Goal: Task Accomplishment & Management: Manage account settings

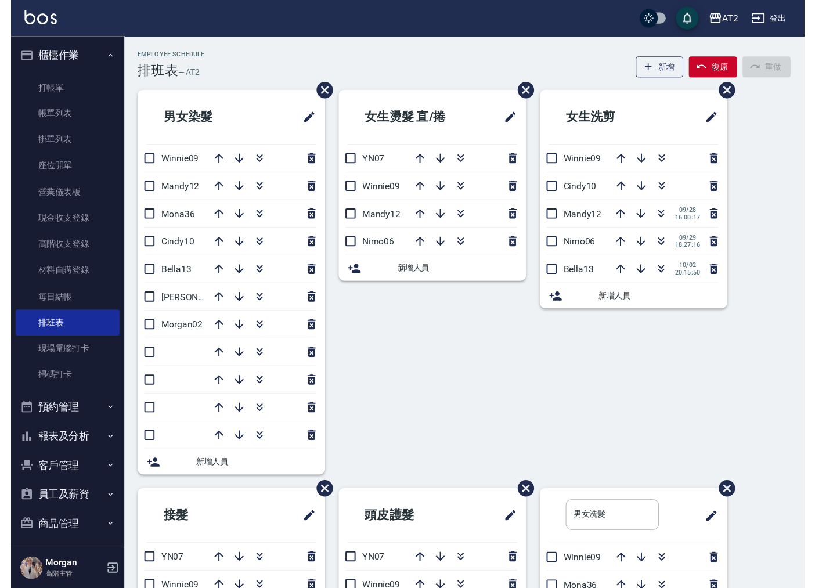
scroll to position [98, 0]
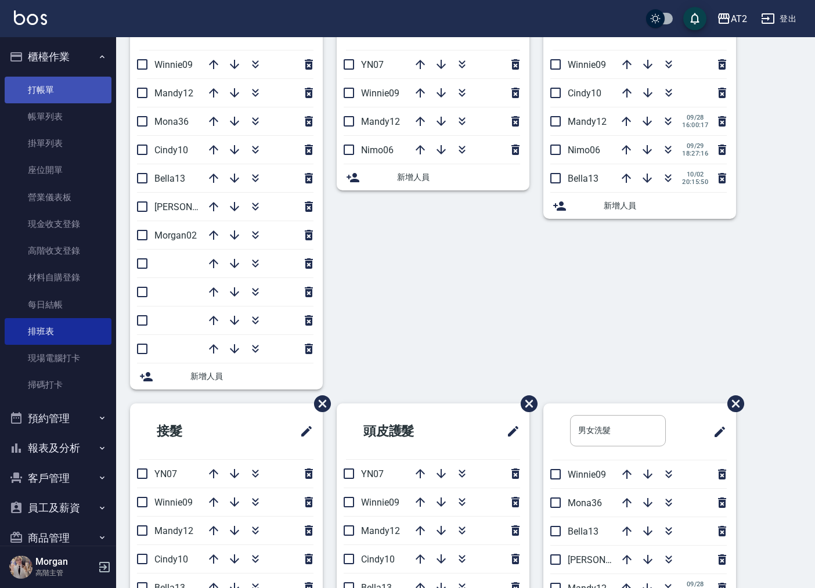
click at [28, 93] on link "打帳單" at bounding box center [58, 90] width 107 height 27
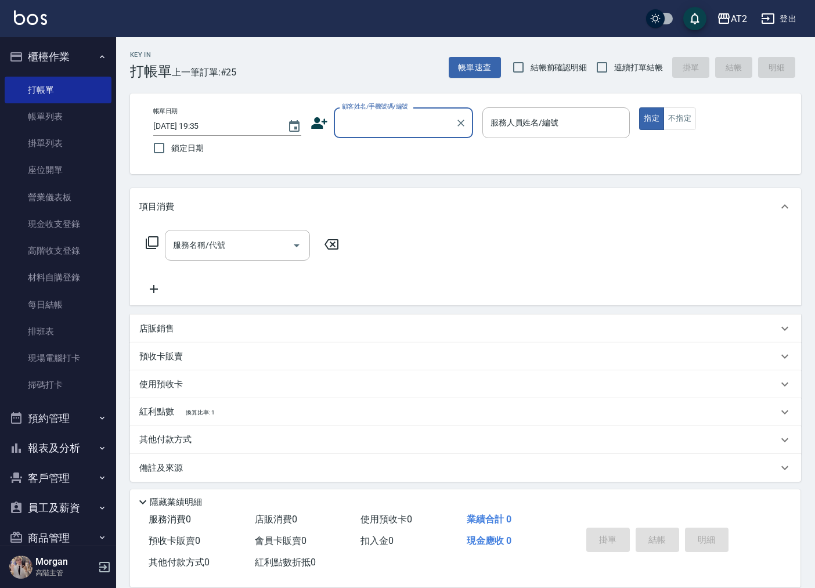
click at [584, 62] on span "結帳前確認明細" at bounding box center [559, 68] width 57 height 12
click at [531, 62] on input "結帳前確認明細" at bounding box center [518, 67] width 24 height 24
checkbox input "true"
click at [602, 73] on input "連續打單結帳" at bounding box center [602, 67] width 24 height 24
checkbox input "true"
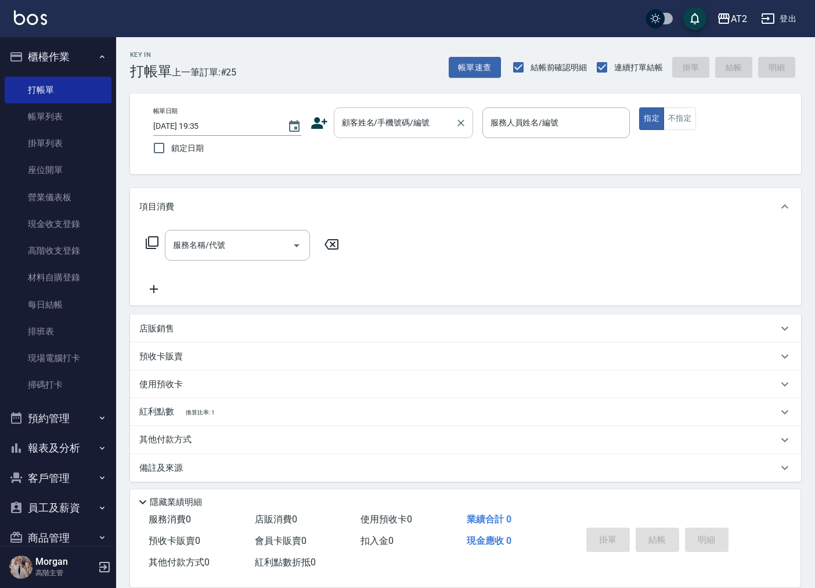
click at [345, 123] on input "顧客姓名/手機號碼/編號" at bounding box center [394, 123] width 111 height 20
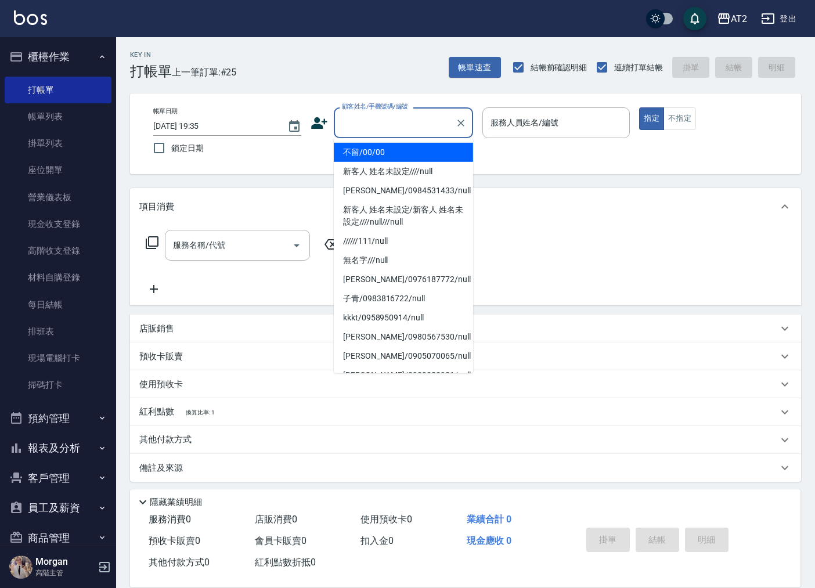
click at [402, 152] on li "不留/00/00" at bounding box center [403, 152] width 139 height 19
type input "不留/00/00"
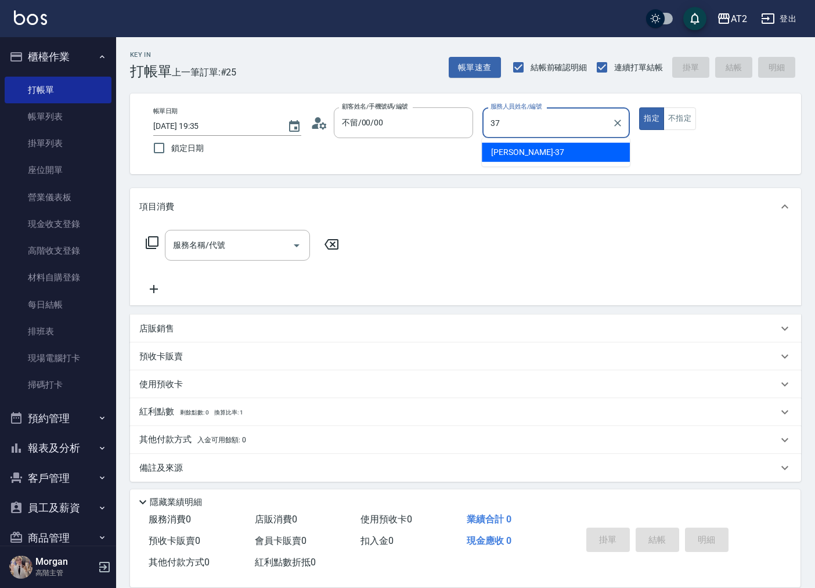
type input "小玥-37"
type button "true"
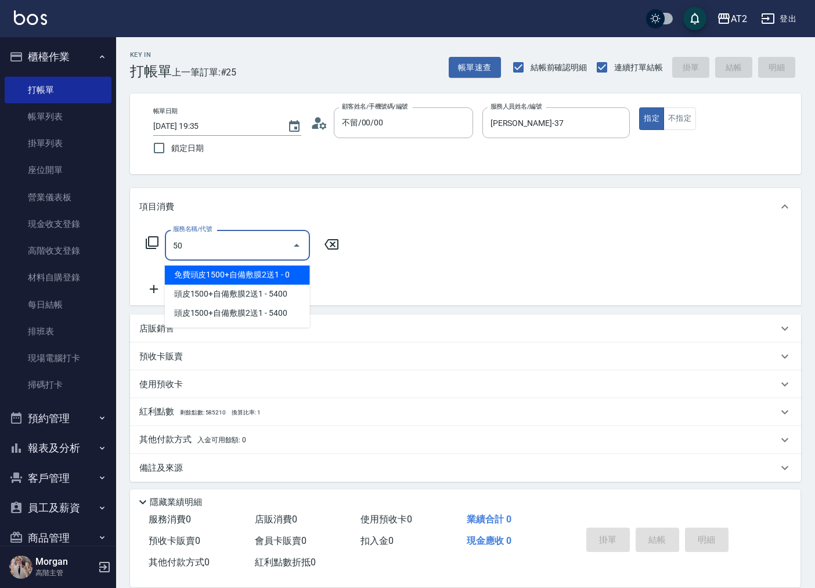
type input "501"
type input "100"
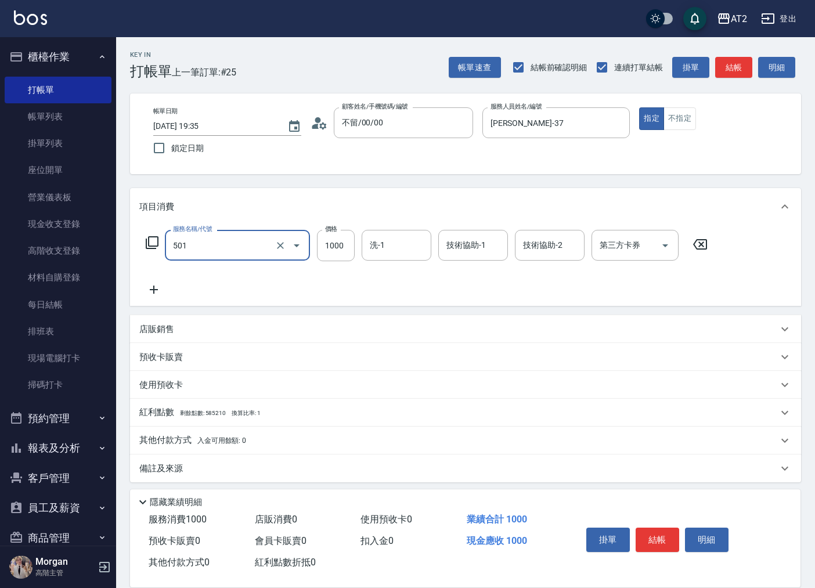
type input "染髮(501)"
type input "0"
type input "15"
type input "10"
type input "1580"
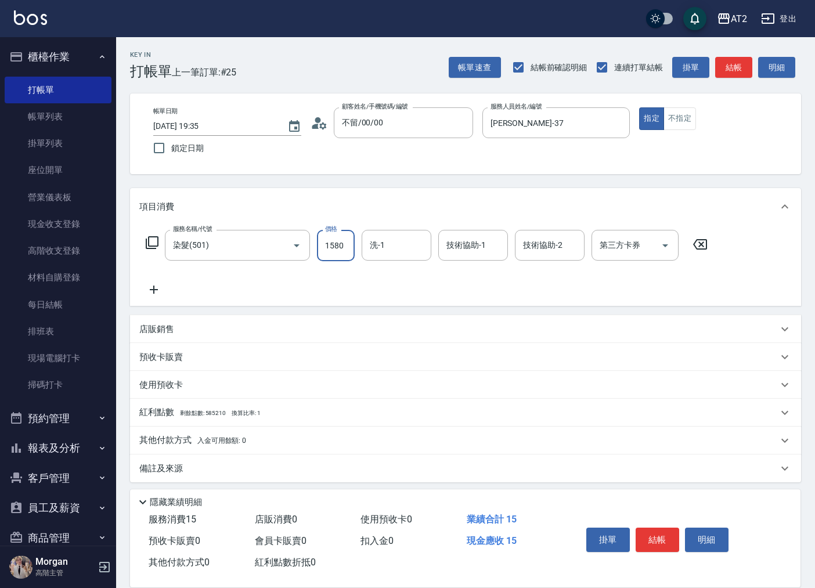
type input "150"
type input "1580"
type input "小妍-46"
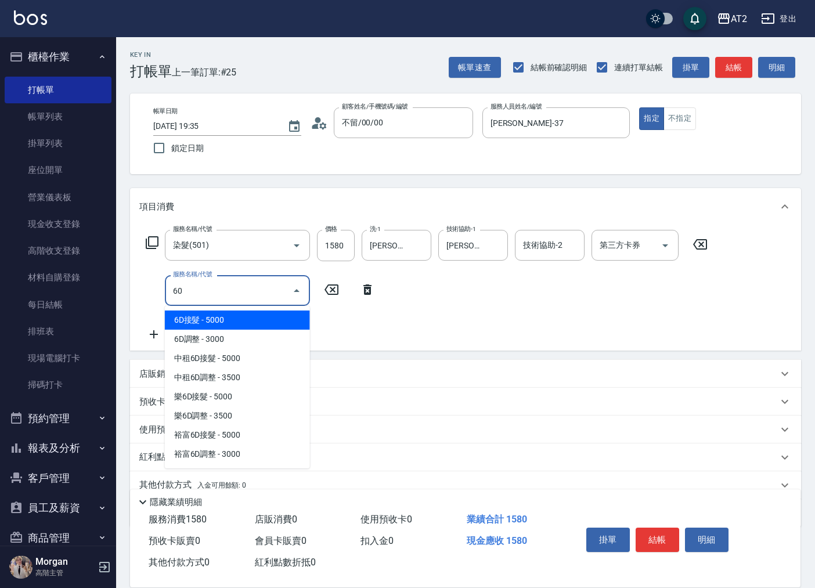
type input "601"
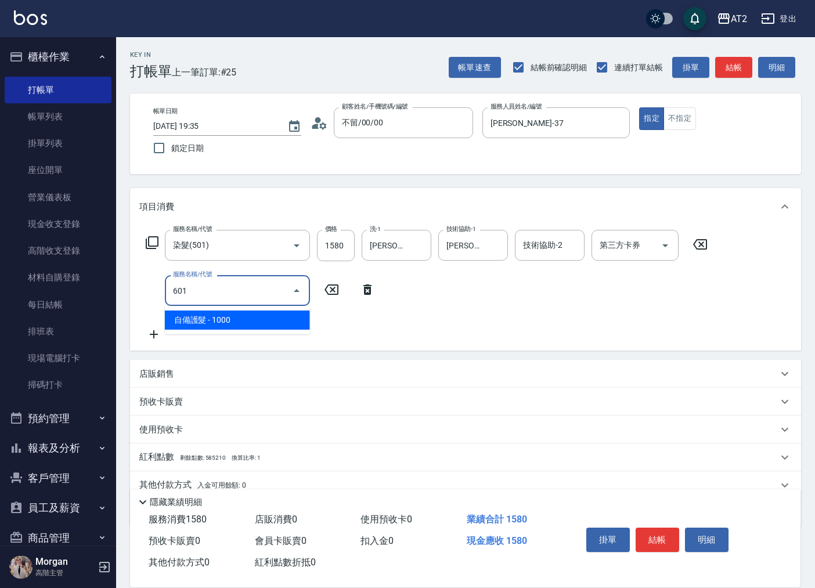
type input "250"
type input "自備護髮(601)"
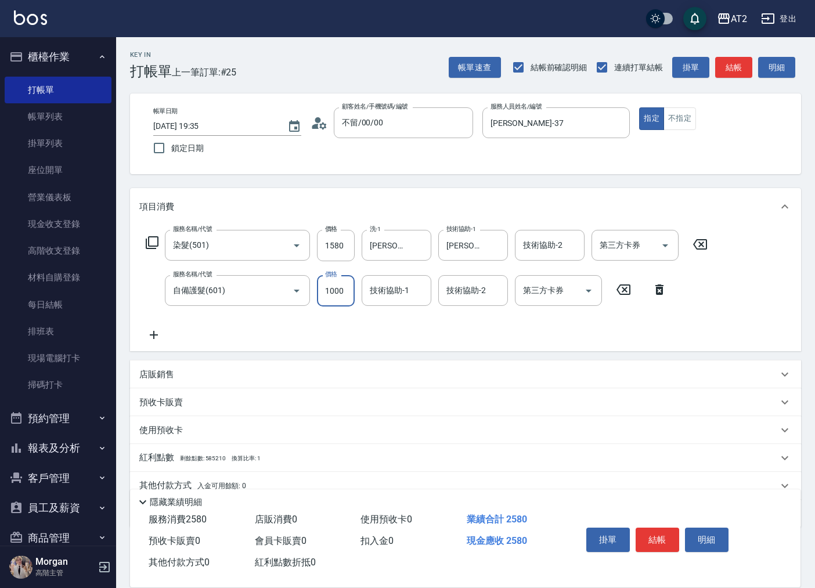
type input "2"
type input "160"
type input "22"
type input "180"
type input "225"
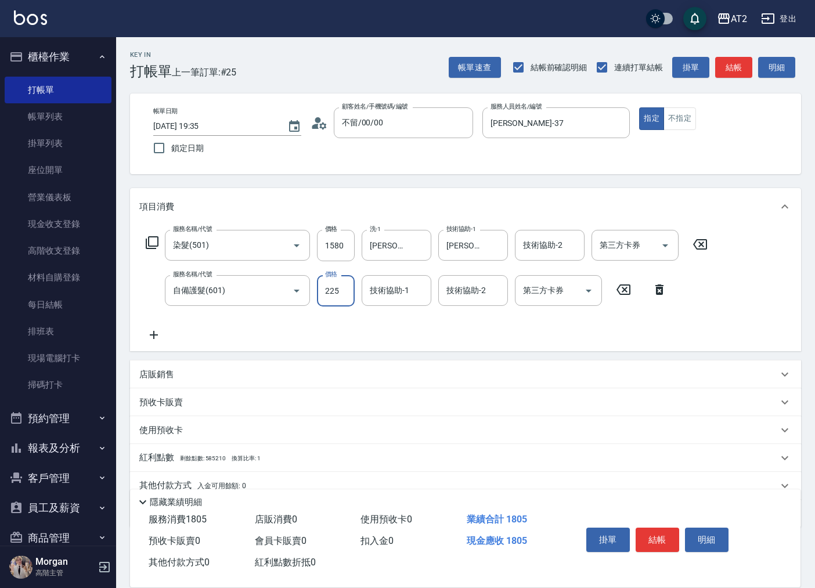
type input "380"
type input "2250"
type input "小妍-46"
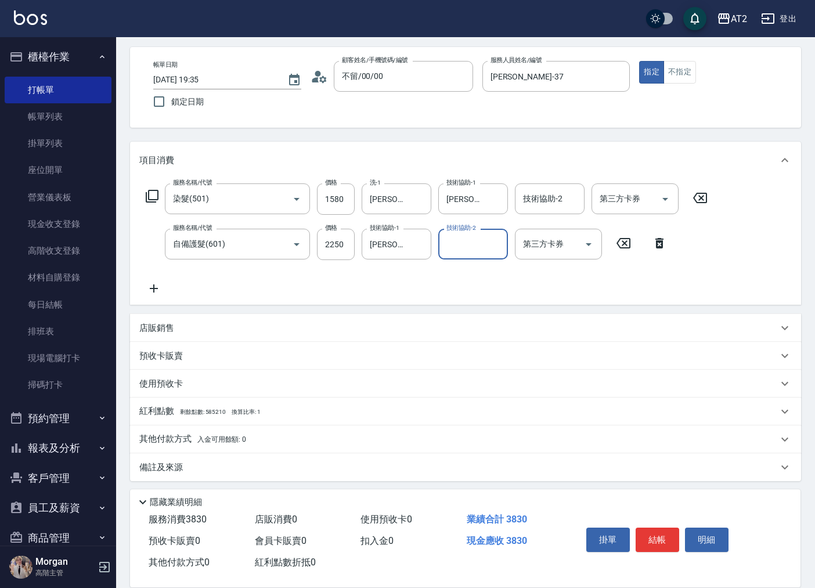
scroll to position [49, 0]
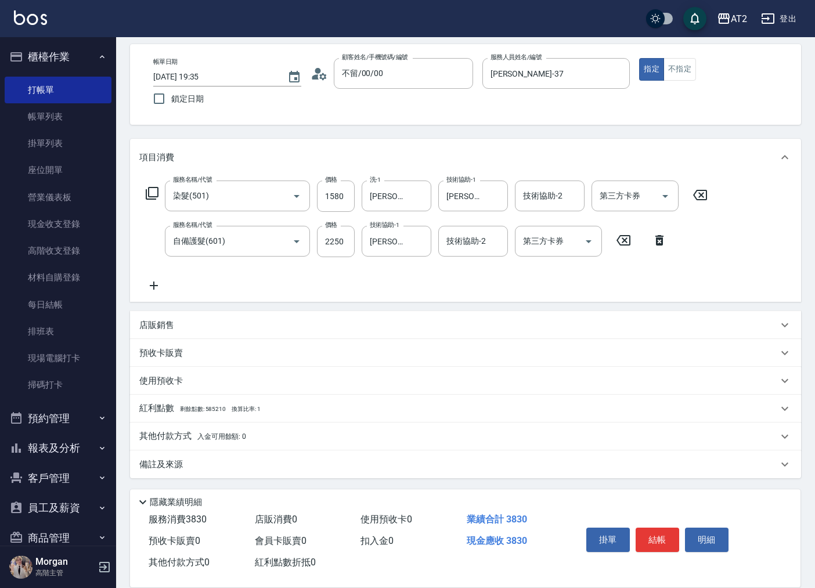
click at [230, 425] on div "其他付款方式 入金可用餘額: 0" at bounding box center [465, 437] width 671 height 28
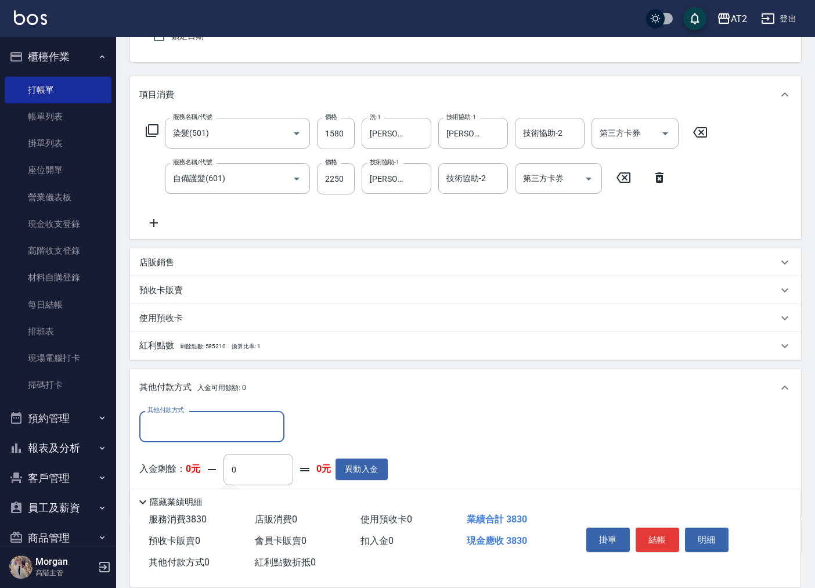
scroll to position [185, 0]
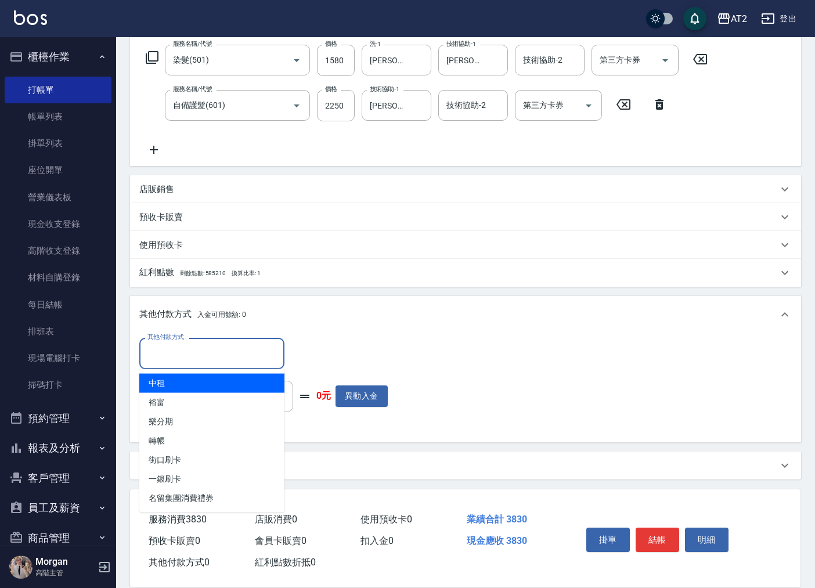
click at [208, 347] on input "其他付款方式" at bounding box center [212, 353] width 135 height 20
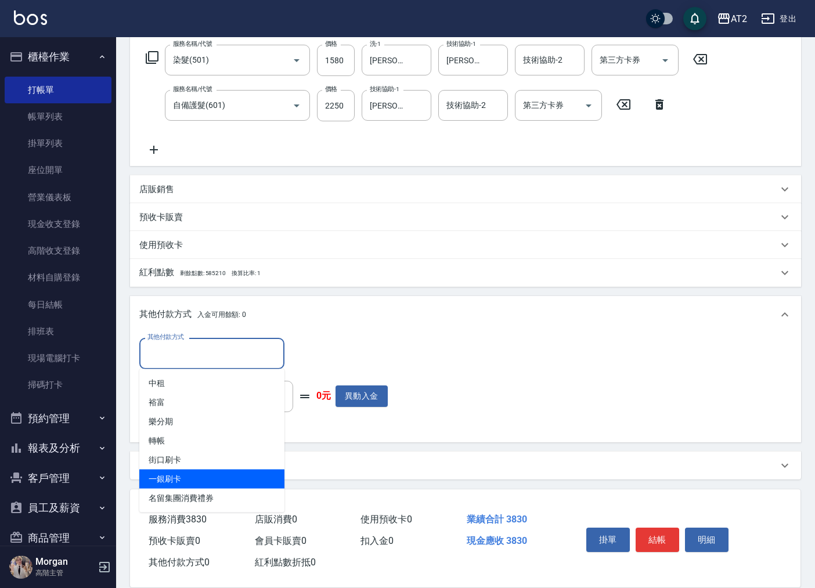
click at [194, 475] on span "一銀刷卡" at bounding box center [211, 479] width 145 height 19
type input "一銀刷卡"
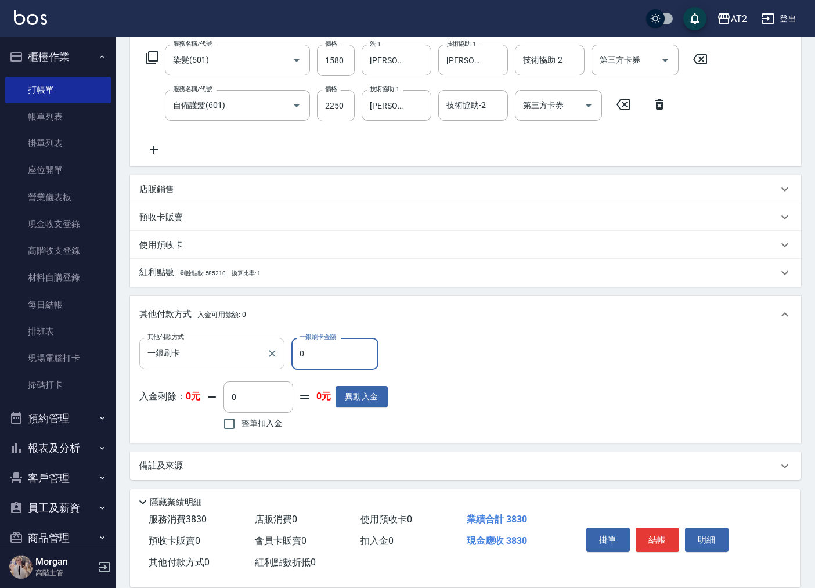
click at [223, 349] on div "其他付款方式 一銀刷卡 其他付款方式 一銀刷卡金額 0 一銀刷卡金額" at bounding box center [263, 353] width 248 height 31
type input "3"
type input "370"
type input "38"
type input "340"
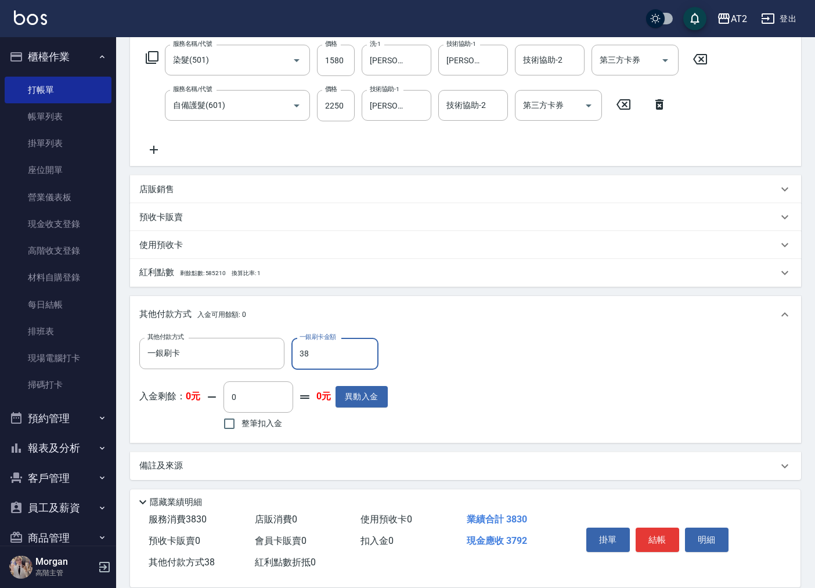
type input "383"
type input "0"
type input "3830"
type input "2025/10/10 19:36"
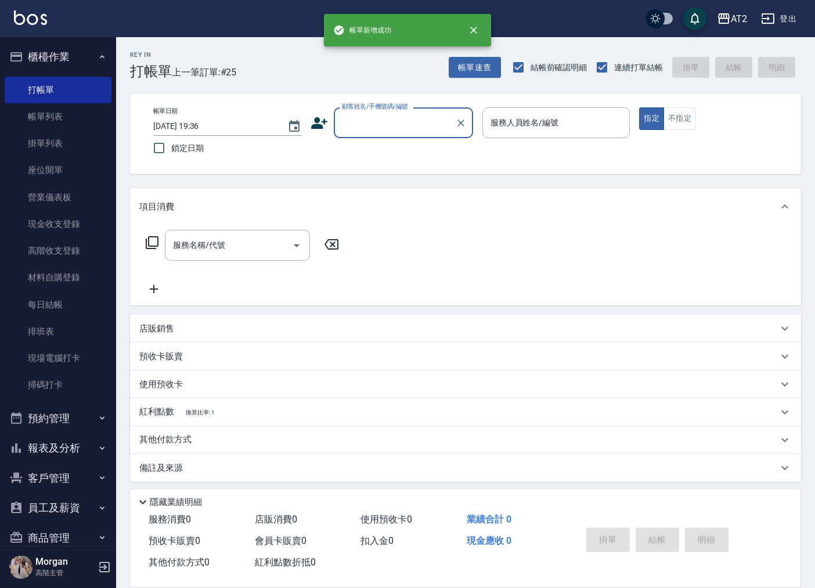
scroll to position [0, 0]
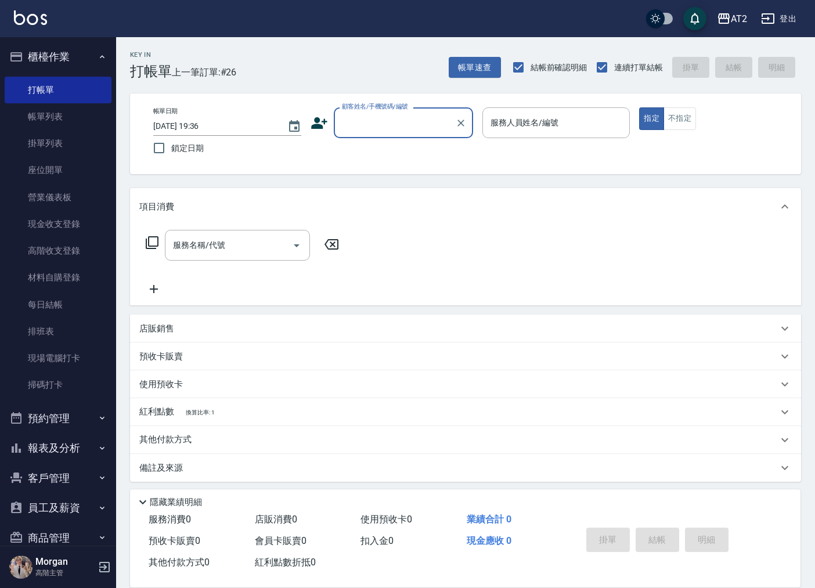
drag, startPoint x: 381, startPoint y: 122, endPoint x: 381, endPoint y: 132, distance: 9.3
click at [381, 123] on input "顧客姓名/手機號碼/編號" at bounding box center [394, 123] width 111 height 20
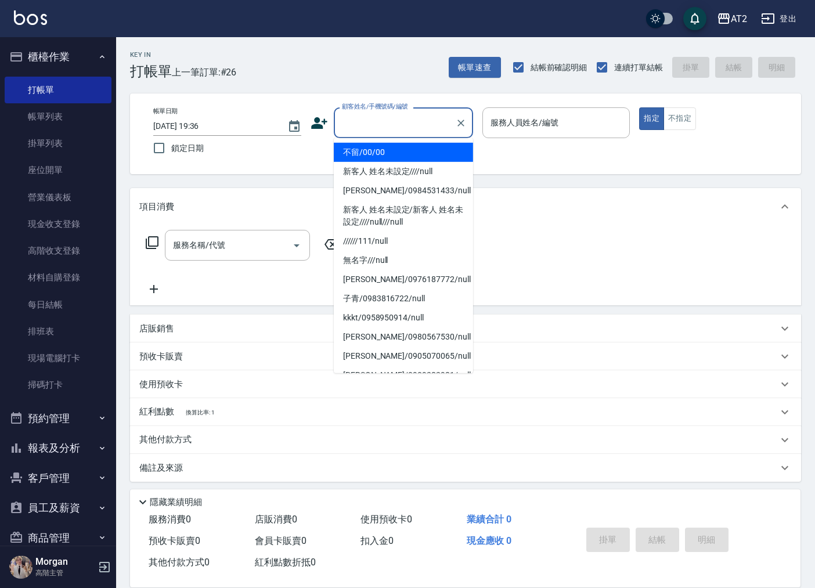
click at [391, 150] on li "不留/00/00" at bounding box center [403, 152] width 139 height 19
type input "不留/00/00"
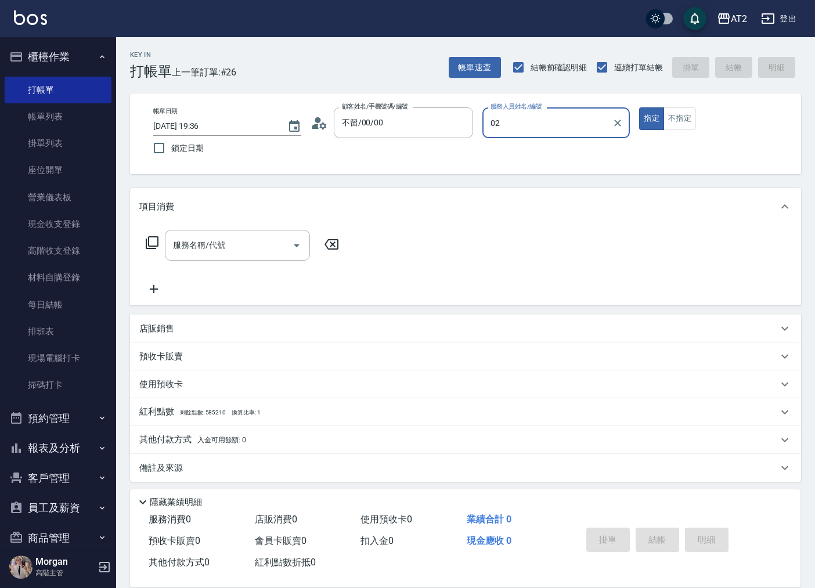
type input "Morgan-02"
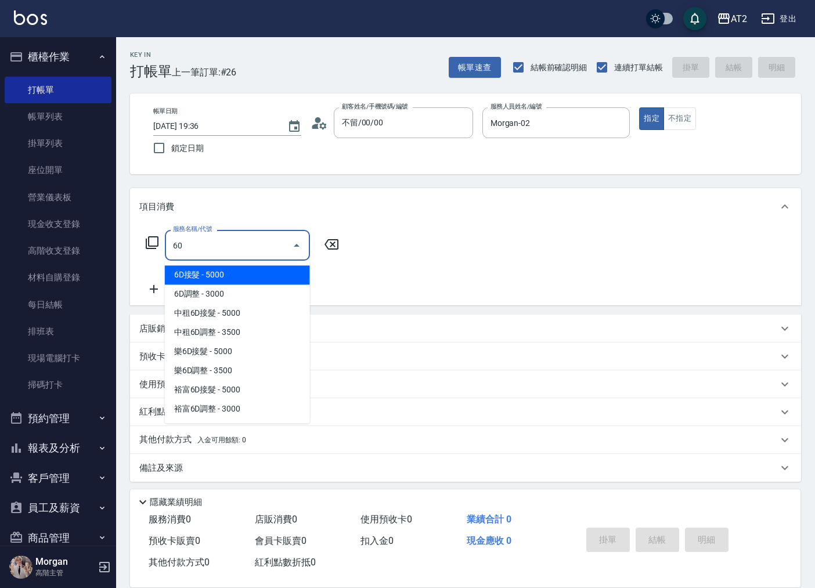
type input "601"
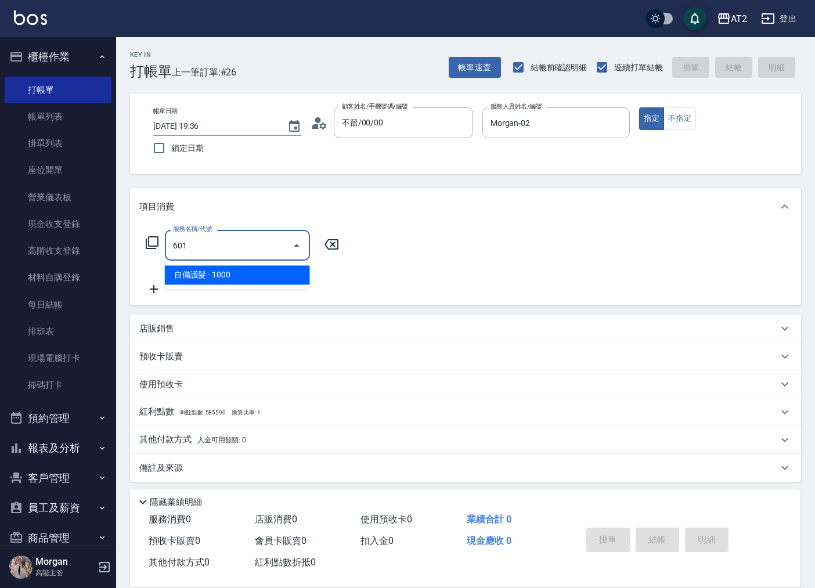
type input "100"
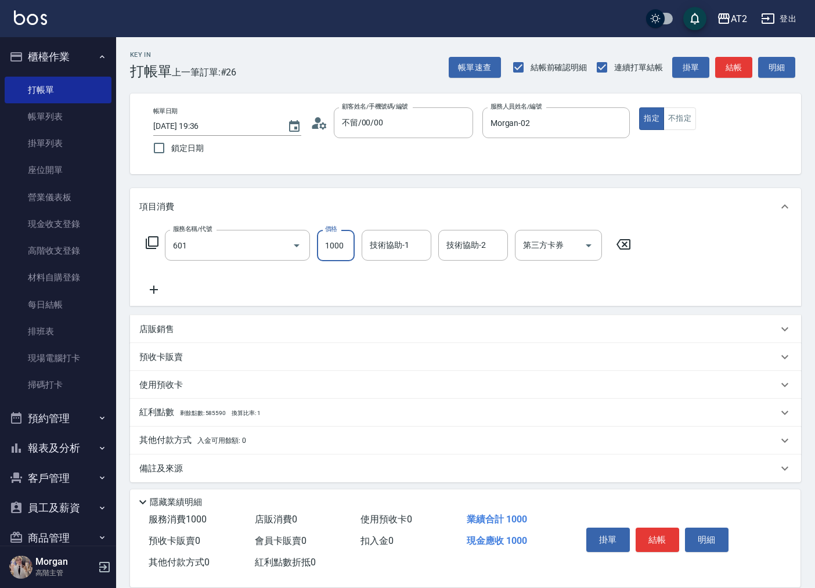
type input "自備護髮(601)"
type input "1"
type input "0"
type input "120"
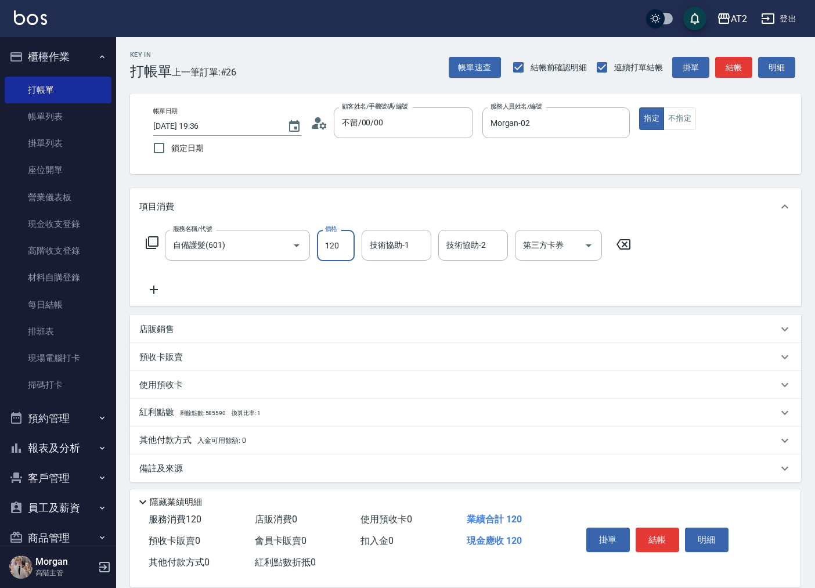
type input "1200"
type input "10"
type input "120"
type input "0"
drag, startPoint x: 332, startPoint y: 246, endPoint x: 326, endPoint y: 245, distance: 5.8
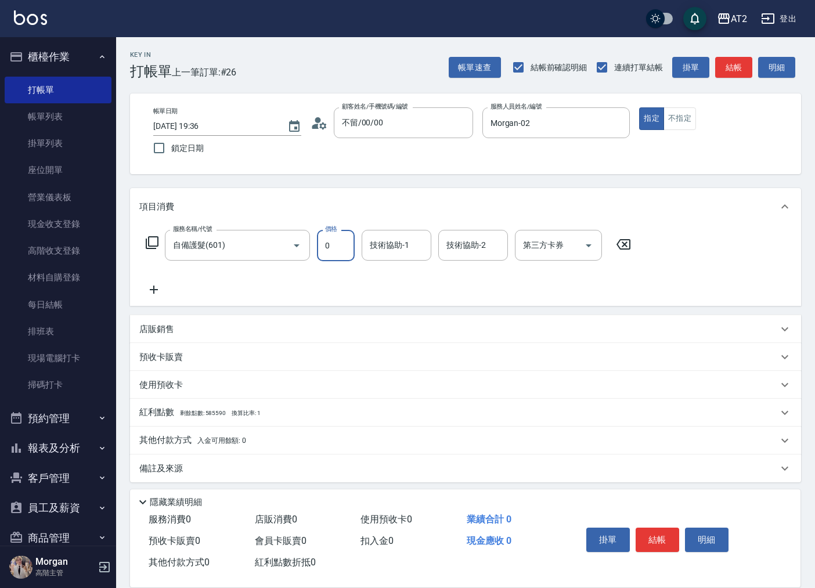
click at [326, 245] on input "0" at bounding box center [336, 245] width 38 height 31
type input "20"
type input "200"
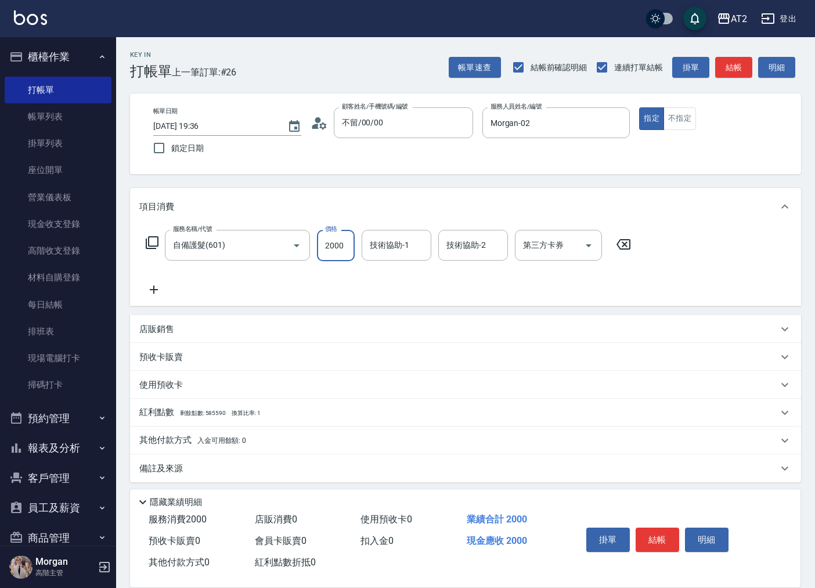
type input "2000"
type input "小安-30"
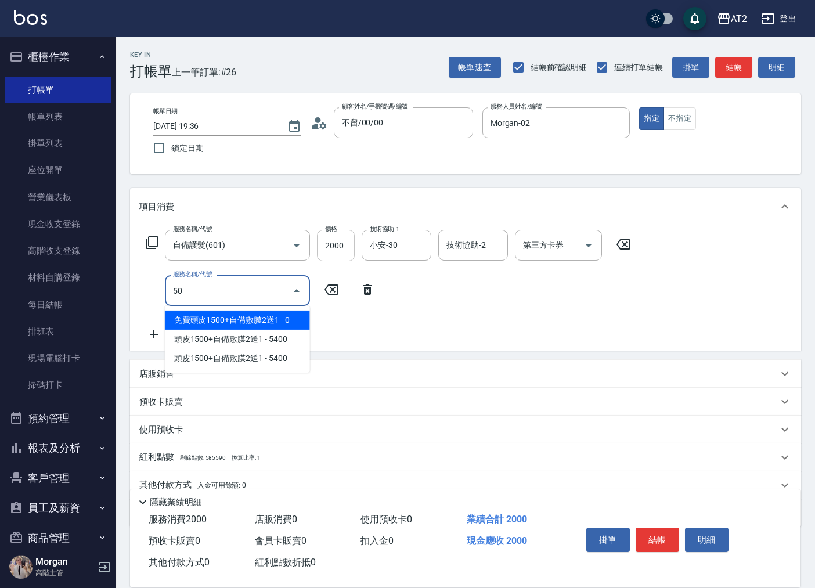
type input "501"
type input "300"
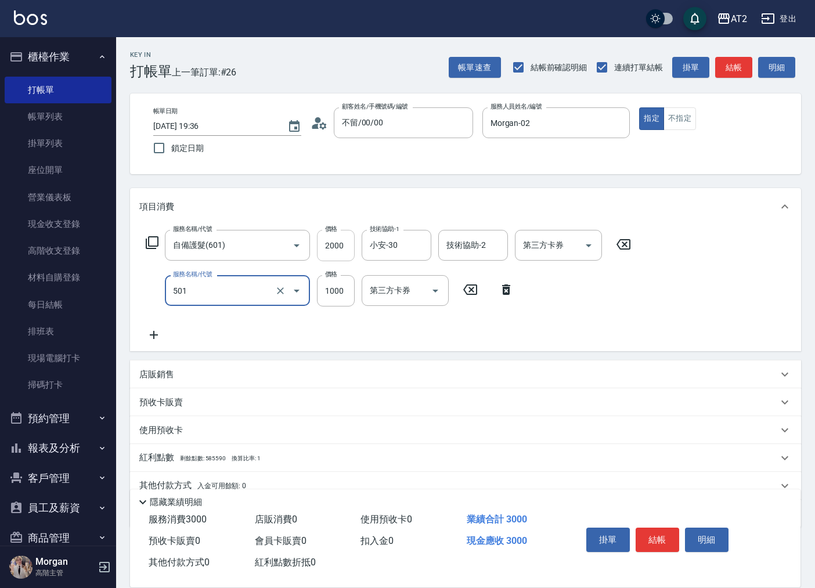
type input "染髮(501)"
type input "0"
type input "200"
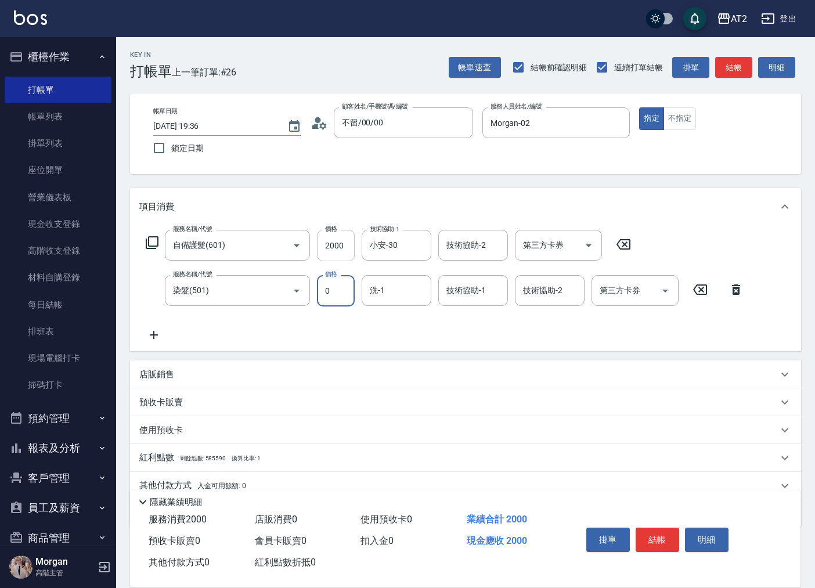
type input "0"
type input "小安-30"
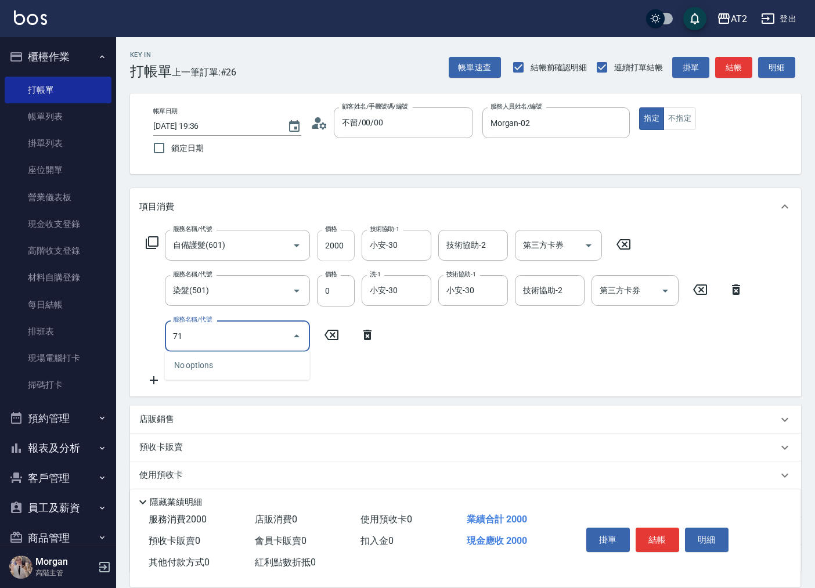
type input "714"
type input "350"
type input "單拆/單串(714)"
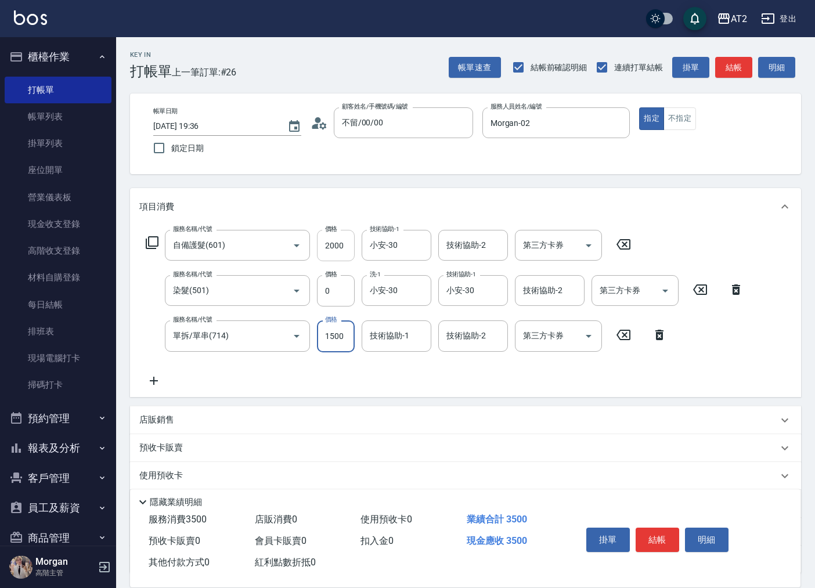
type input "200"
type input "10"
type input "210"
type input "100"
type input "300"
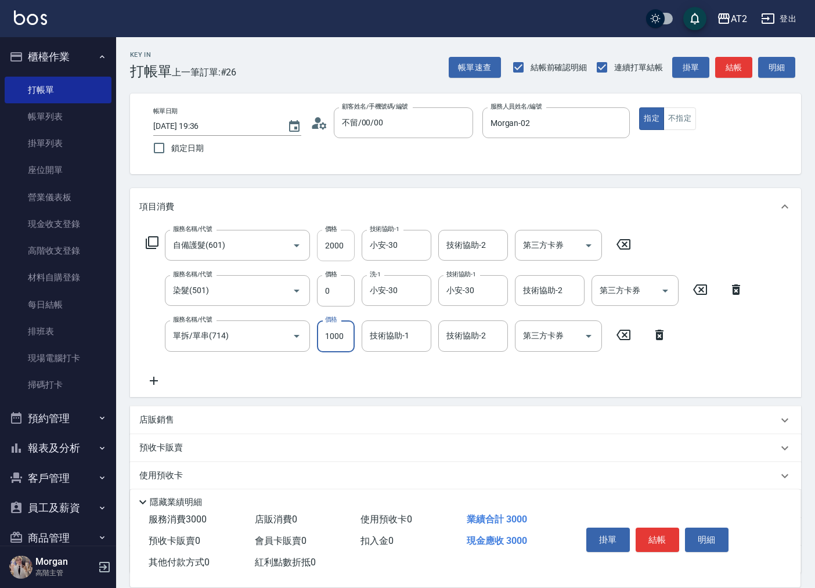
type input "1000"
type input "華華-45"
type input "小安-30"
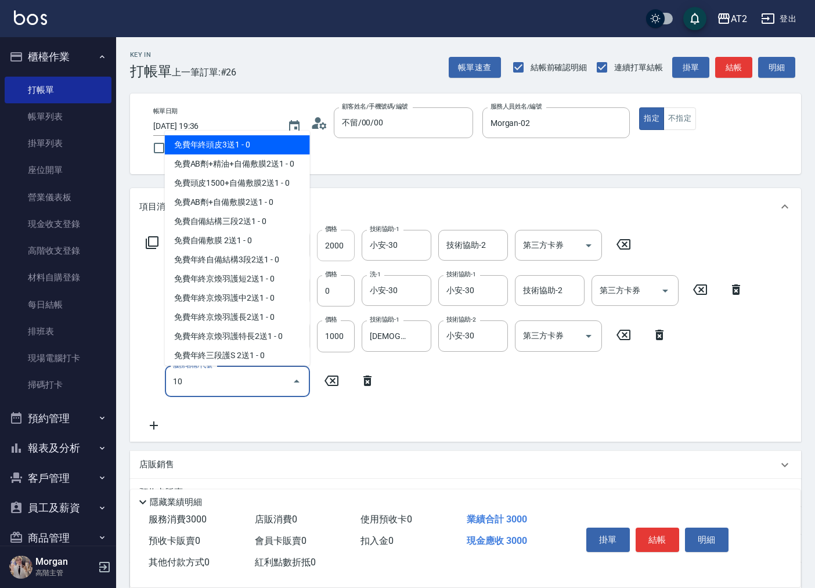
type input "102"
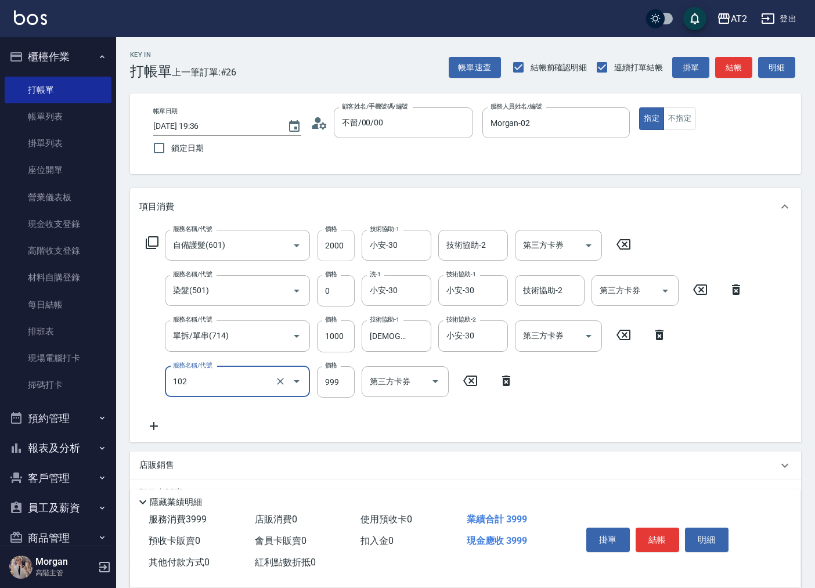
type input "390"
type input "洗+AB劑+精油(102)"
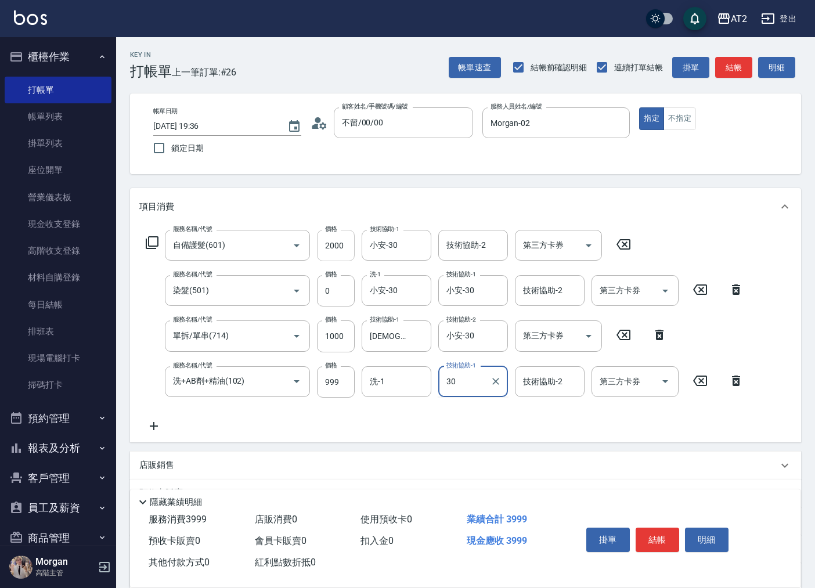
type input "小安-30"
click at [153, 432] on icon at bounding box center [153, 426] width 29 height 14
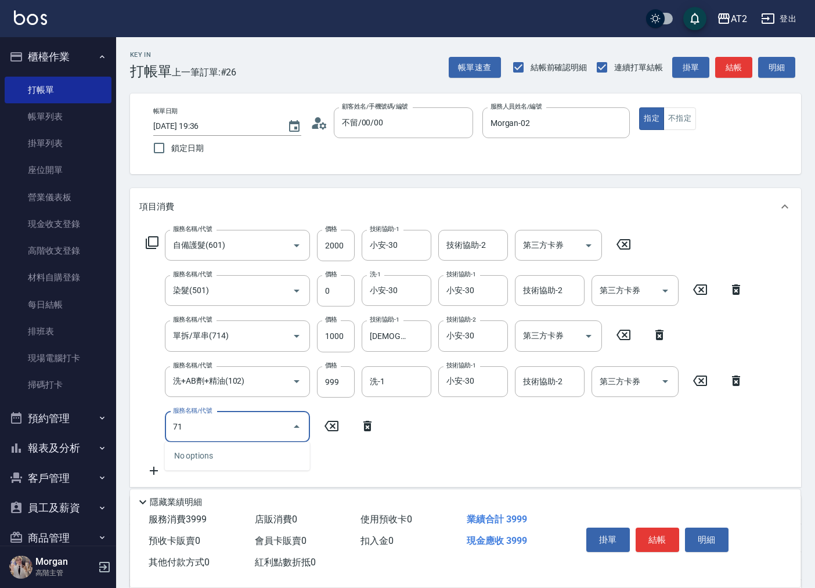
type input "719"
type input "890"
type input "有色羽毛鉑金髮(719)"
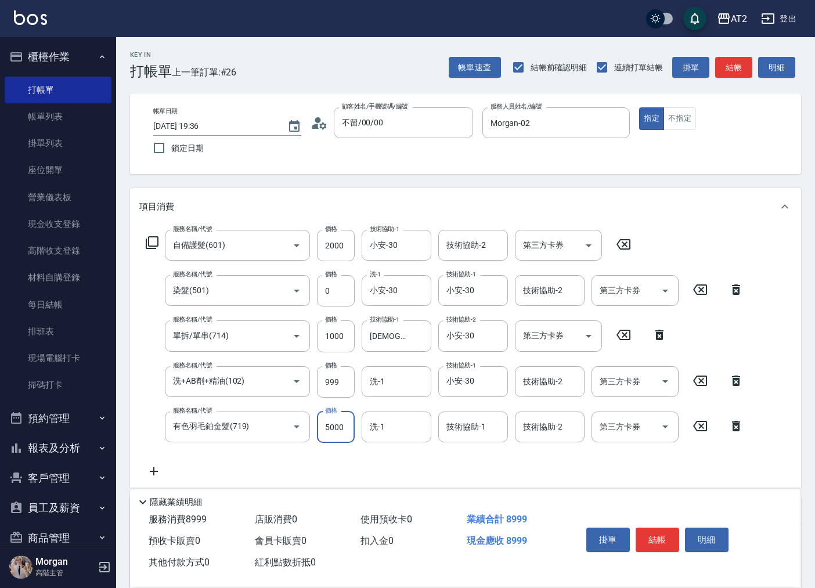
type input "400"
type input "27"
type input "420"
type input "273"
type input "670"
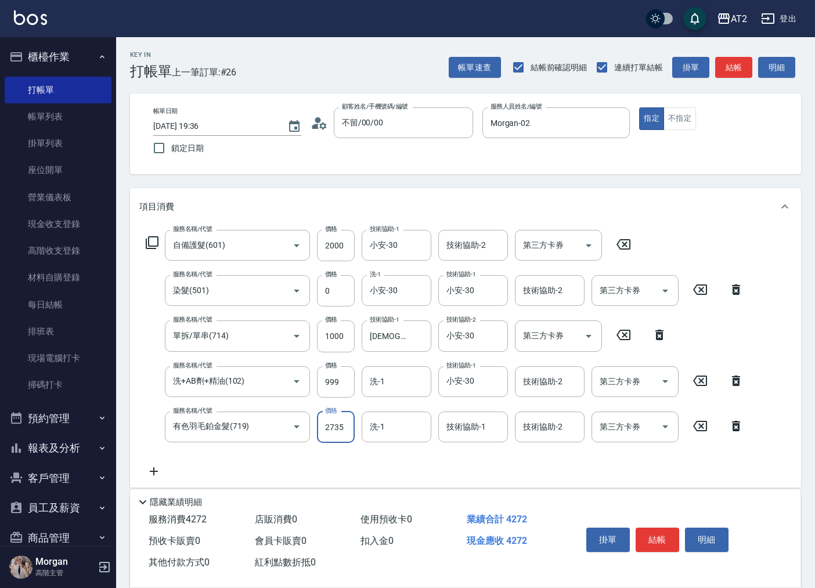
type input "27350"
type input "3130"
type input "27350"
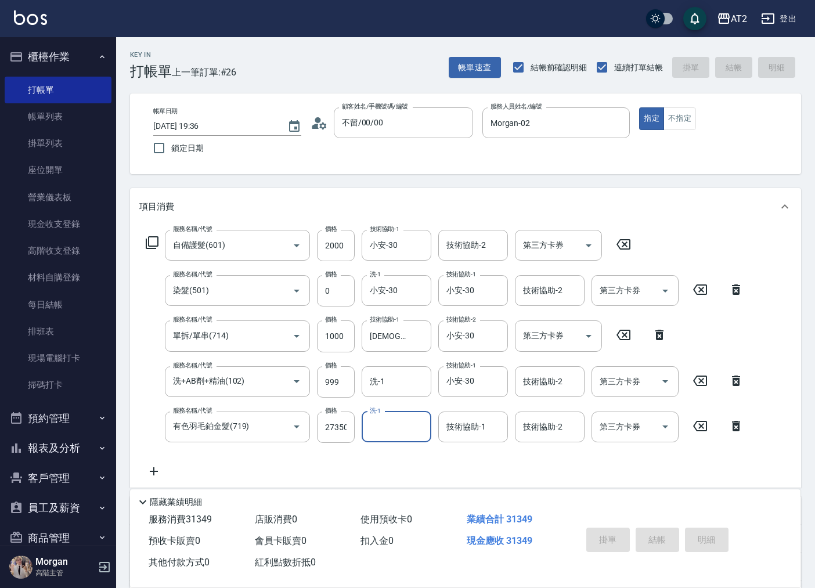
type input "2025/10/10 19:39"
type input "0"
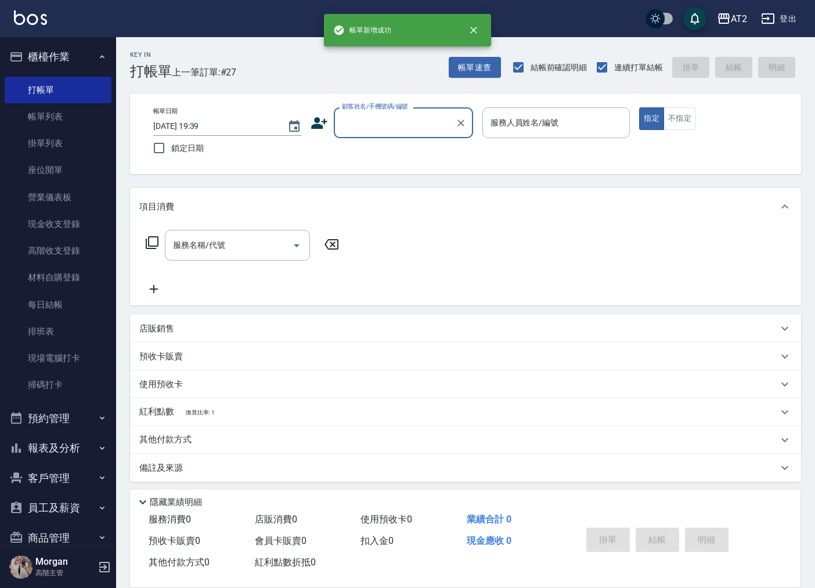
click at [376, 138] on div "顧客姓名/手機號碼/編號 顧客姓名/手機號碼/編號" at bounding box center [403, 122] width 139 height 31
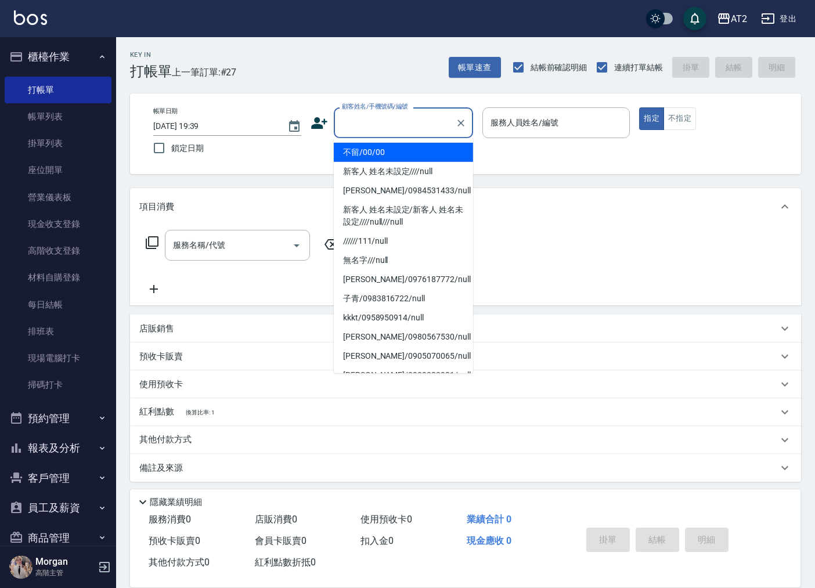
click at [388, 122] on input "顧客姓名/手機號碼/編號" at bounding box center [394, 123] width 111 height 20
click at [383, 154] on li "不留/00/00" at bounding box center [403, 152] width 139 height 19
type input "不留/00/00"
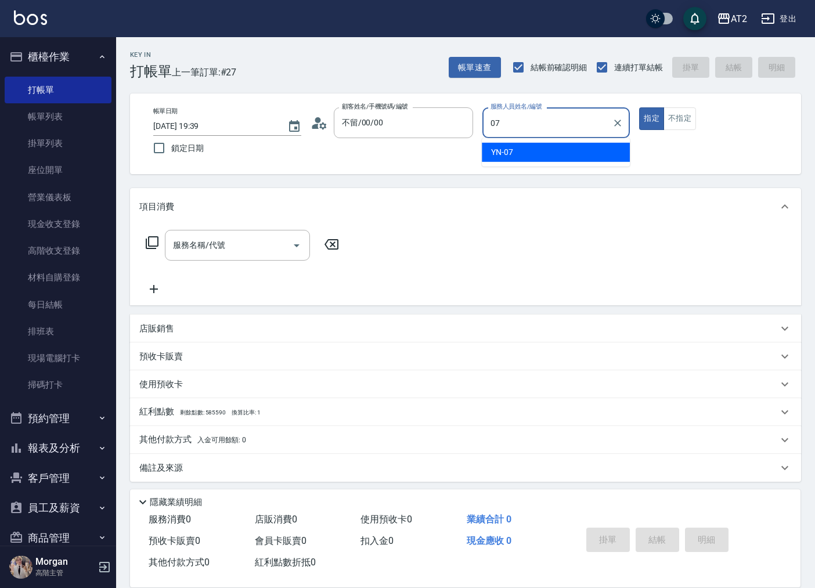
type input "YN-07"
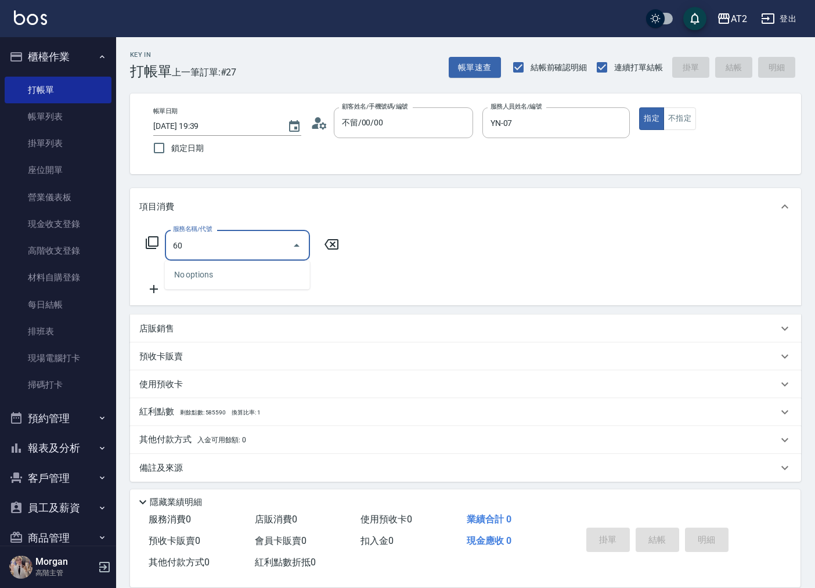
type input "601"
type input "100"
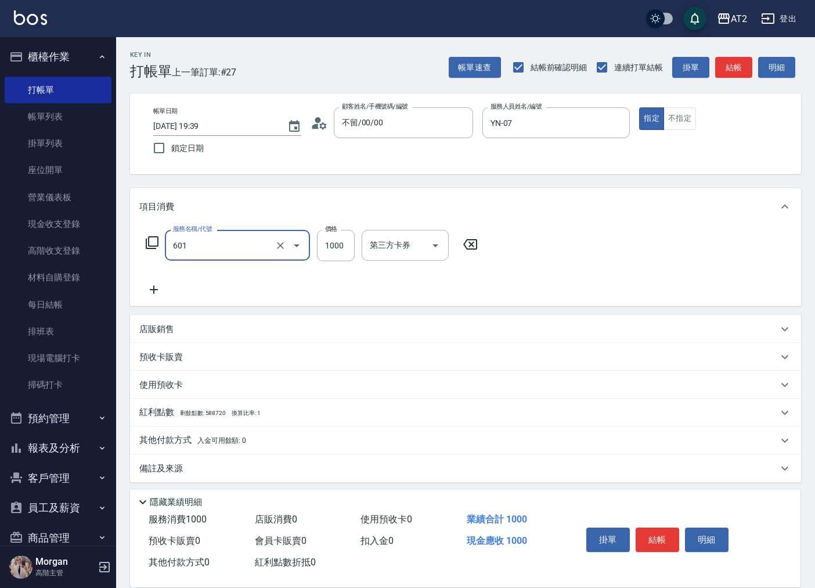
type input "自備護髮(601)"
type input "2"
type input "0"
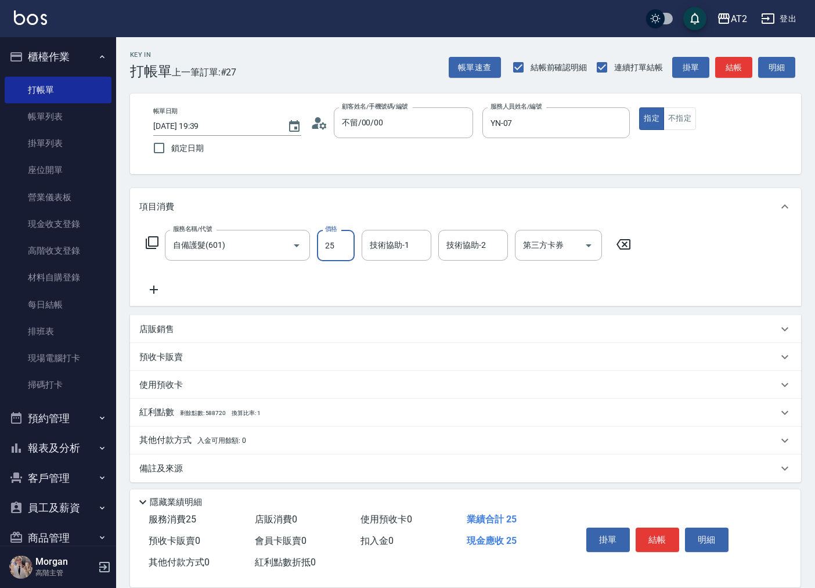
type input "250"
type input "2500"
type input "軒軒-42"
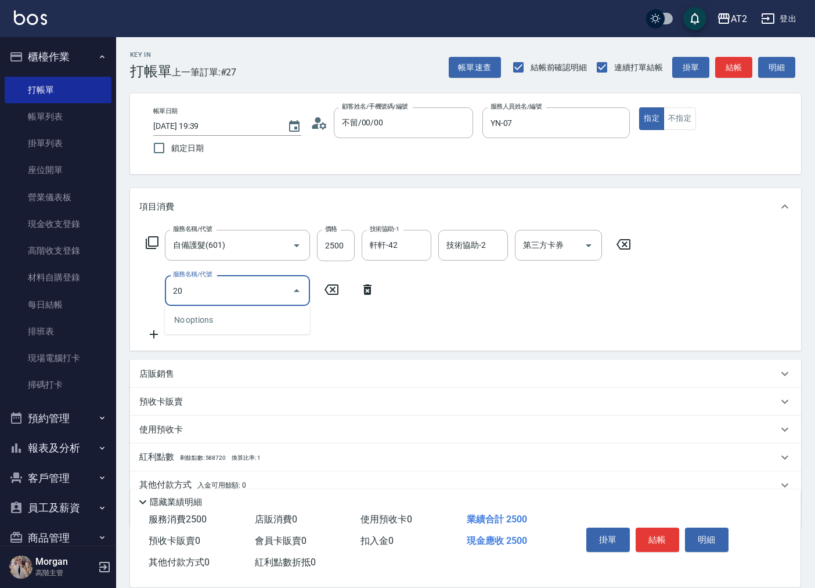
type input "201"
type input "270"
type input "洗髮(201)"
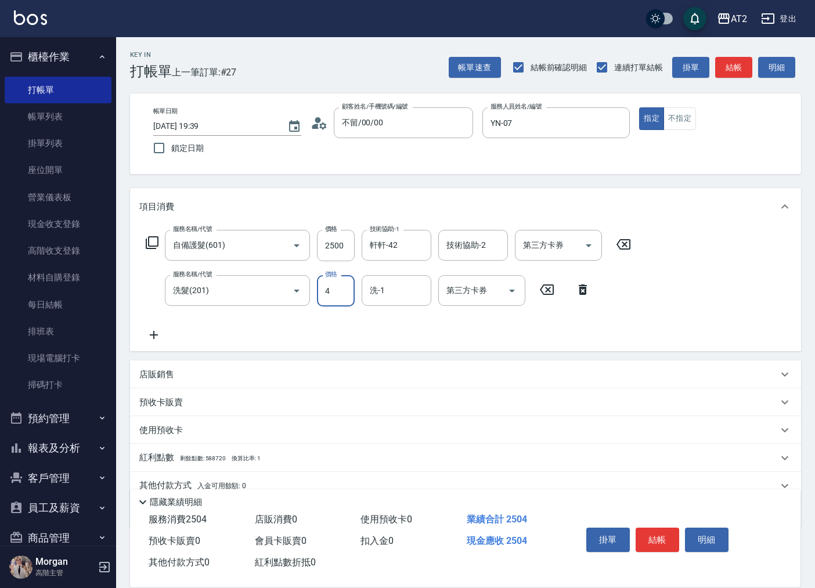
type input "250"
type input "40"
type input "290"
type input "400"
type input "軒軒-42"
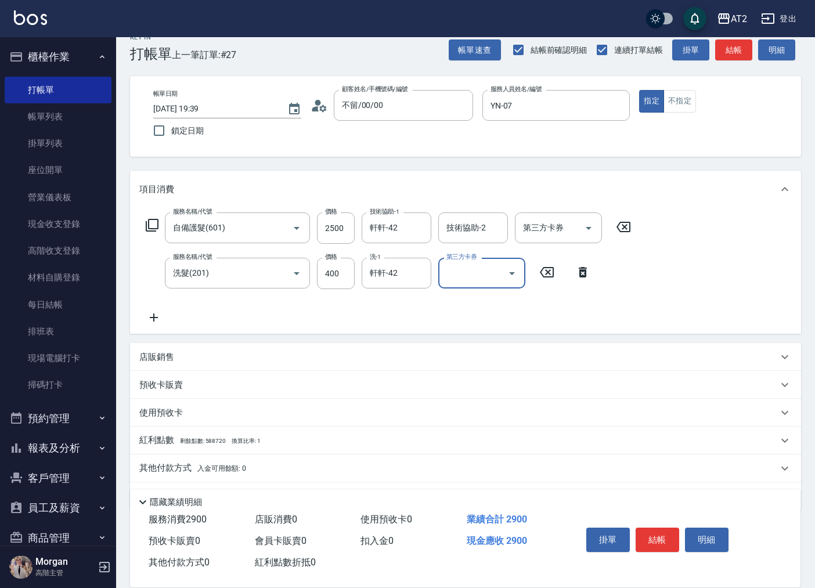
scroll to position [49, 0]
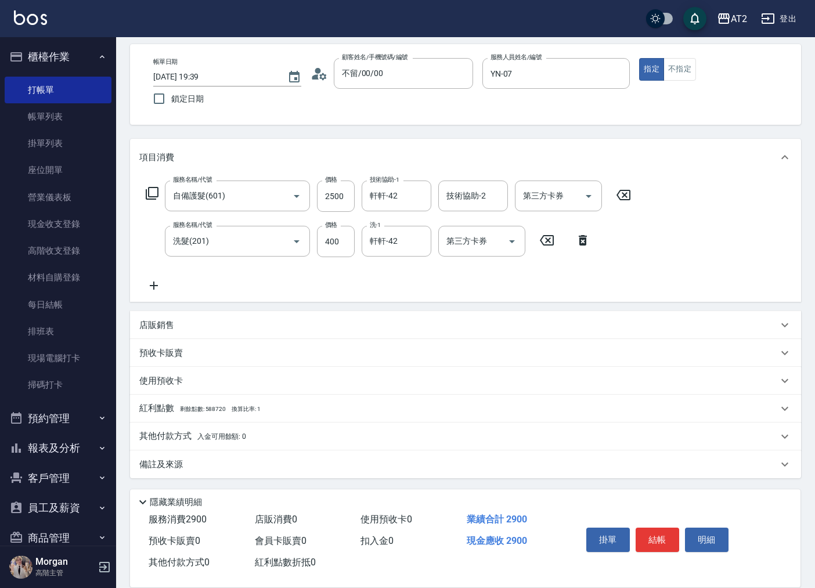
click at [298, 315] on div "店販銷售" at bounding box center [465, 325] width 671 height 28
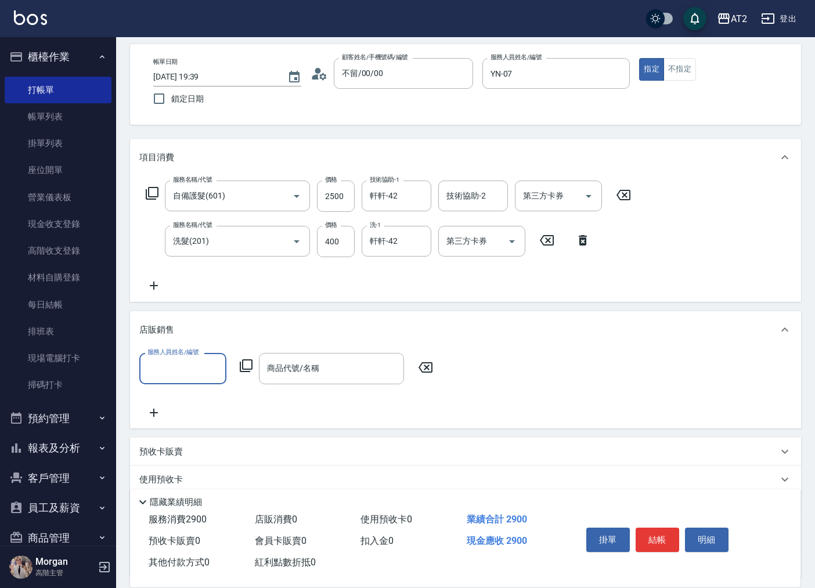
scroll to position [1, 0]
type input "YN-07"
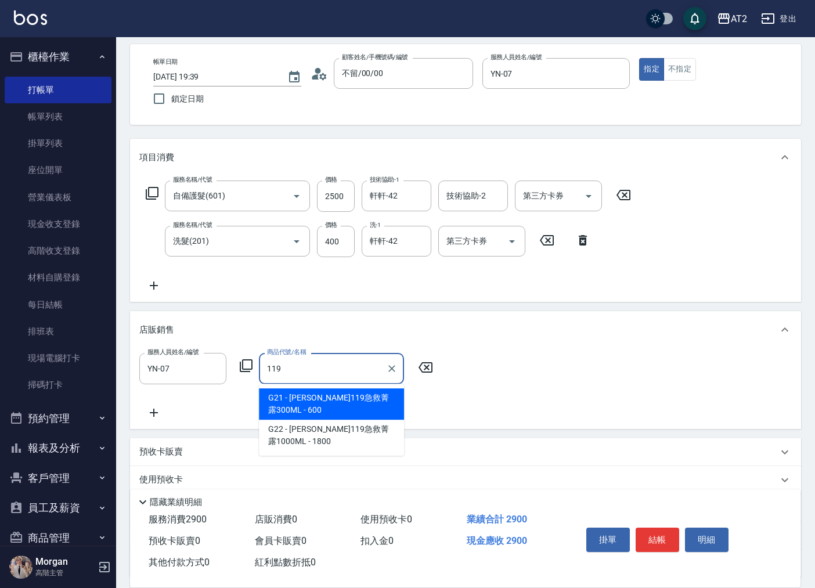
type input "里歐119急救菁露300ML"
type input "350"
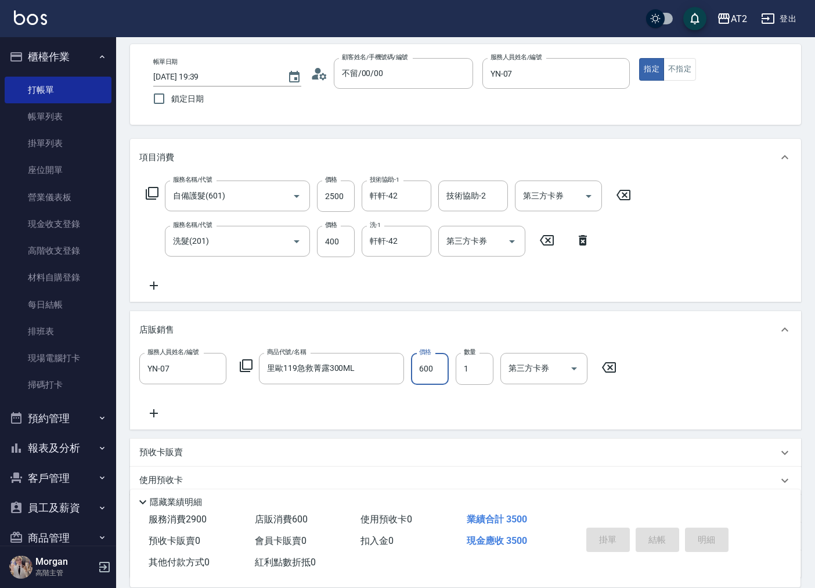
type input "0"
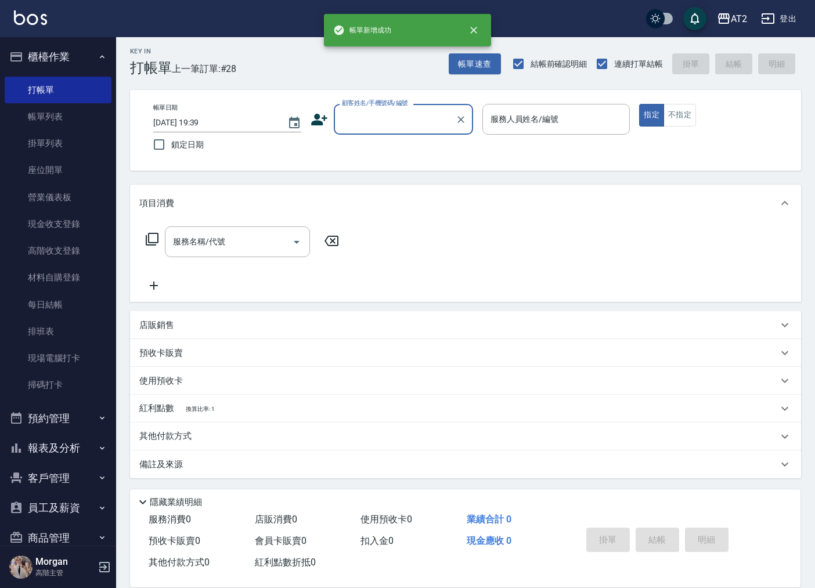
scroll to position [3, 0]
click at [369, 121] on input "顧客姓名/手機號碼/編號" at bounding box center [394, 120] width 111 height 20
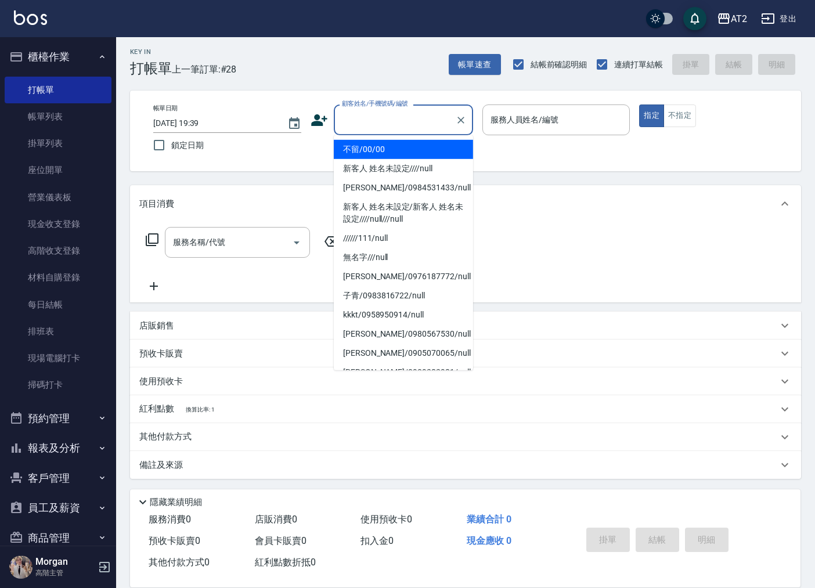
click at [384, 146] on li "不留/00/00" at bounding box center [403, 149] width 139 height 19
type input "不留/00/00"
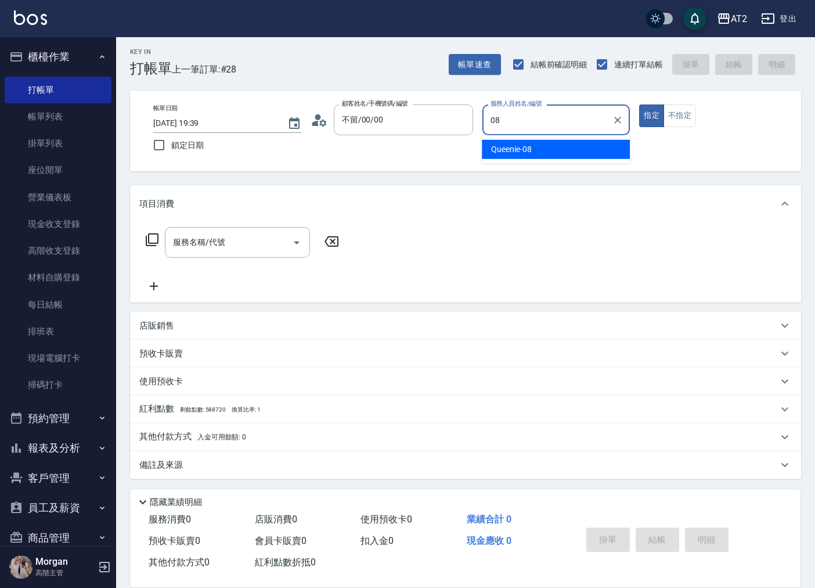
type input "Queenie-08"
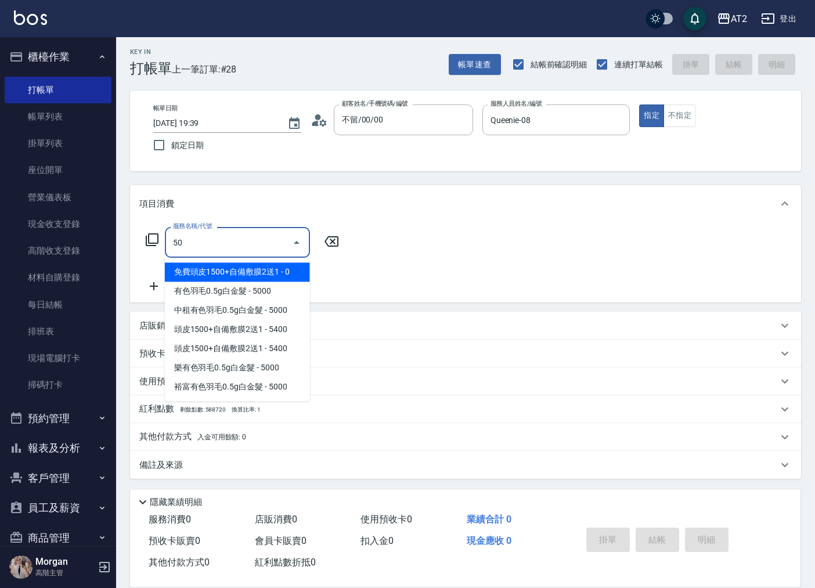
type input "501"
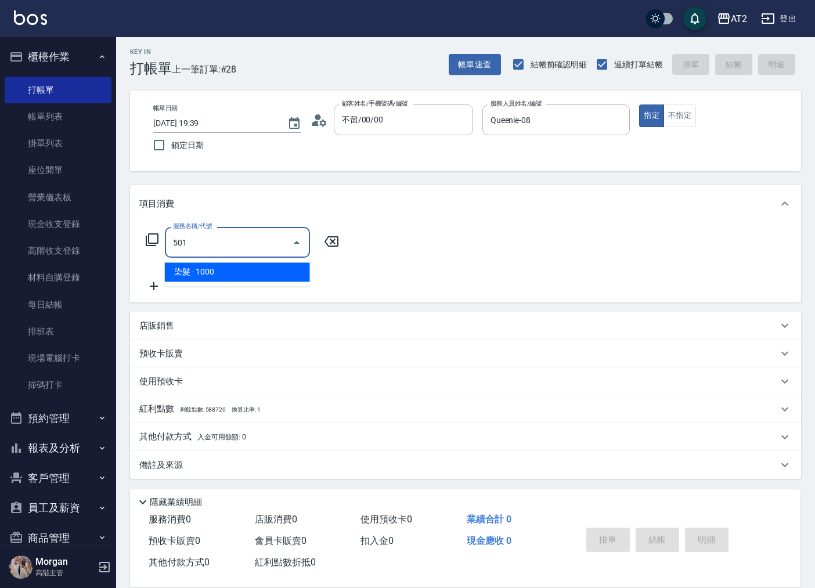
type input "100"
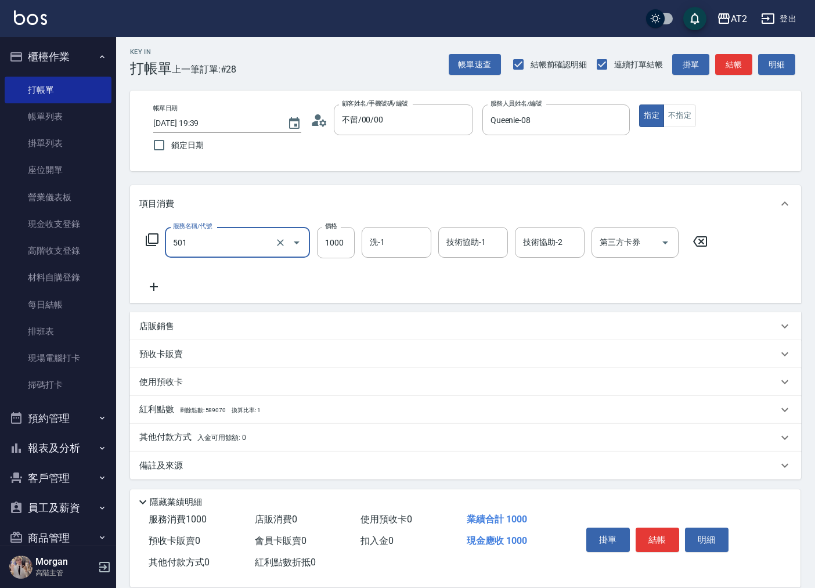
type input "染髮(501)"
type input "2"
type input "0"
type input "20"
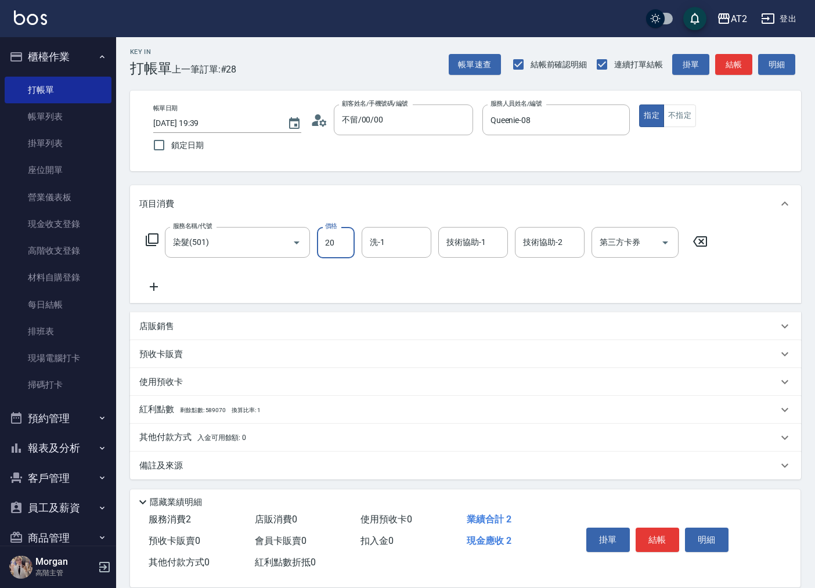
type input "209"
type input "200"
type input "2099"
type input "小潔-34"
click at [463, 243] on input "技術協助-1" at bounding box center [472, 242] width 59 height 20
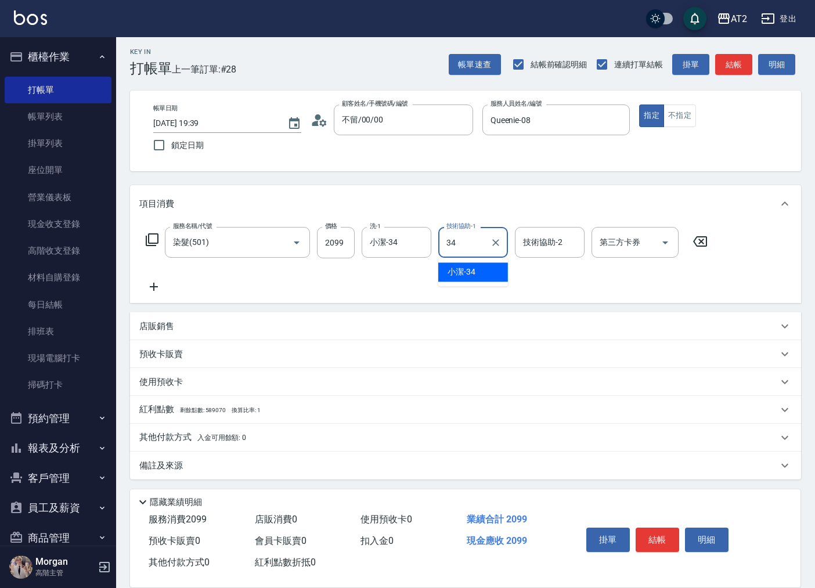
type input "小潔-34"
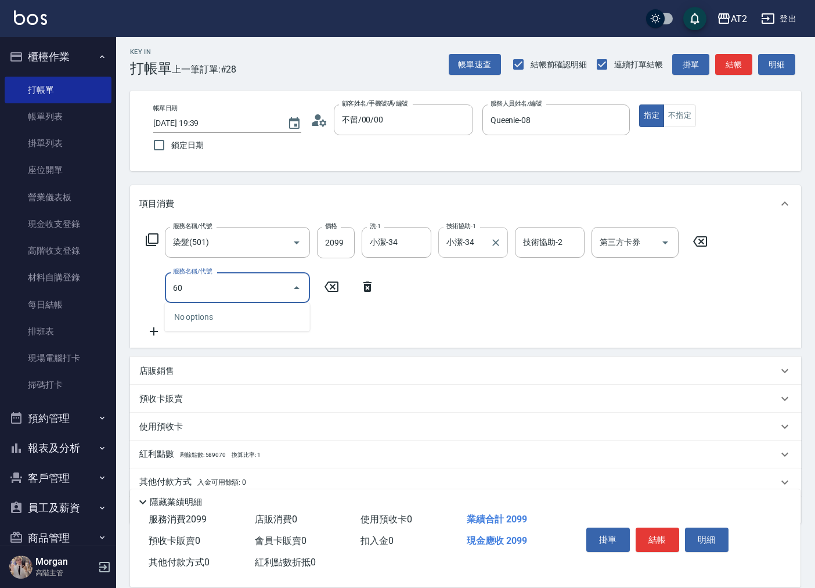
type input "601"
type input "300"
type input "自備護髮(601)"
type input "3"
type input "210"
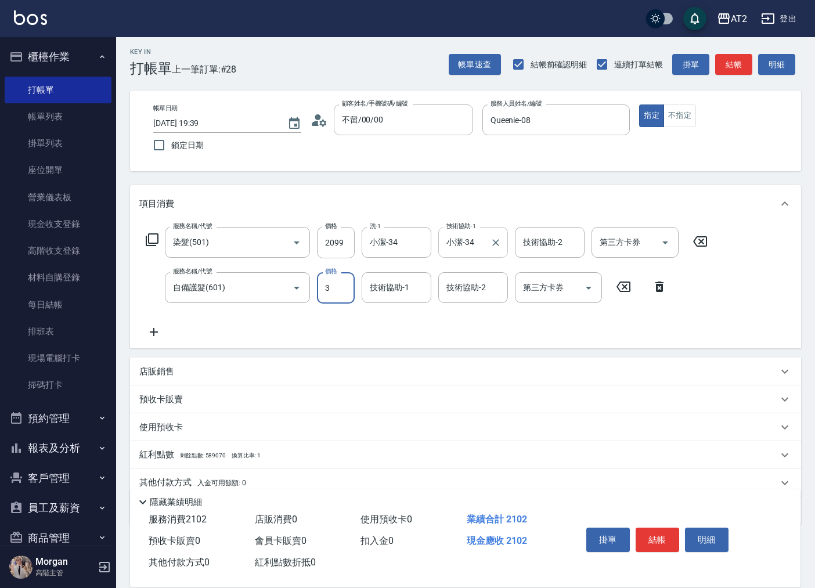
type input "30"
type input "230"
type input "300"
type input "500"
type input "3000"
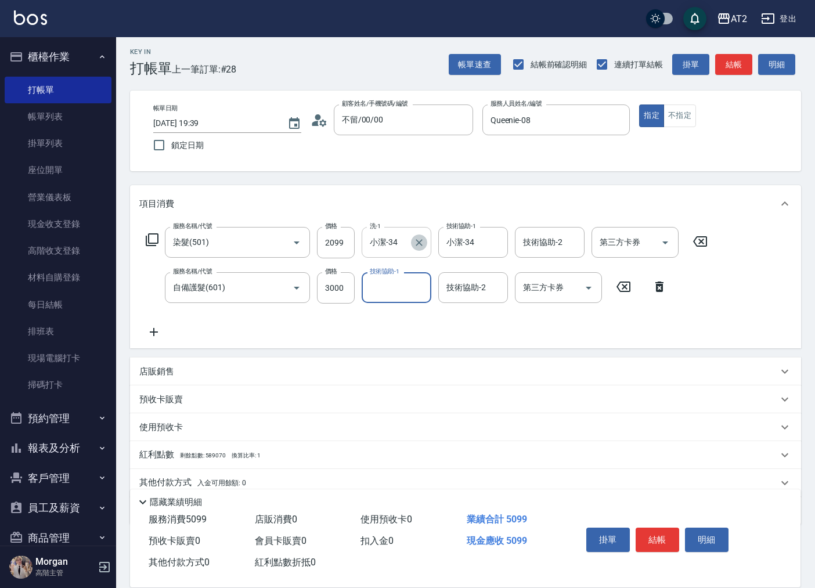
click at [423, 240] on icon "Clear" at bounding box center [419, 243] width 12 height 12
click at [138, 328] on div "服務名稱/代號 染髮(501) 服務名稱/代號 價格 2099 價格 洗-1 洗-1 技術協助-1 小潔-34 技術協助-1 技術協助-2 技術協助-2 第三…" at bounding box center [465, 285] width 671 height 126
click at [162, 328] on icon at bounding box center [153, 332] width 29 height 14
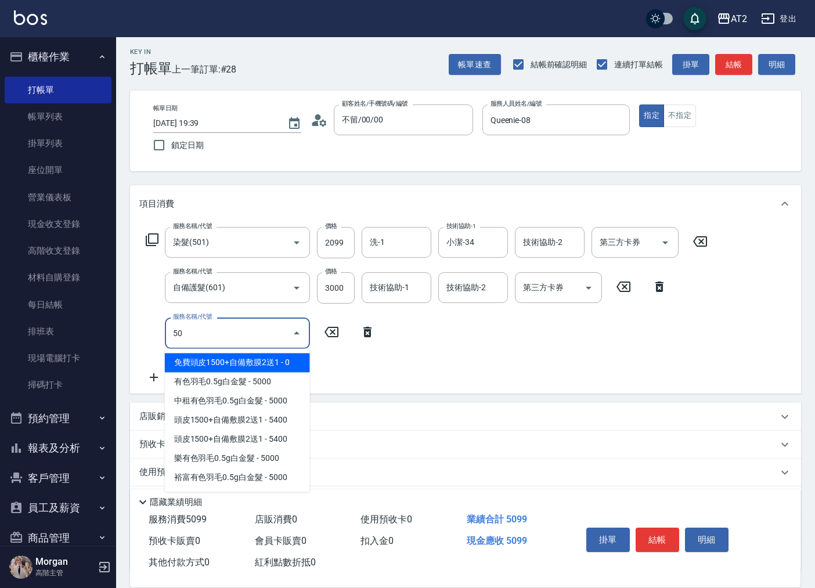
type input "502"
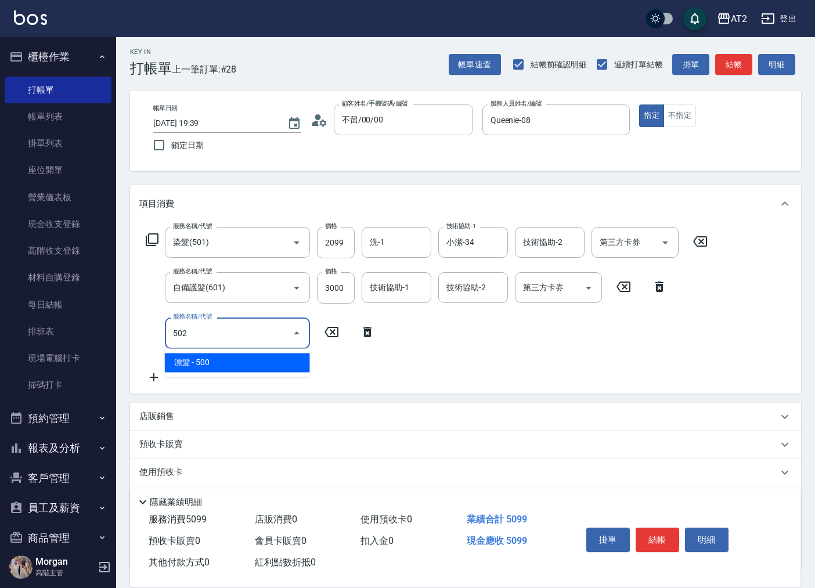
type input "550"
type input "漂髮(502)"
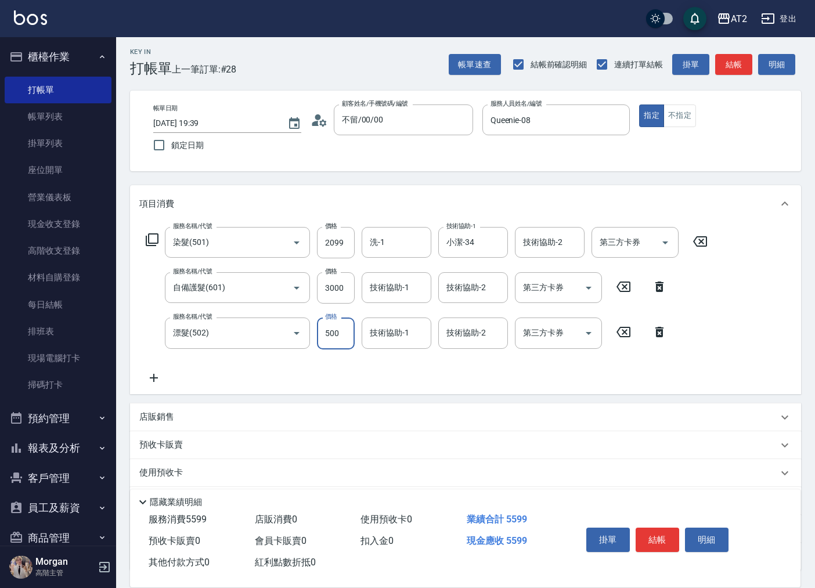
type input "0"
type input "500"
type input "0"
type input "小潔-34"
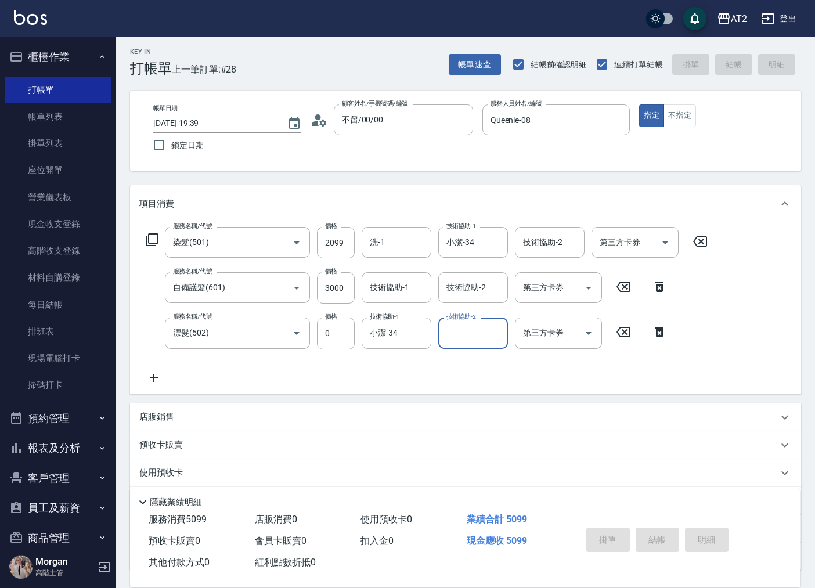
type input "0"
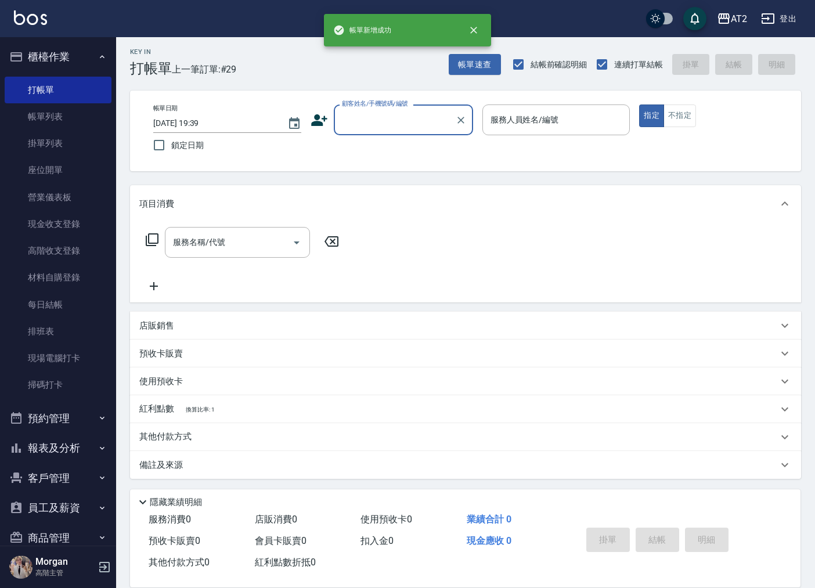
click at [436, 120] on input "顧客姓名/手機號碼/編號" at bounding box center [394, 120] width 111 height 20
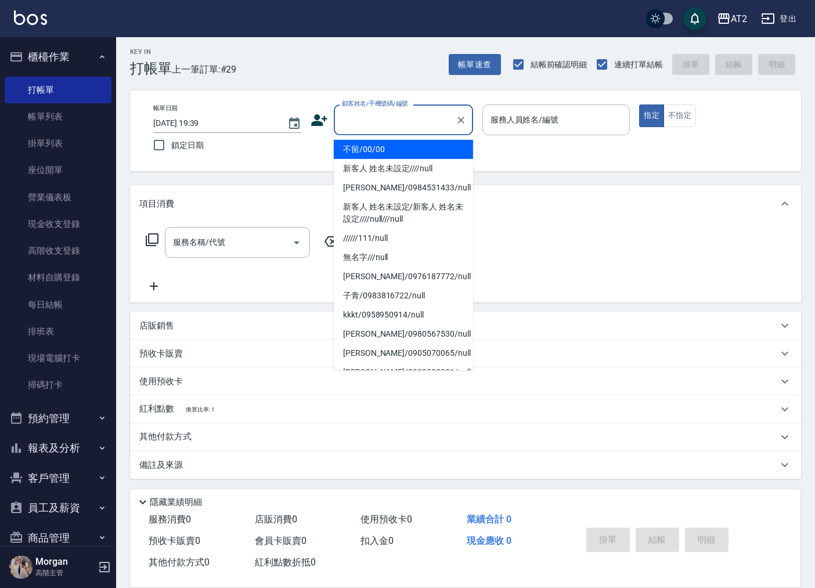
click at [423, 142] on li "不留/00/00" at bounding box center [403, 149] width 139 height 19
type input "不留/00/00"
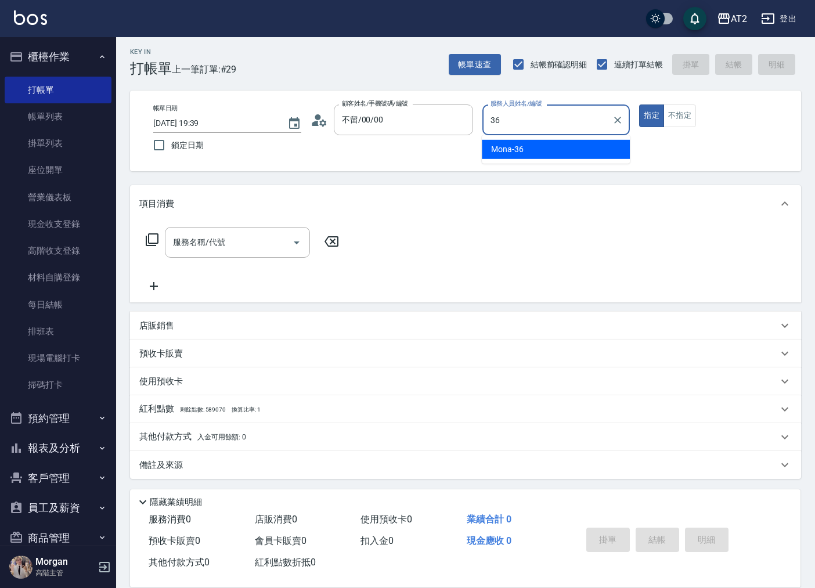
type input "Mona-36"
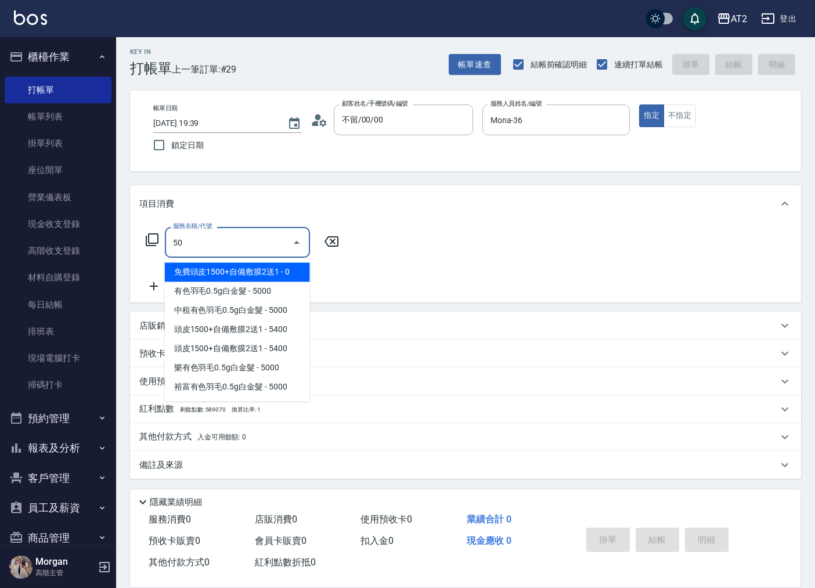
type input "501"
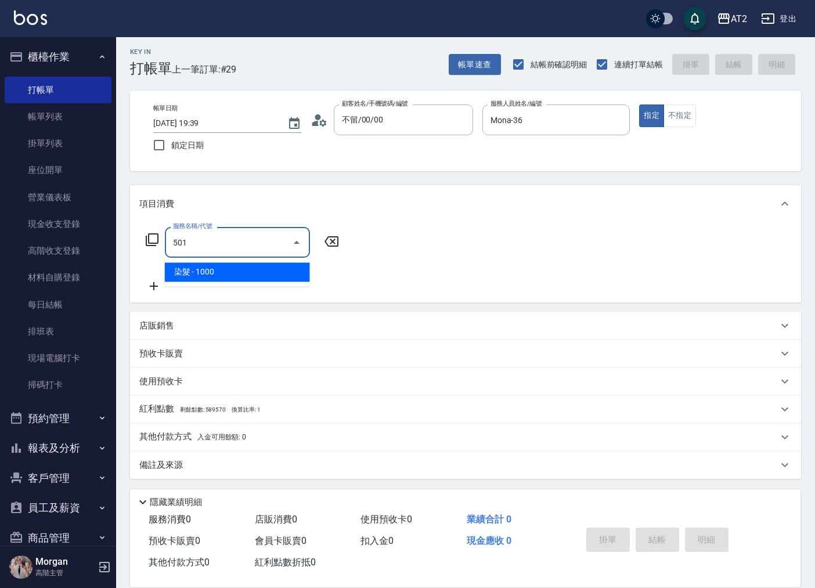
type input "100"
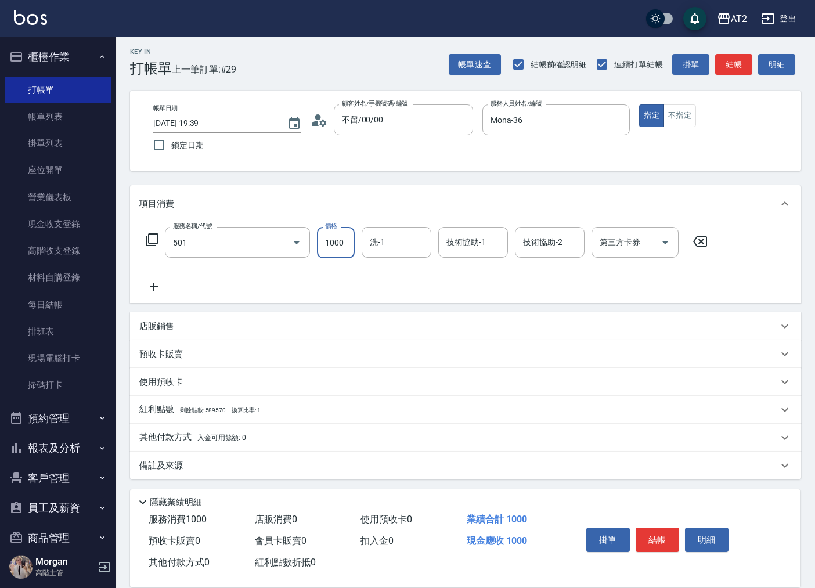
type input "染髮(501)"
type input "1"
type input "0"
type input "19"
type input "10"
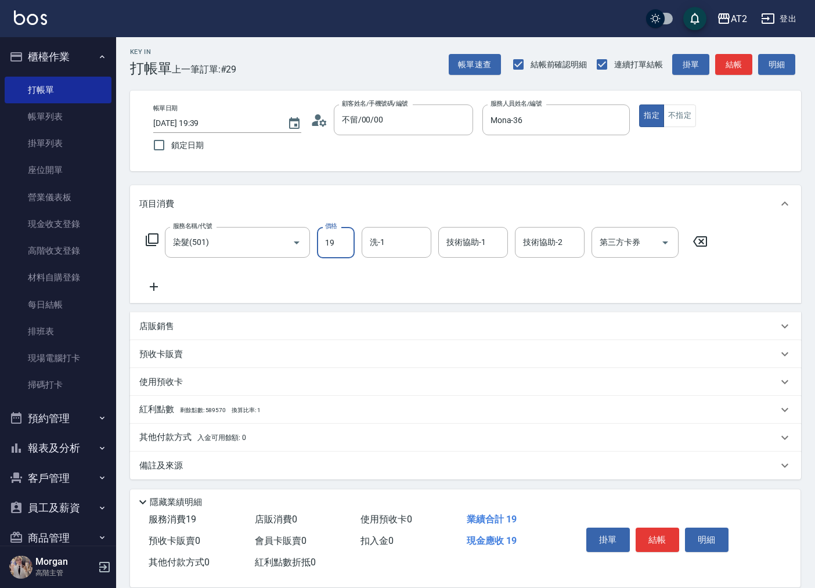
type input "199"
type input "190"
type input "1999"
type input "Ivy-48"
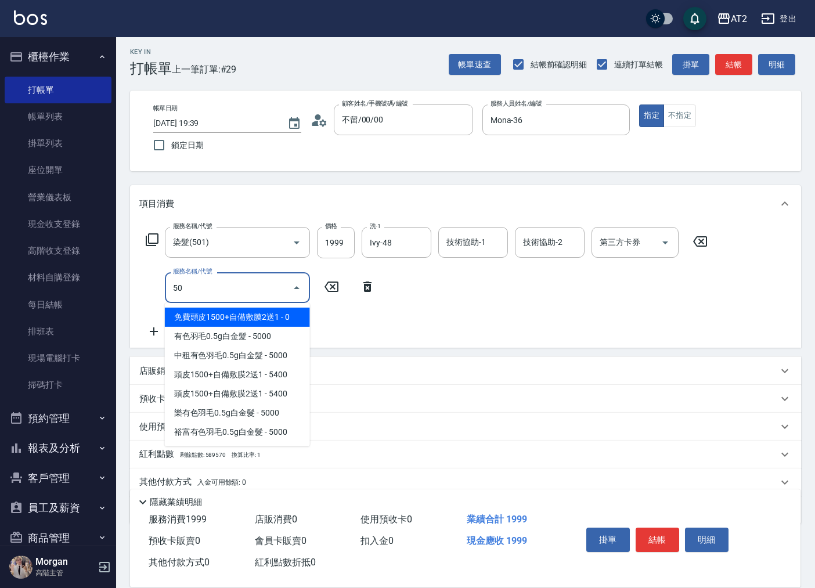
type input "502"
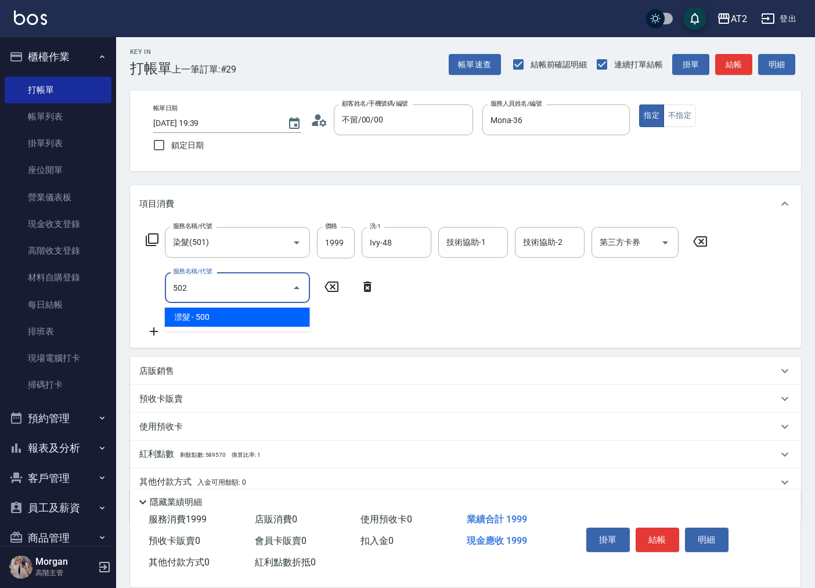
type input "240"
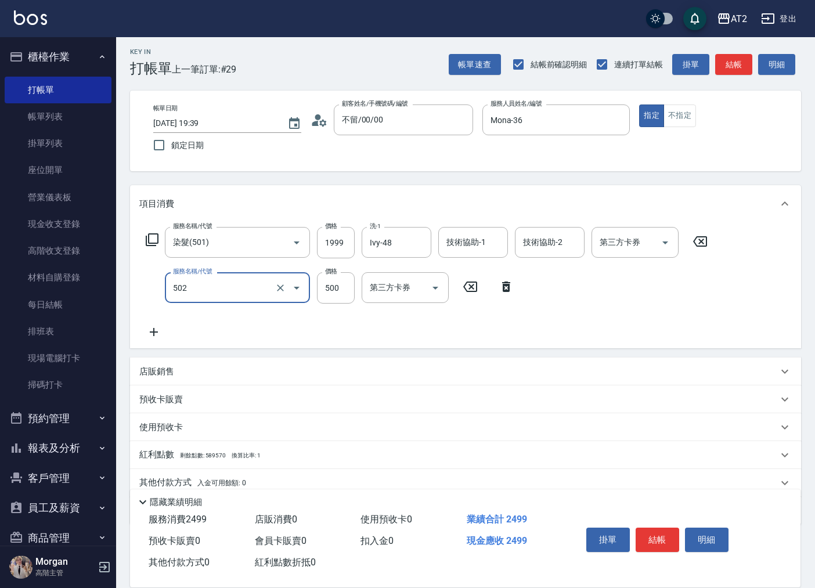
type input "漂髮(502)"
type input "0"
type input "190"
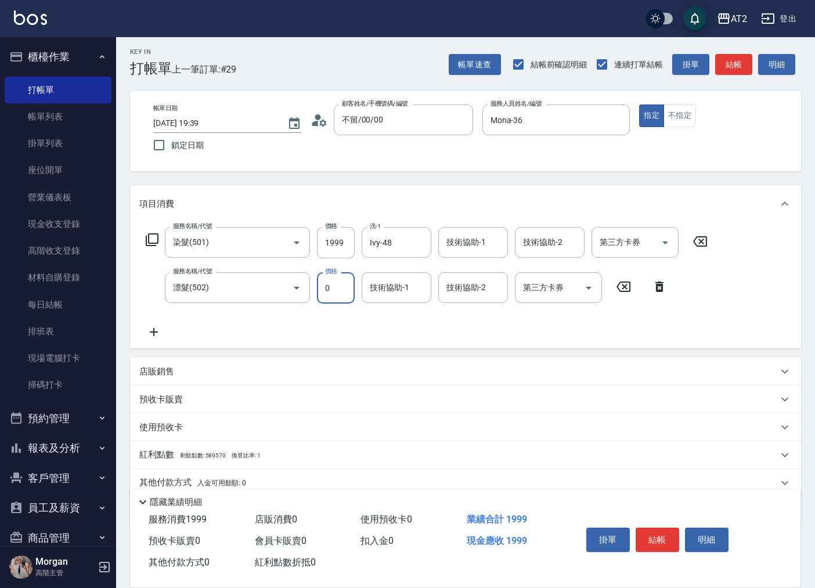
type input "0"
type input "Ivy-48"
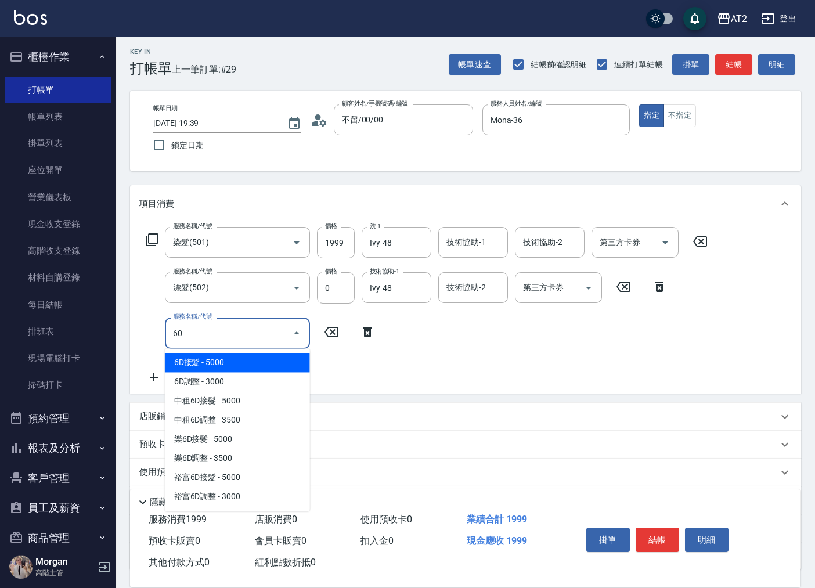
type input "601"
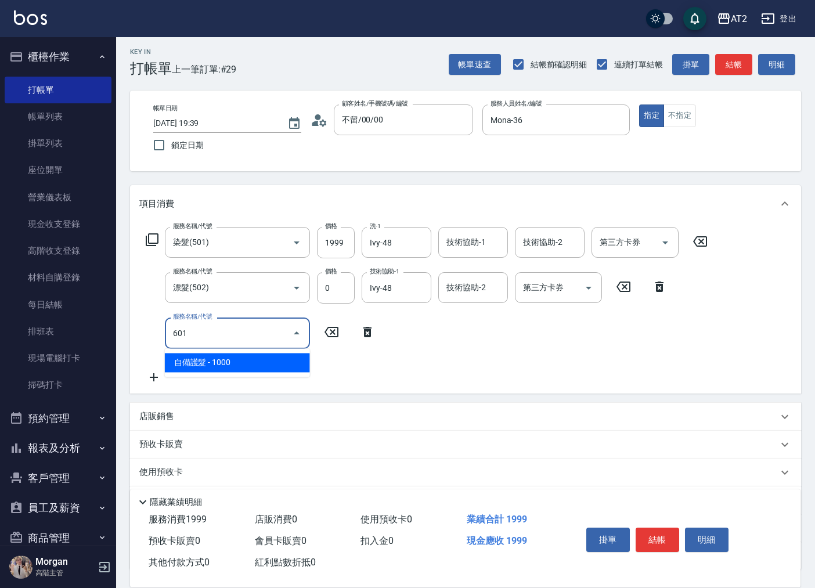
type input "290"
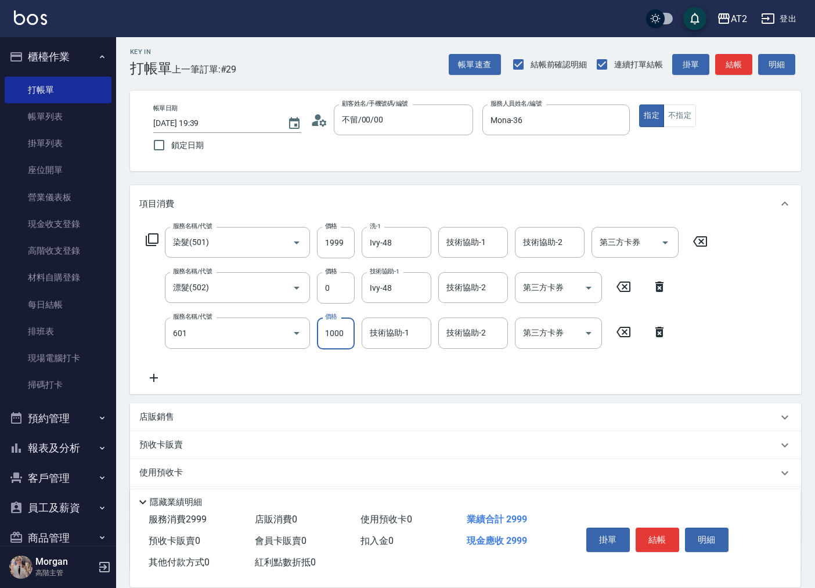
type input "自備護髮(601)"
type input "2"
type input "200"
type input "22"
type input "220"
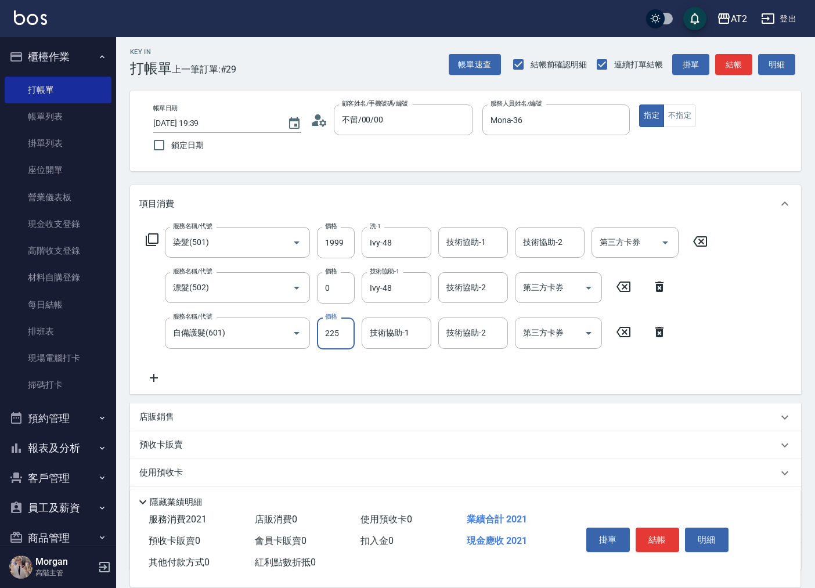
type input "2250"
type input "420"
type input "2250"
type input "Penny-35"
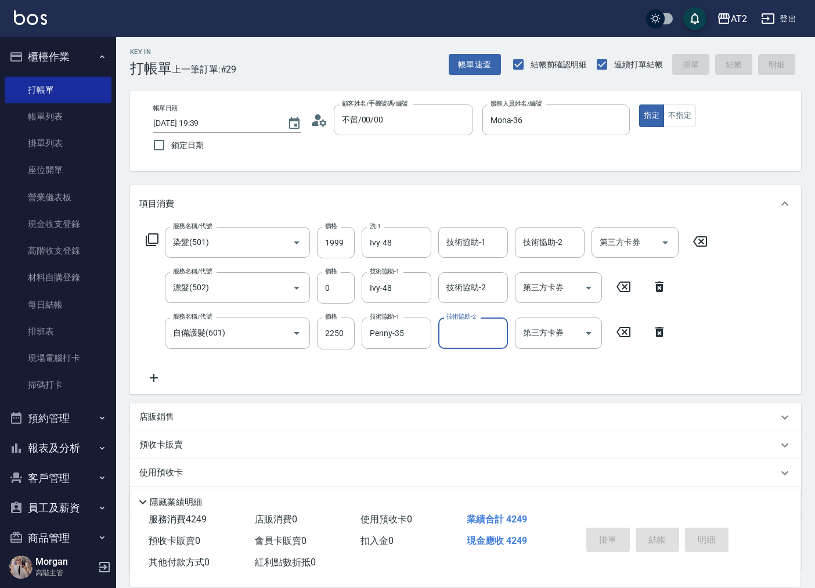
type input "0"
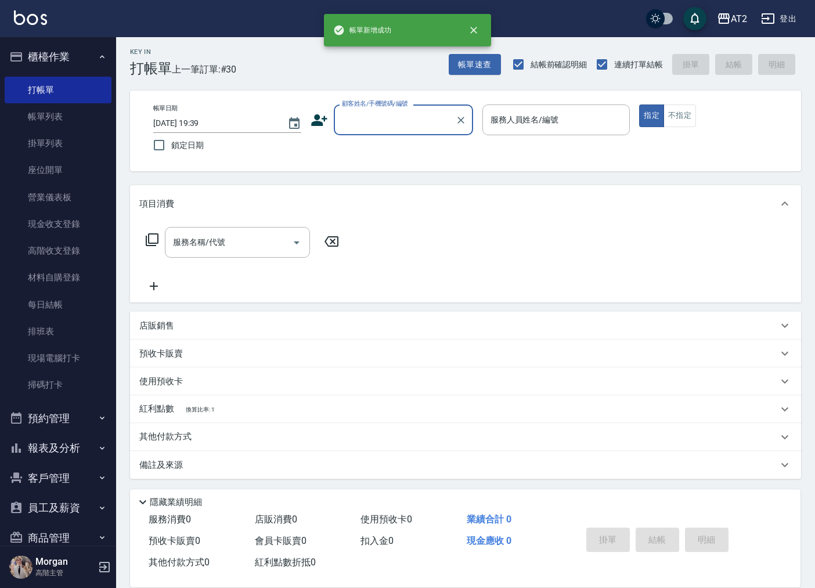
click at [404, 110] on input "顧客姓名/手機號碼/編號" at bounding box center [394, 120] width 111 height 20
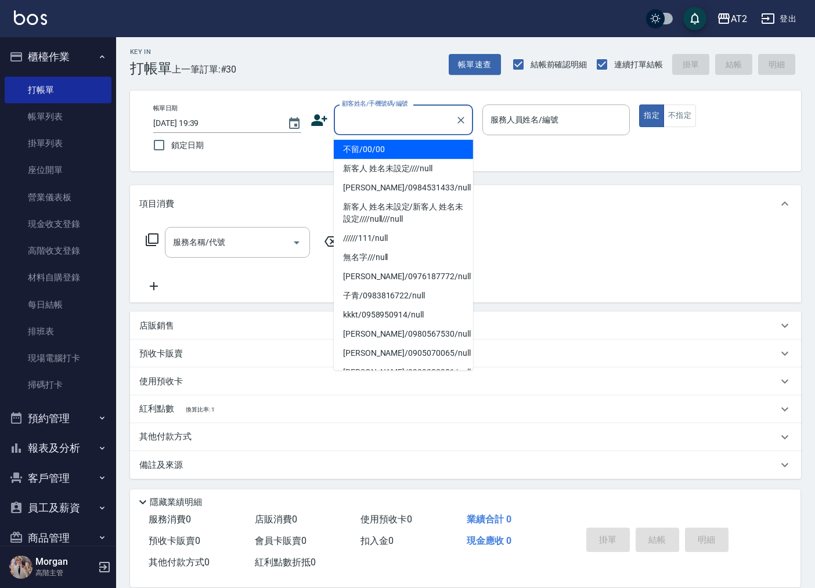
click at [399, 148] on li "不留/00/00" at bounding box center [403, 149] width 139 height 19
type input "不留/00/00"
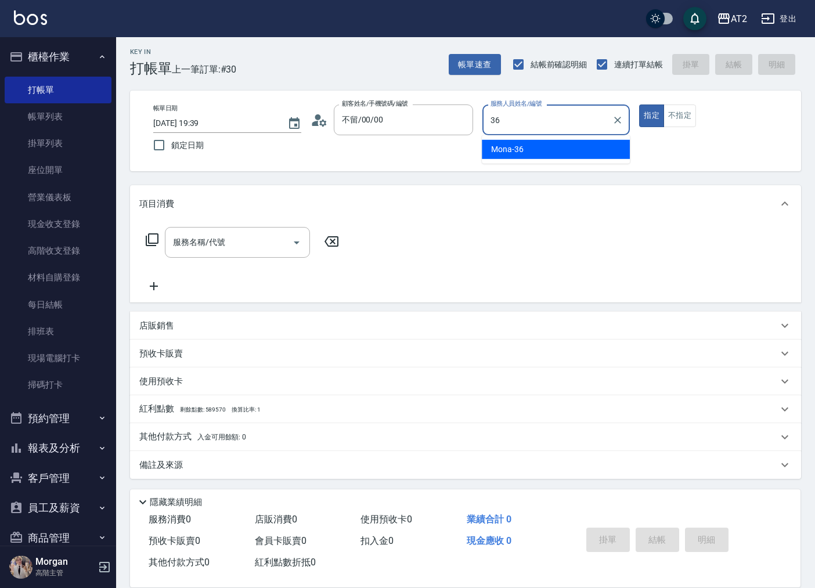
type input "Mona-36"
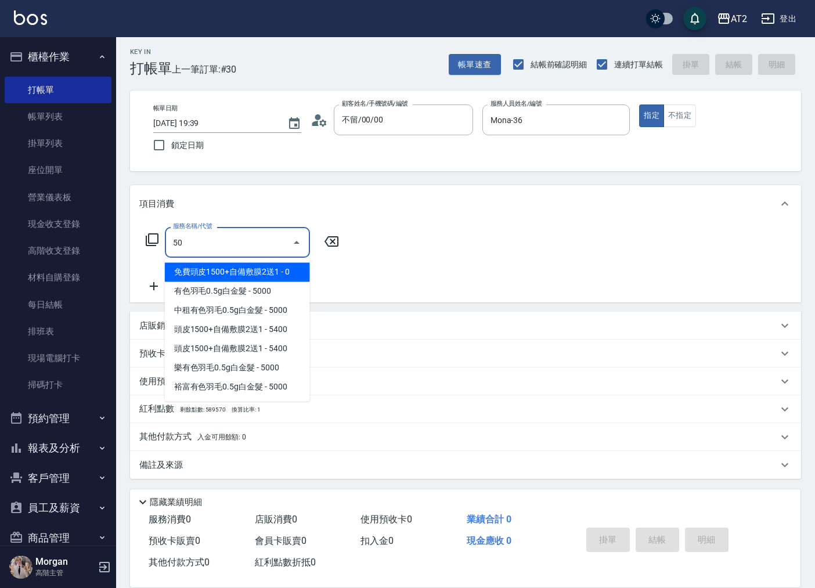
type input "502"
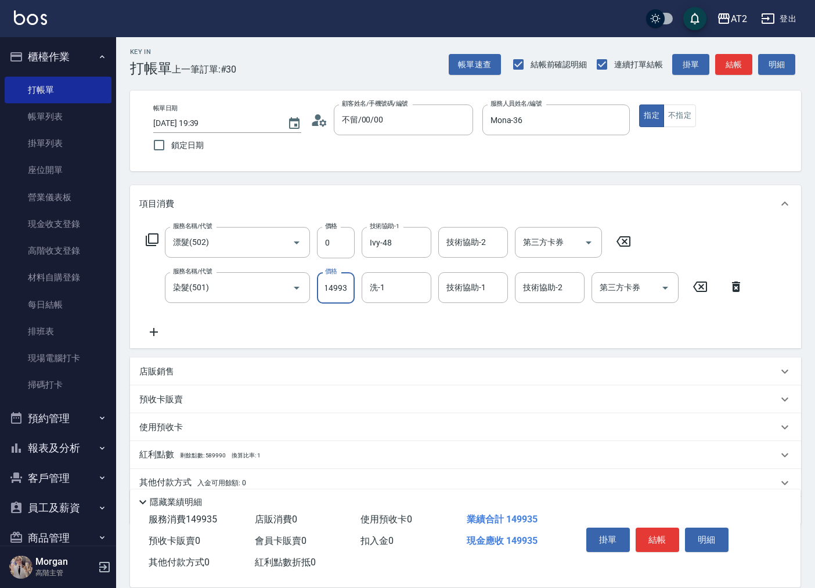
scroll to position [0, 0]
click at [338, 289] on input "149935" at bounding box center [336, 287] width 38 height 31
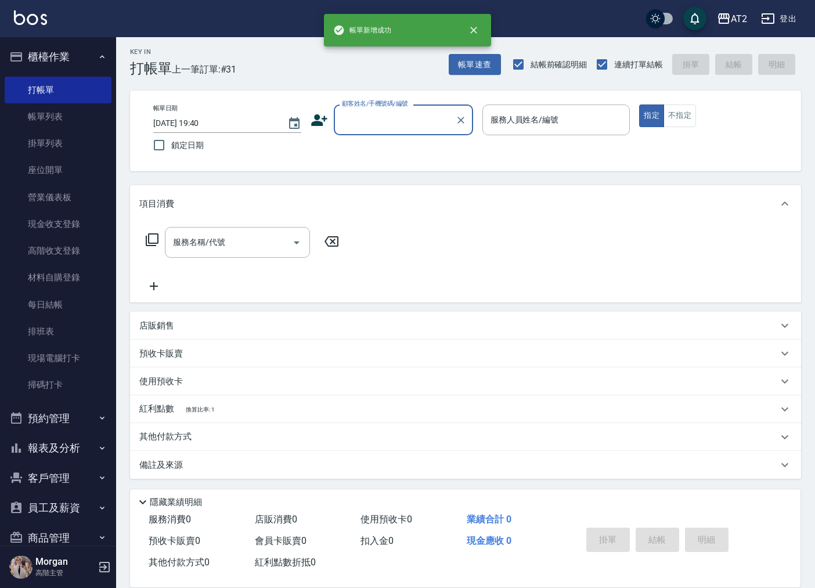
click at [374, 121] on input "顧客姓名/手機號碼/編號" at bounding box center [394, 120] width 111 height 20
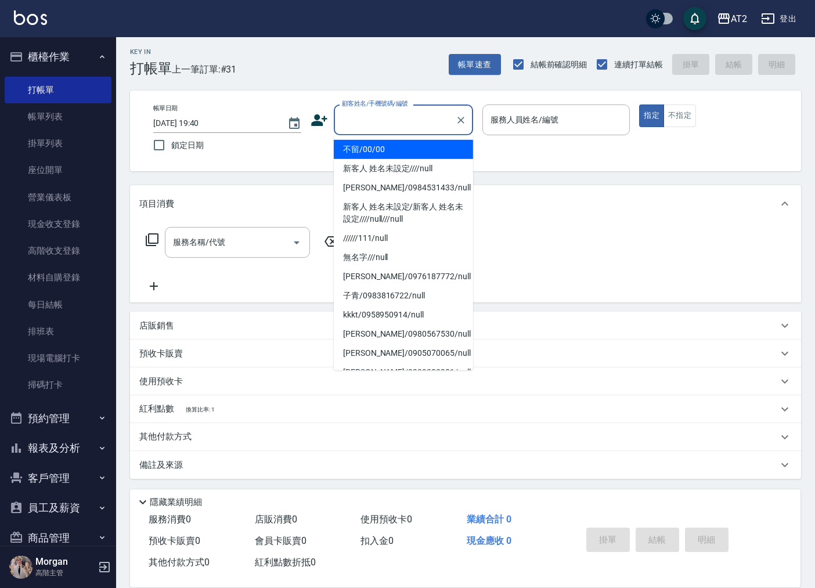
click at [381, 146] on li "不留/00/00" at bounding box center [403, 149] width 139 height 19
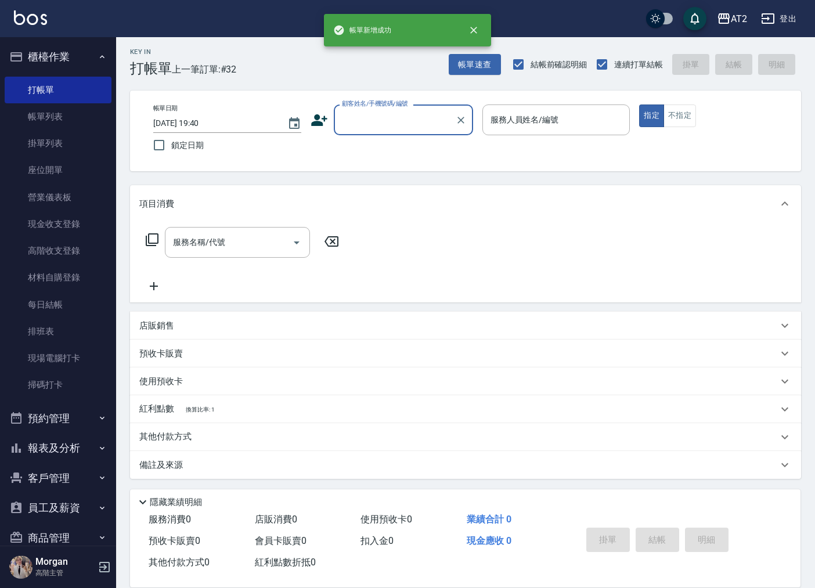
click at [416, 121] on input "顧客姓名/手機號碼/編號" at bounding box center [394, 120] width 111 height 20
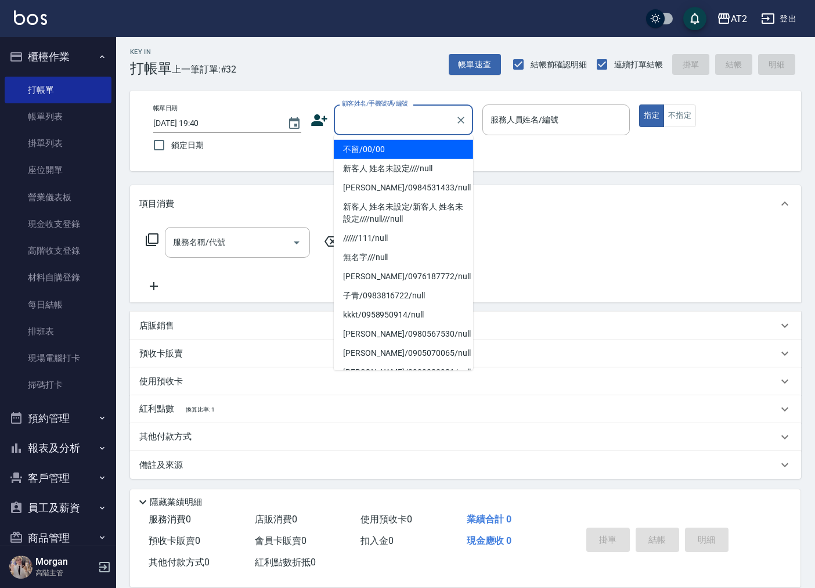
click at [395, 156] on li "不留/00/00" at bounding box center [403, 149] width 139 height 19
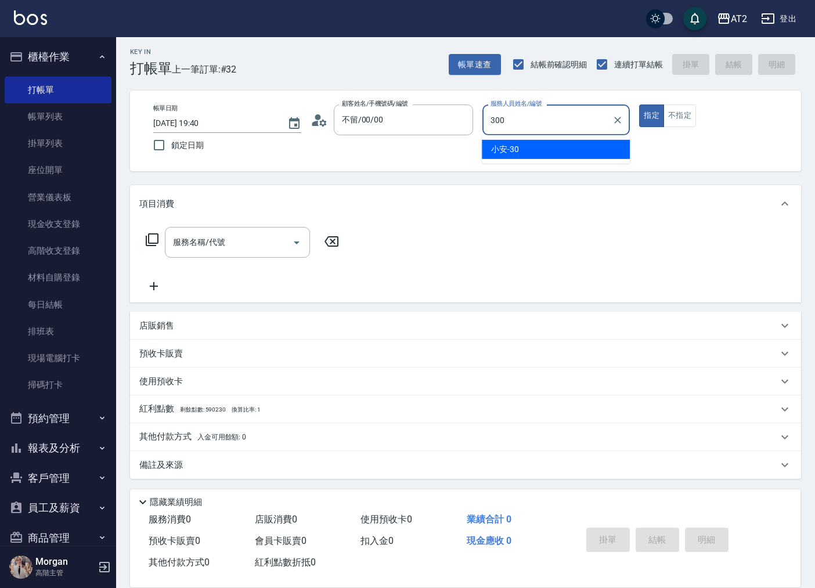
click at [639, 104] on button "指定" at bounding box center [651, 115] width 25 height 23
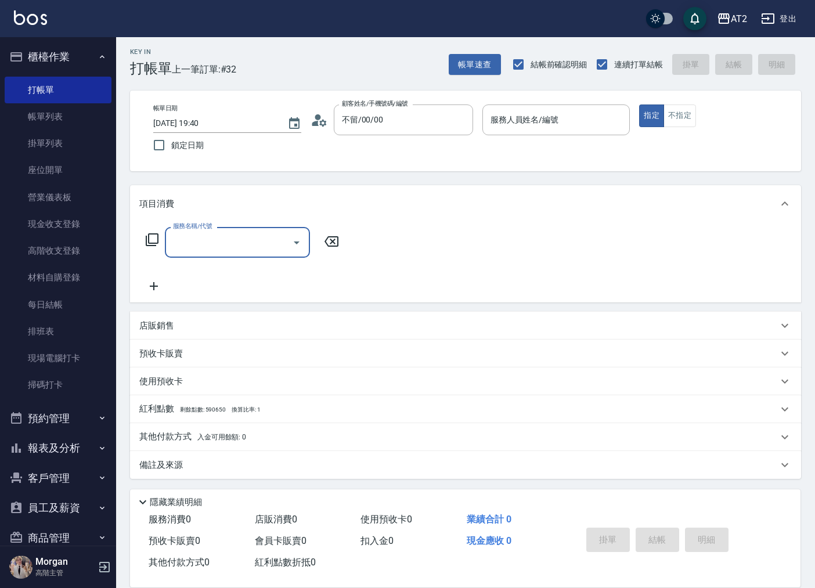
click at [196, 321] on div "店販銷售" at bounding box center [458, 326] width 639 height 12
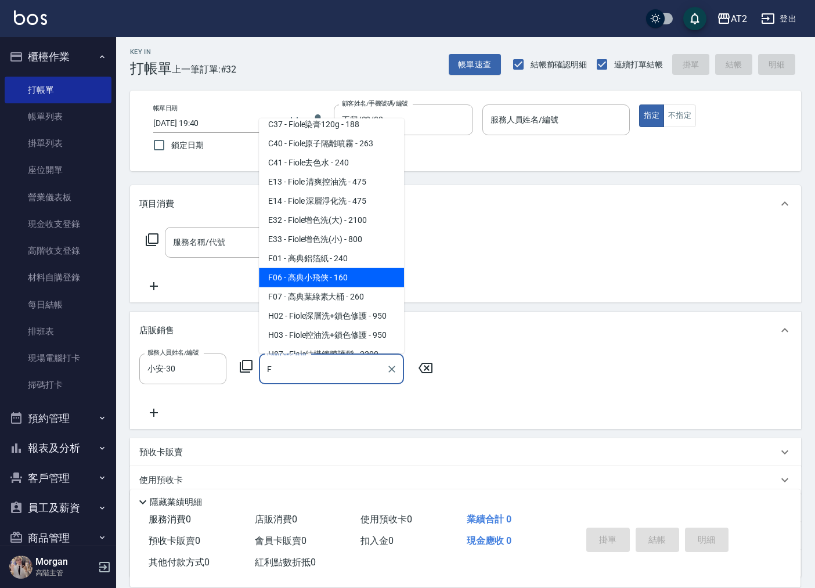
scroll to position [137, 0]
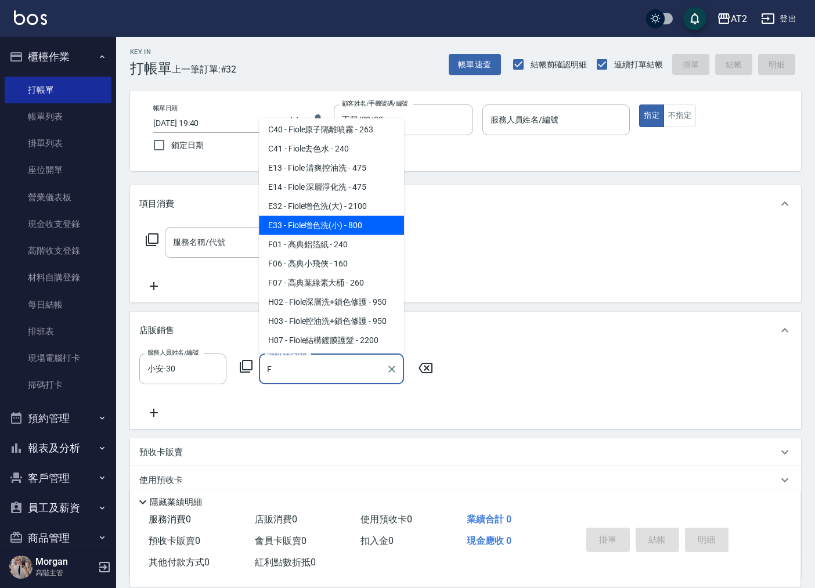
click at [325, 218] on span "E33 - Fiole增色洗(小) - 800" at bounding box center [331, 225] width 145 height 19
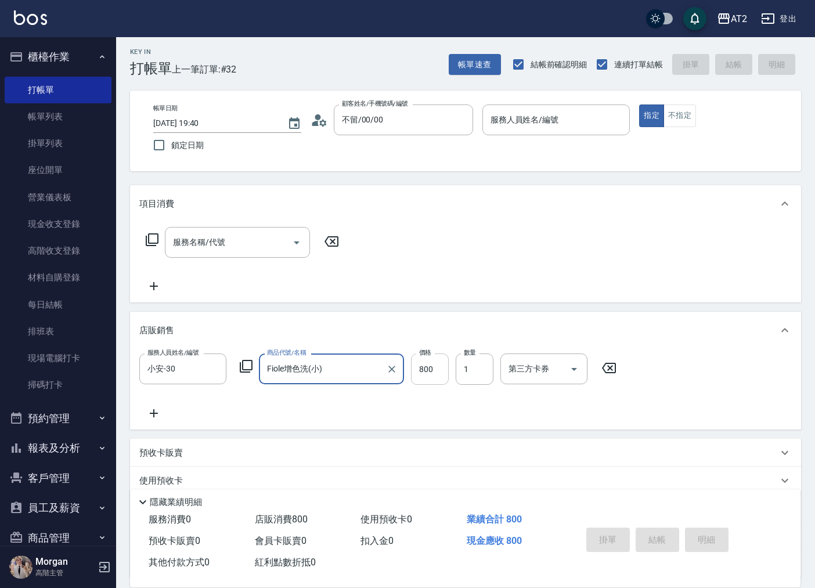
click at [430, 370] on input "800" at bounding box center [430, 368] width 38 height 31
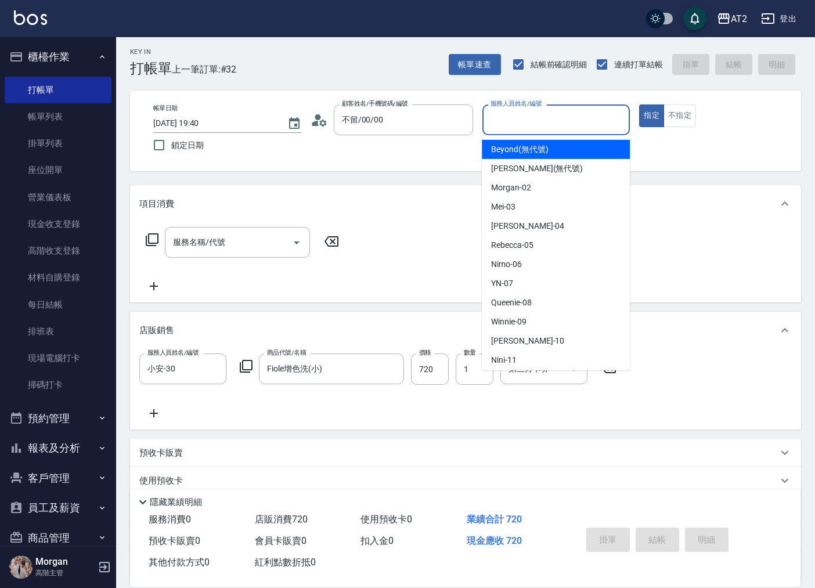
click at [562, 120] on input "服務人員姓名/編號" at bounding box center [557, 120] width 138 height 20
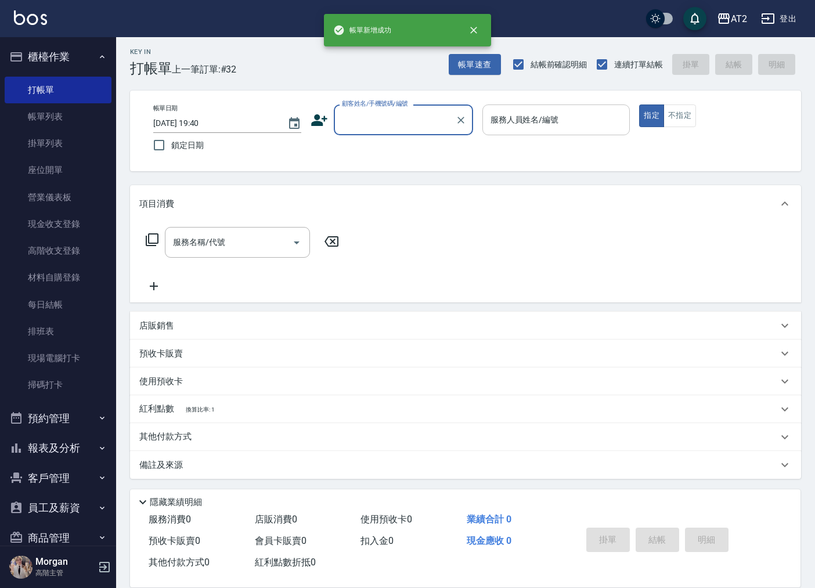
scroll to position [0, 0]
click at [426, 125] on input "顧客姓名/手機號碼/編號" at bounding box center [394, 120] width 111 height 20
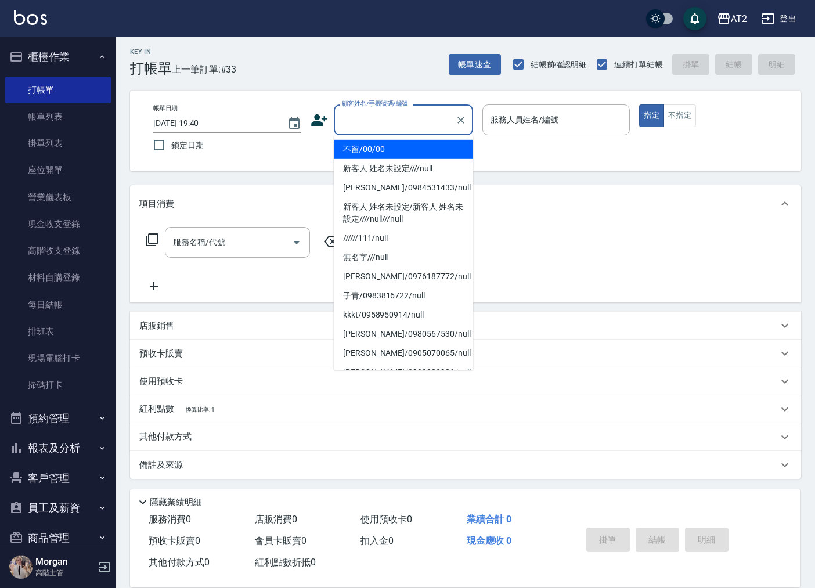
click at [405, 154] on li "不留/00/00" at bounding box center [403, 149] width 139 height 19
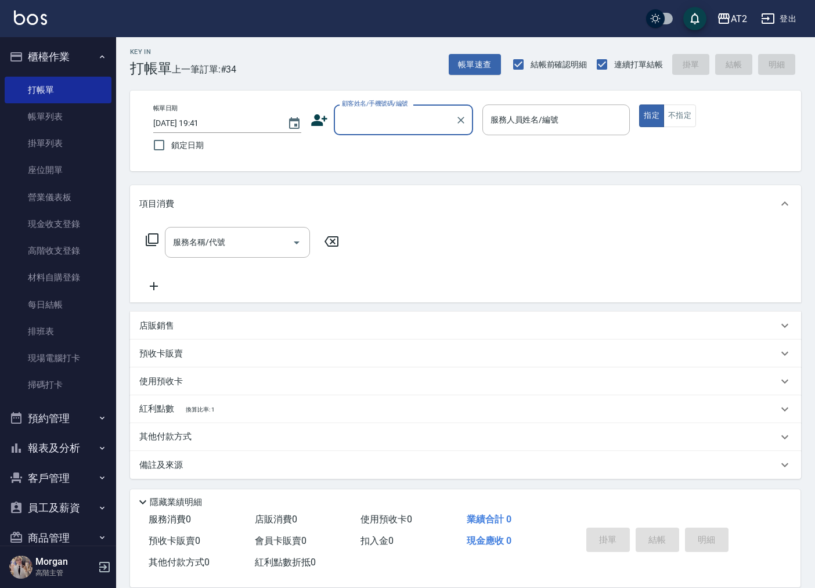
click at [398, 120] on input "顧客姓名/手機號碼/編號" at bounding box center [394, 120] width 111 height 20
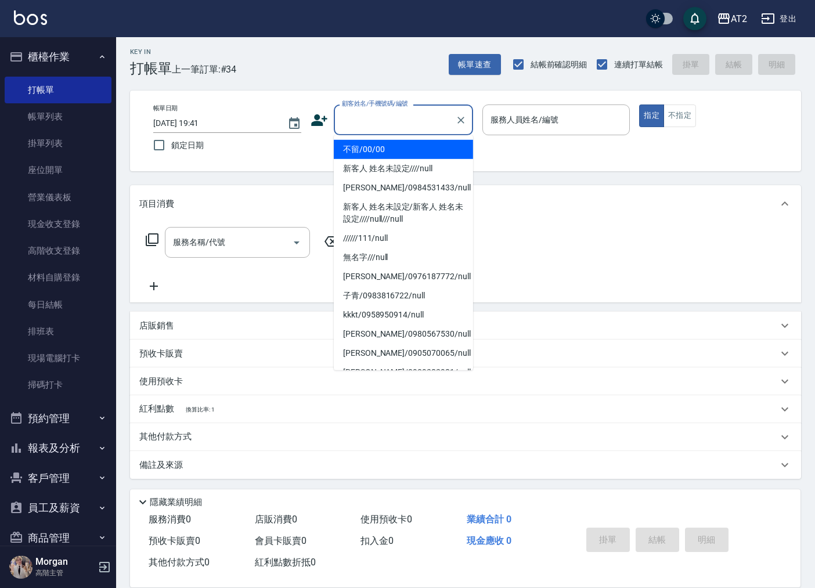
click at [383, 142] on li "不留/00/00" at bounding box center [403, 149] width 139 height 19
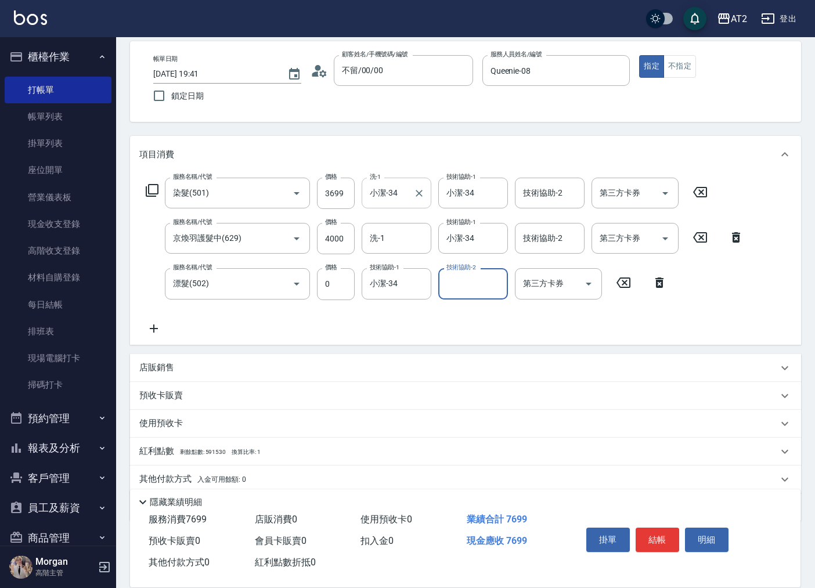
scroll to position [94, 0]
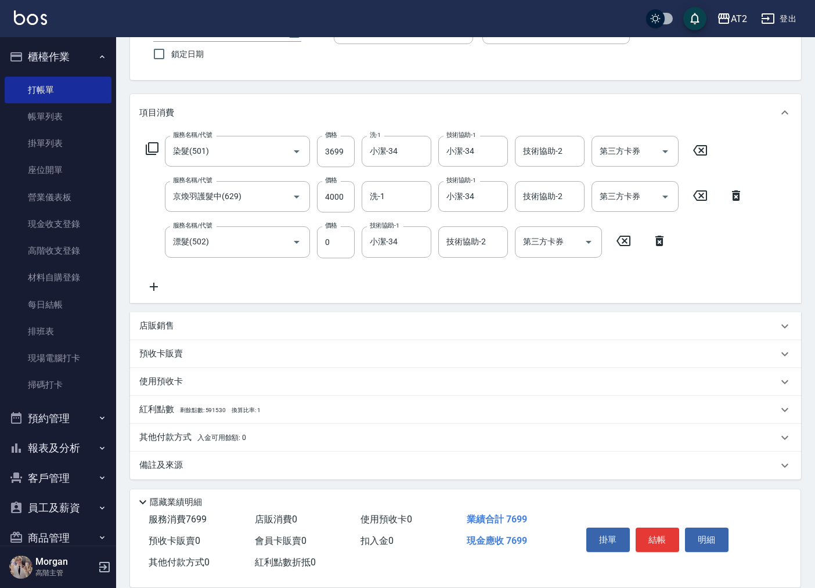
click at [203, 323] on div "店販銷售" at bounding box center [458, 326] width 639 height 12
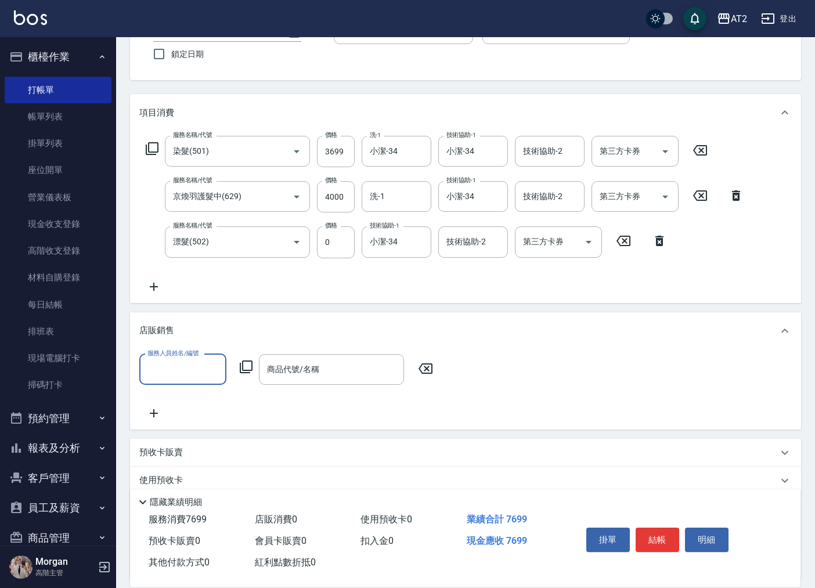
scroll to position [0, 0]
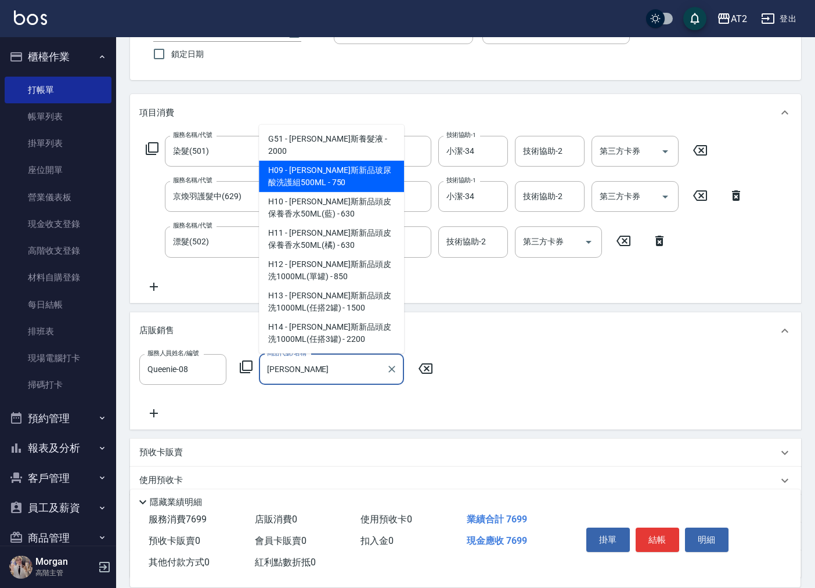
click at [330, 171] on span "H09 - 喬娜斯新品玻尿酸洗護組500ML - 750" at bounding box center [331, 176] width 145 height 31
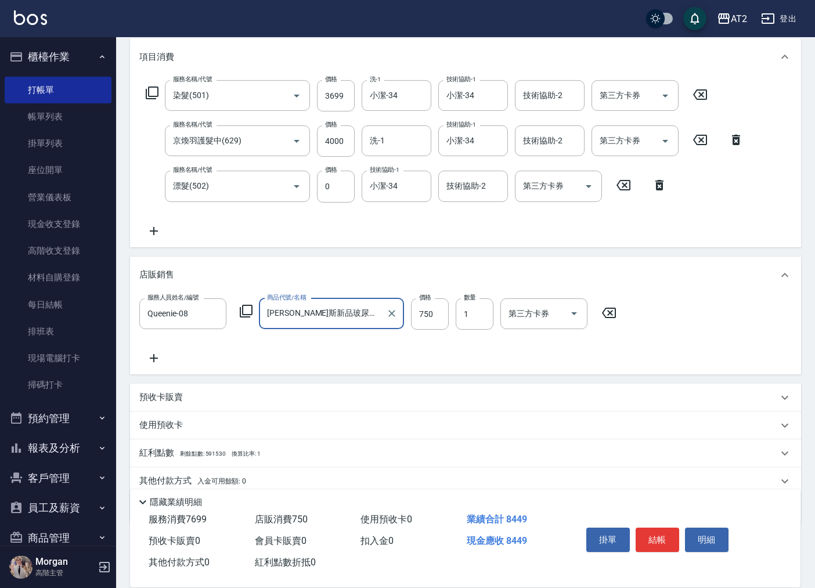
scroll to position [193, 0]
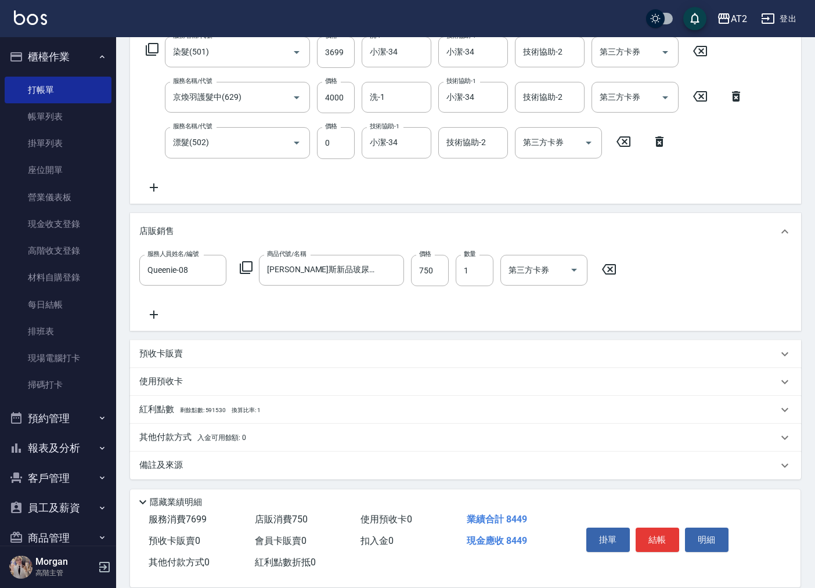
click at [174, 442] on p "其他付款方式 入金可用餘額: 0" at bounding box center [192, 437] width 107 height 13
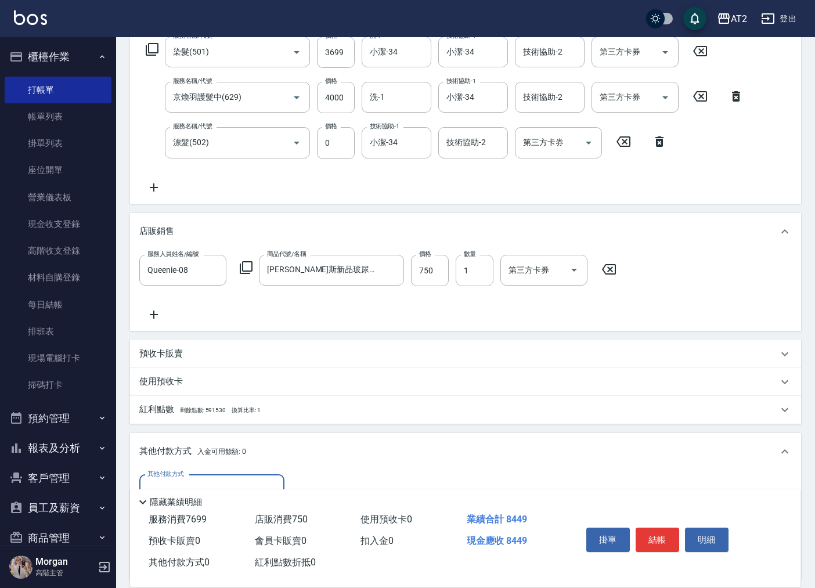
scroll to position [330, 0]
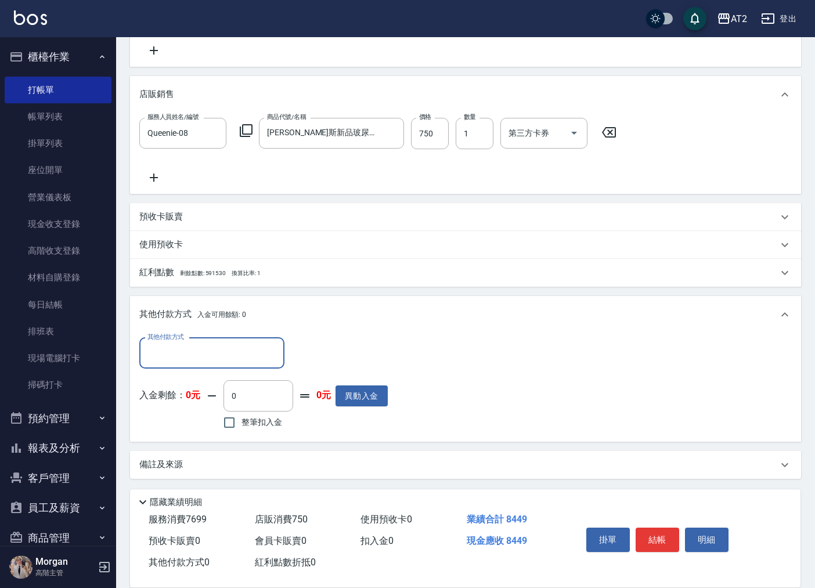
click at [228, 360] on input "其他付款方式" at bounding box center [212, 353] width 135 height 20
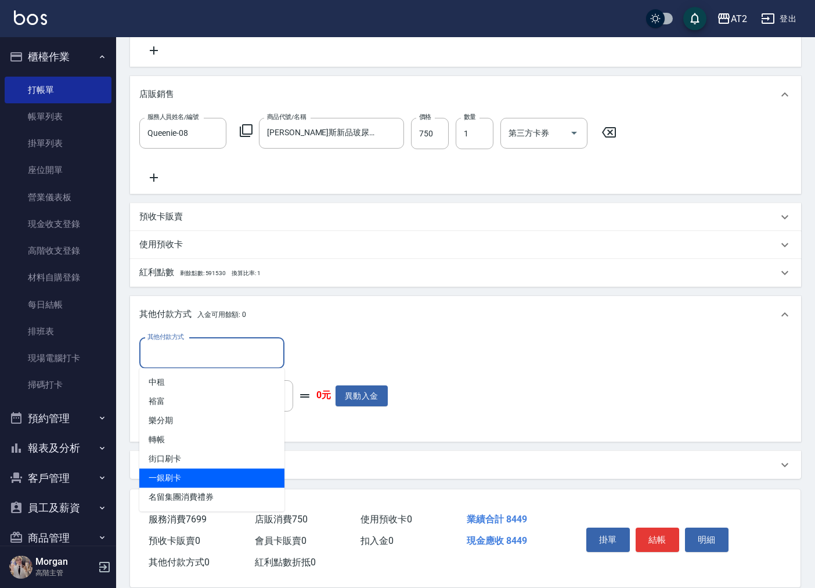
drag, startPoint x: 200, startPoint y: 470, endPoint x: 217, endPoint y: 456, distance: 22.2
click at [200, 470] on span "一銀刷卡" at bounding box center [211, 477] width 145 height 19
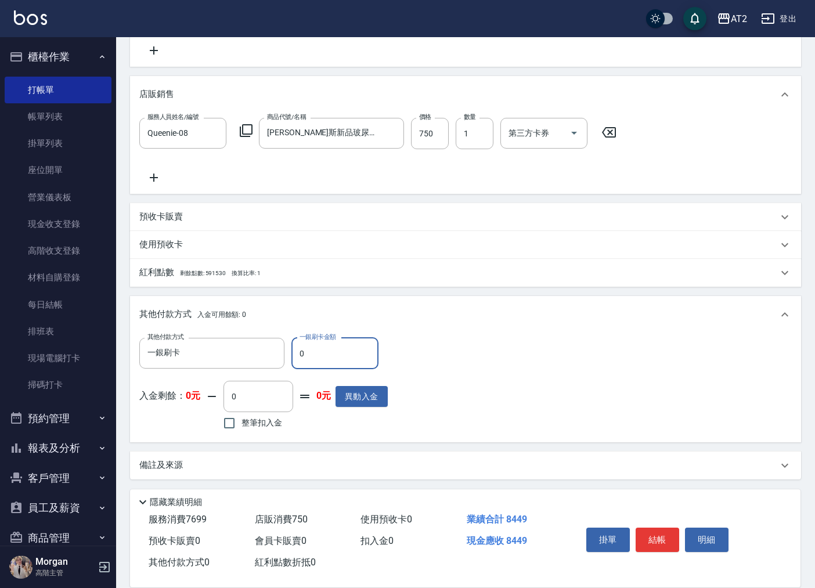
drag, startPoint x: 306, startPoint y: 352, endPoint x: 175, endPoint y: 375, distance: 133.7
click at [175, 375] on div "其他付款方式 一銀刷卡 其他付款方式 一銀刷卡金額 0 一銀刷卡金額 入金剩餘： 0元 0 ​ 整筆扣入金 0元 異動入金" at bounding box center [263, 385] width 248 height 95
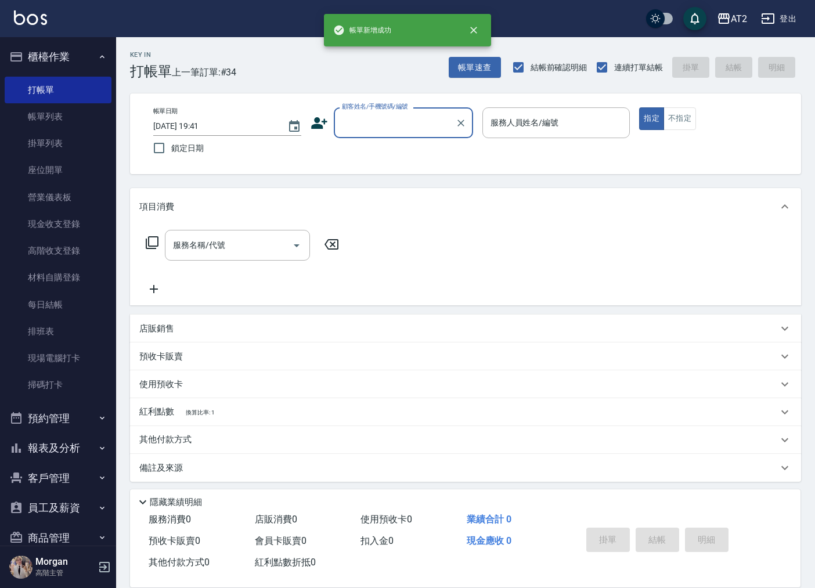
scroll to position [0, 0]
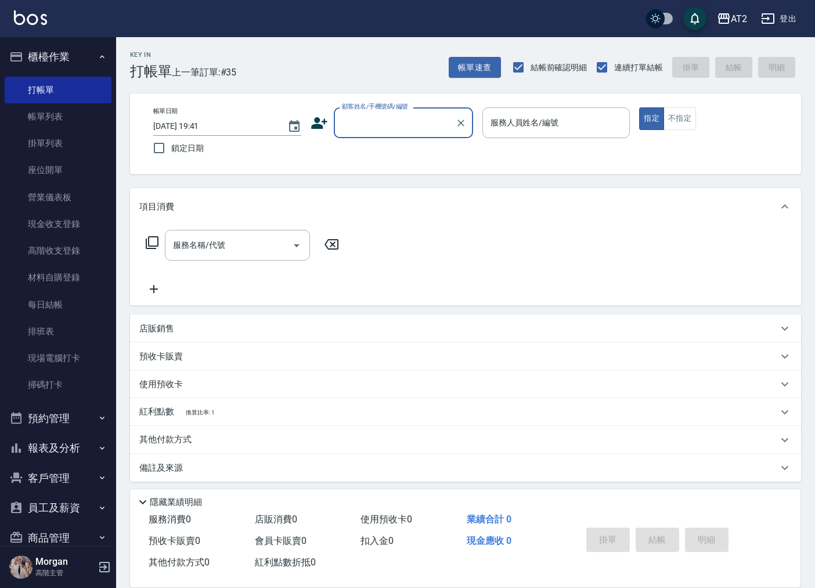
click at [412, 125] on input "顧客姓名/手機號碼/編號" at bounding box center [394, 123] width 111 height 20
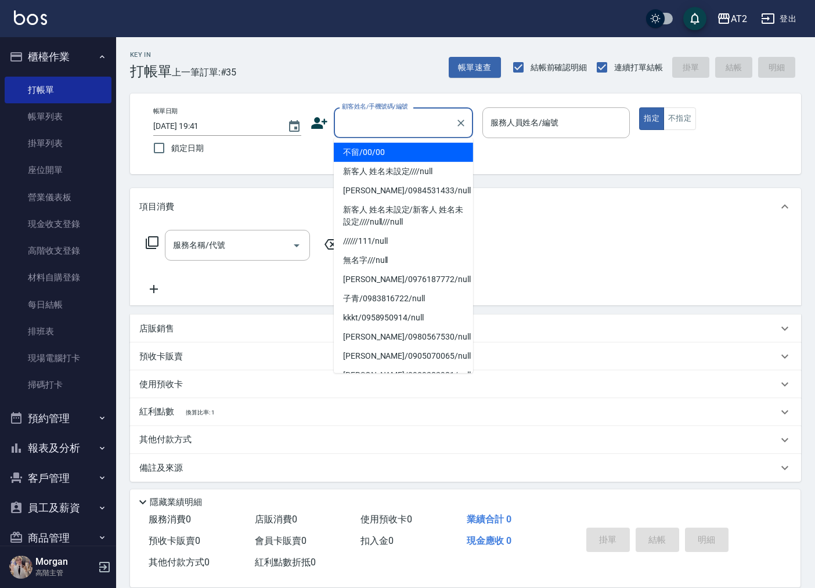
click at [410, 154] on li "不留/00/00" at bounding box center [403, 152] width 139 height 19
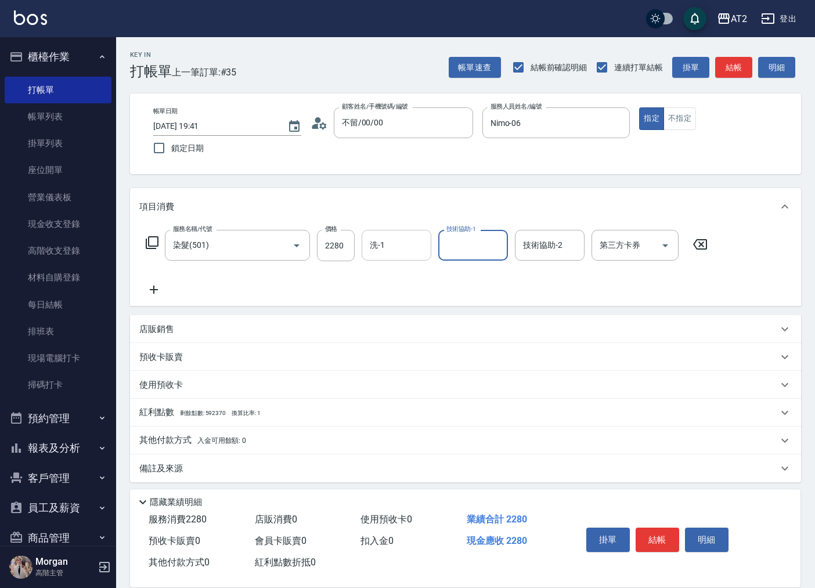
click at [378, 237] on div "洗-1 洗-1" at bounding box center [397, 245] width 70 height 31
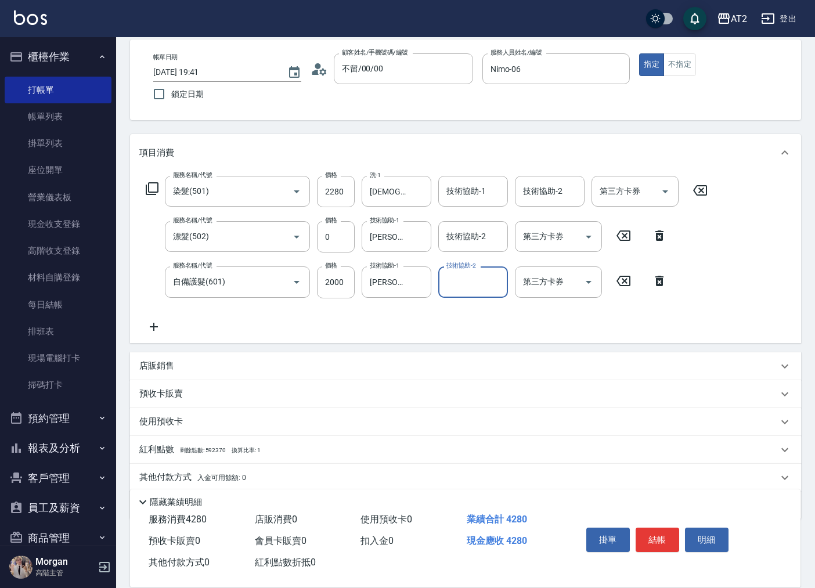
scroll to position [94, 0]
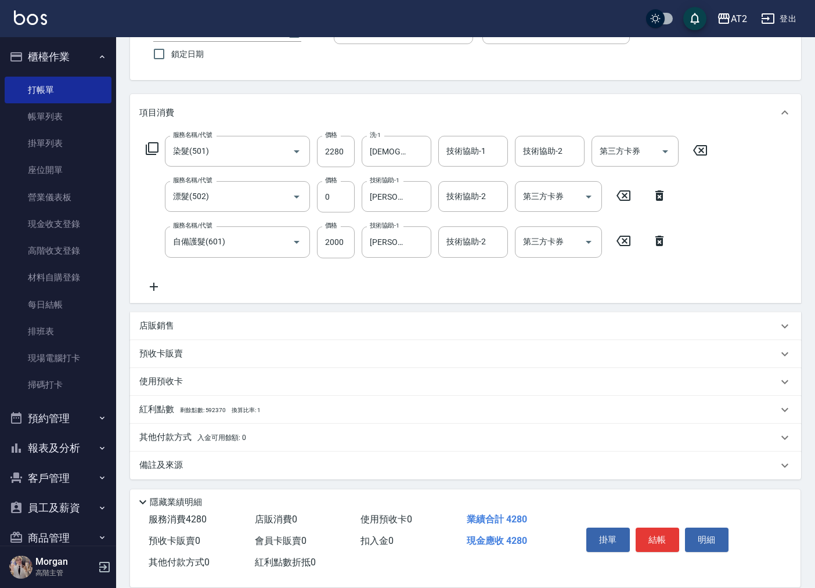
click at [185, 439] on p "其他付款方式 入金可用餘額: 0" at bounding box center [192, 437] width 107 height 13
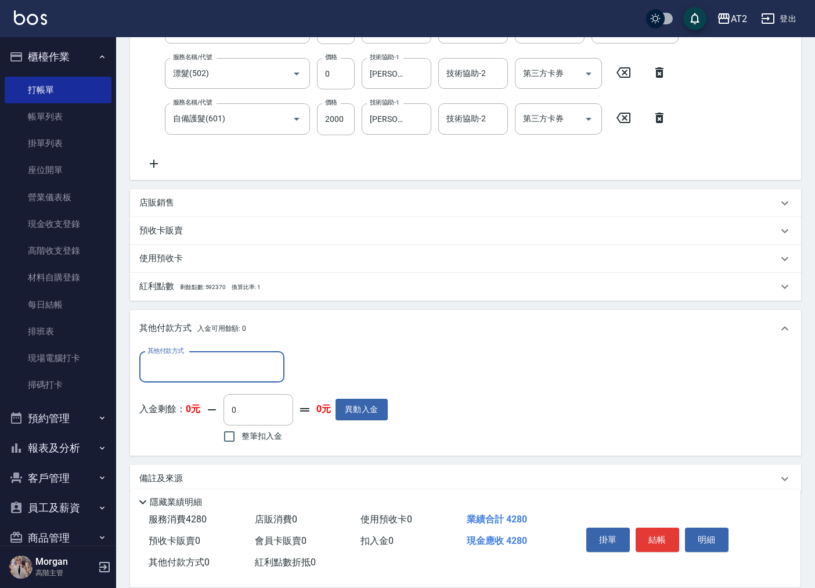
scroll to position [218, 0]
click at [204, 351] on div "其他付款方式" at bounding box center [211, 366] width 145 height 31
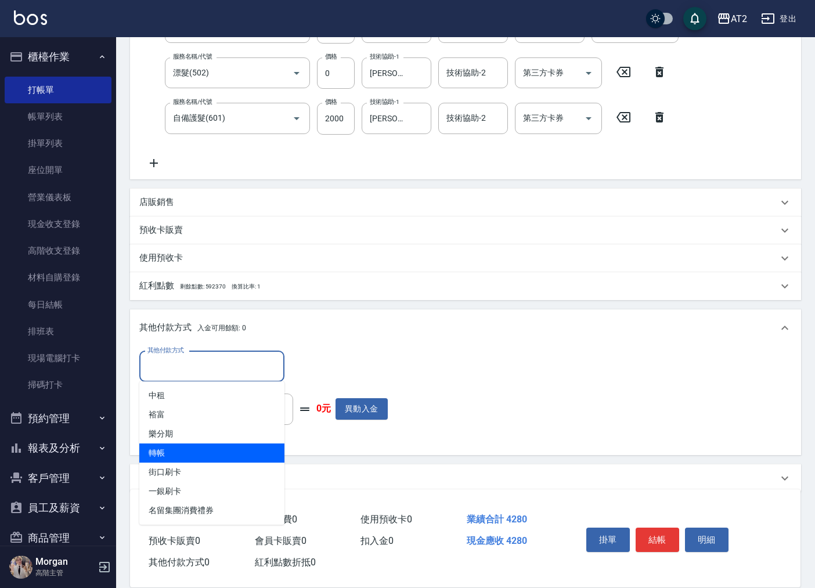
click at [217, 449] on span "轉帳" at bounding box center [211, 452] width 145 height 19
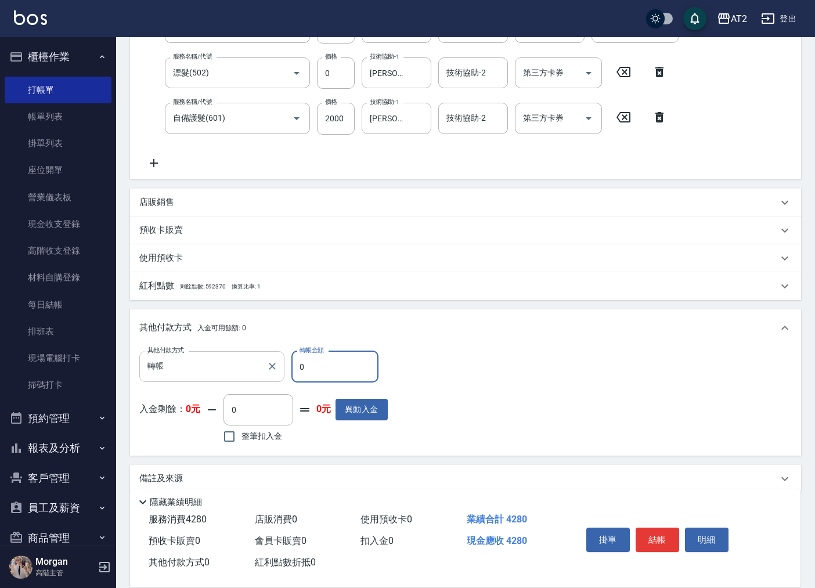
drag, startPoint x: 243, startPoint y: 356, endPoint x: 217, endPoint y: 356, distance: 26.1
click at [237, 356] on div "其他付款方式 轉帳 其他付款方式 轉帳金額 0 轉帳金額" at bounding box center [263, 366] width 248 height 31
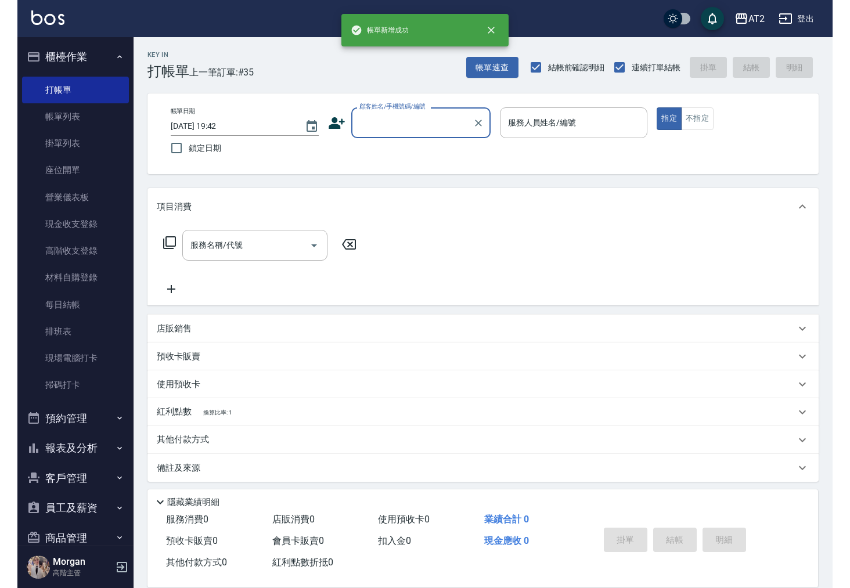
scroll to position [0, 0]
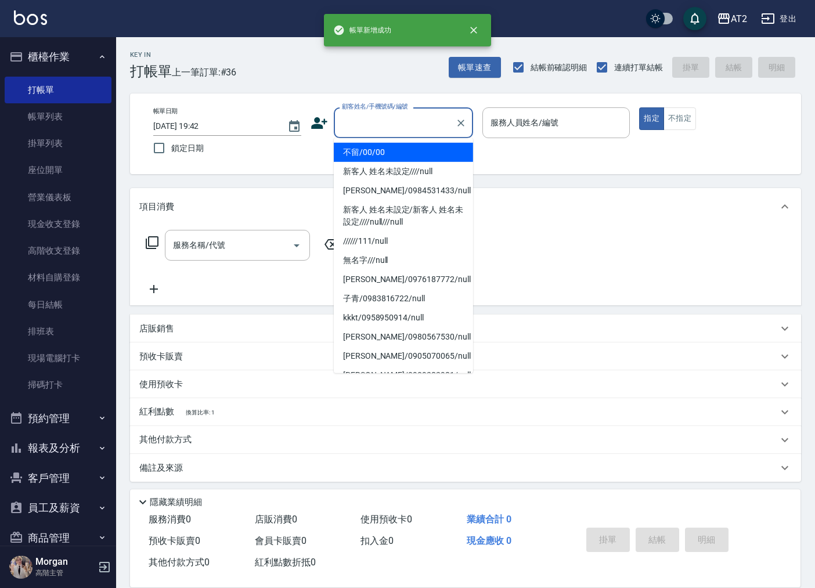
click at [373, 127] on input "顧客姓名/手機號碼/編號" at bounding box center [394, 123] width 111 height 20
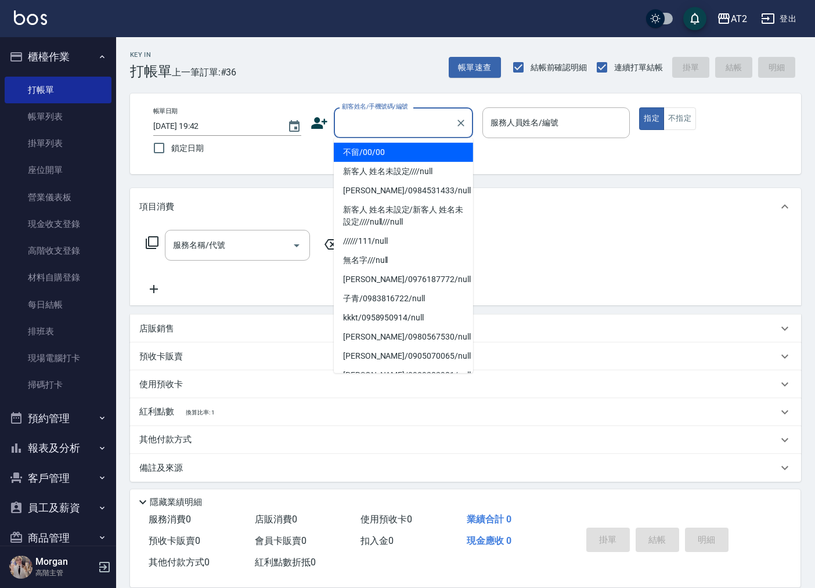
click at [396, 152] on li "不留/00/00" at bounding box center [403, 152] width 139 height 19
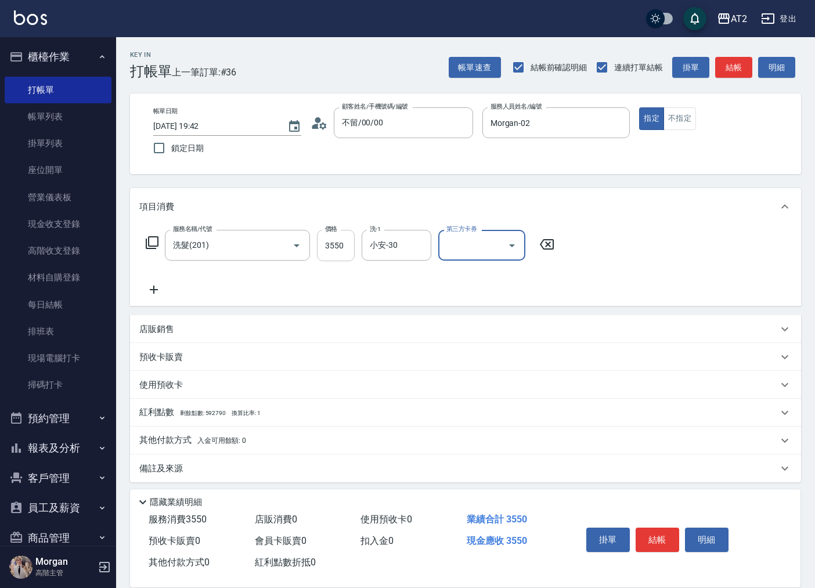
click at [326, 235] on input "3550" at bounding box center [336, 245] width 38 height 31
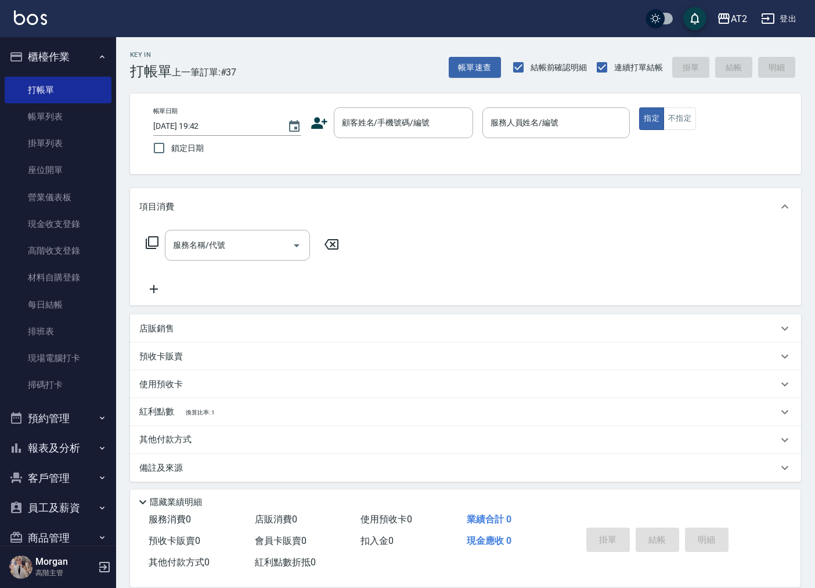
click at [744, 103] on div "帳單日期 2025/10/10 19:42 鎖定日期 顧客姓名/手機號碼/編號 顧客姓名/手機號碼/編號 服務人員姓名/編號 服務人員姓名/編號 指定 不指定" at bounding box center [465, 133] width 671 height 81
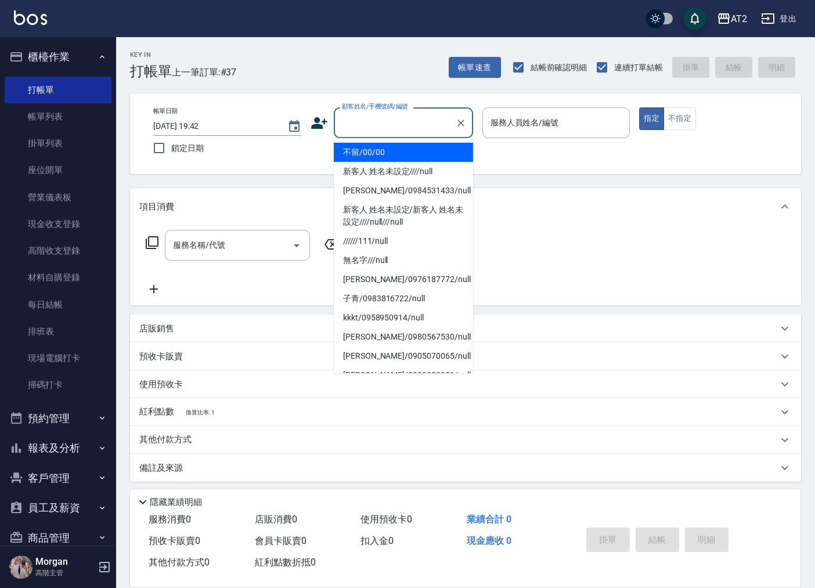
click at [395, 125] on input "顧客姓名/手機號碼/編號" at bounding box center [394, 123] width 111 height 20
click at [400, 149] on li "不留/00/00" at bounding box center [403, 152] width 139 height 19
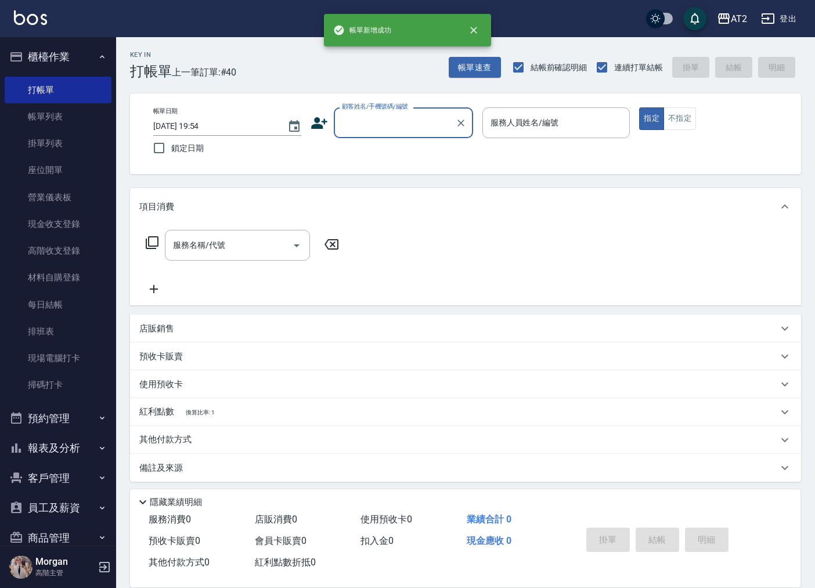
click at [389, 122] on input "顧客姓名/手機號碼/編號" at bounding box center [394, 123] width 111 height 20
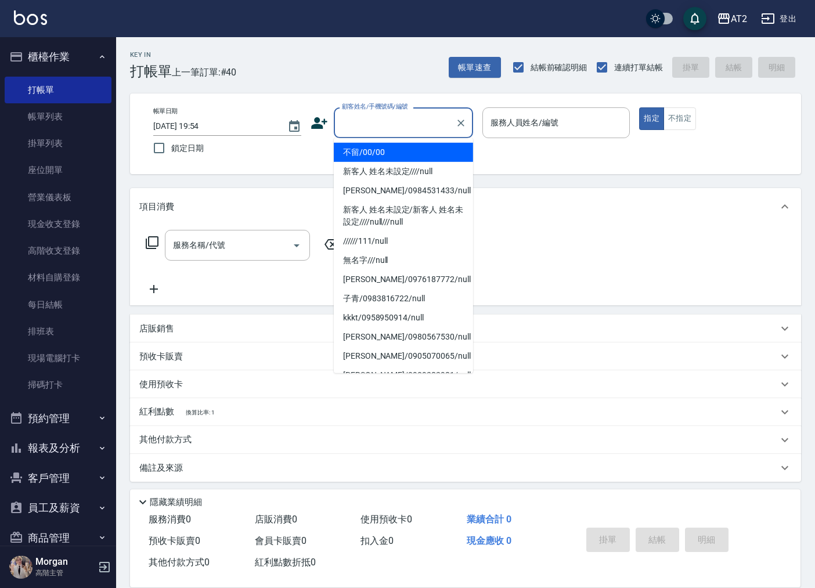
click at [390, 149] on li "不留/00/00" at bounding box center [403, 152] width 139 height 19
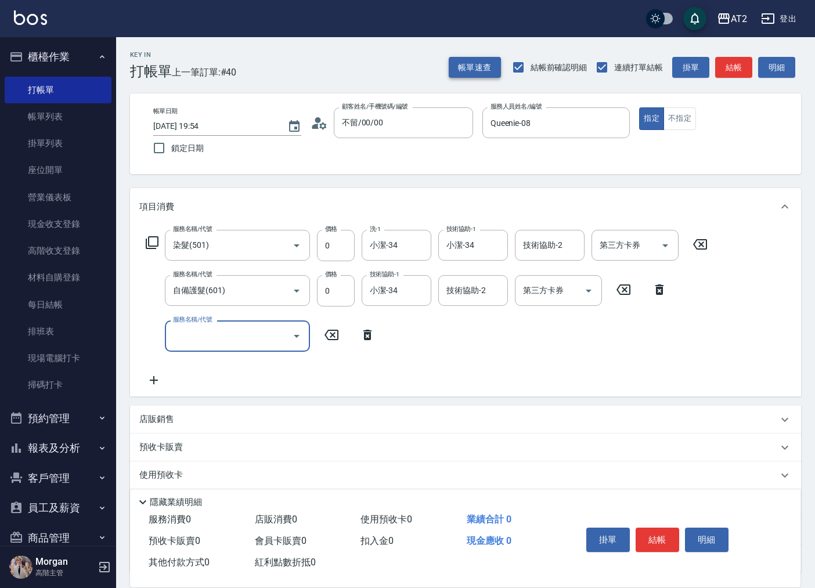
click at [486, 63] on button "帳單速查" at bounding box center [475, 67] width 52 height 21
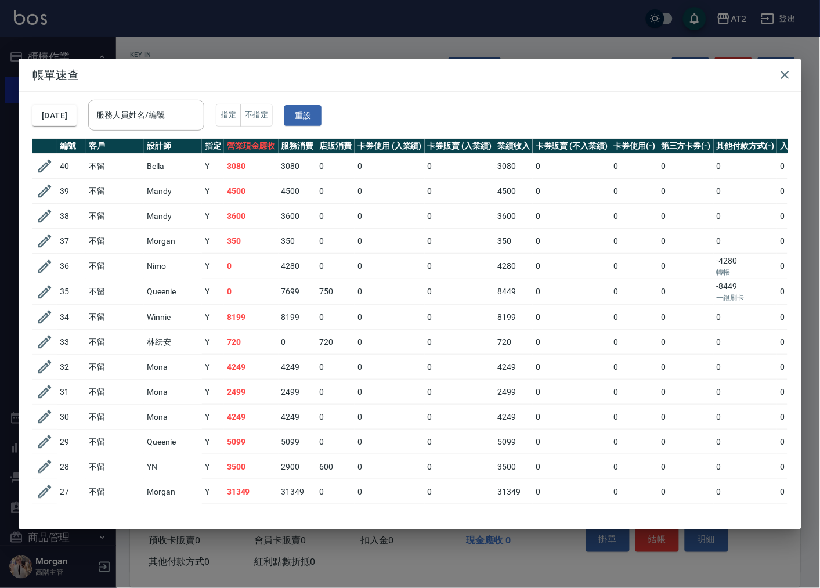
click at [374, 39] on div "帳單速查 2025/10/10 服務人員姓名/編號 服務人員姓名/編號 指定 不指定 重設 編號 客戶 設計師 指定 營業現金應收 服務消費 店販消費 卡券使…" at bounding box center [410, 294] width 820 height 588
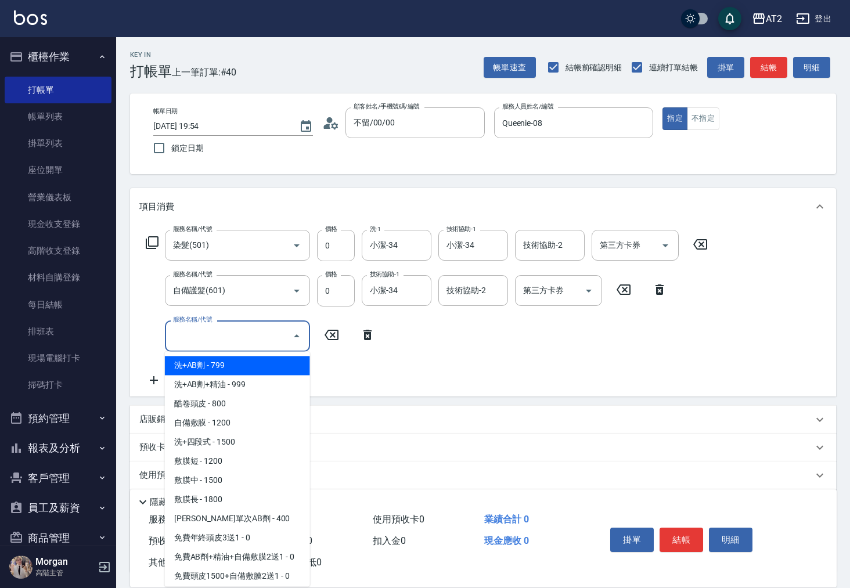
click at [225, 333] on input "服務名稱/代號" at bounding box center [228, 336] width 117 height 20
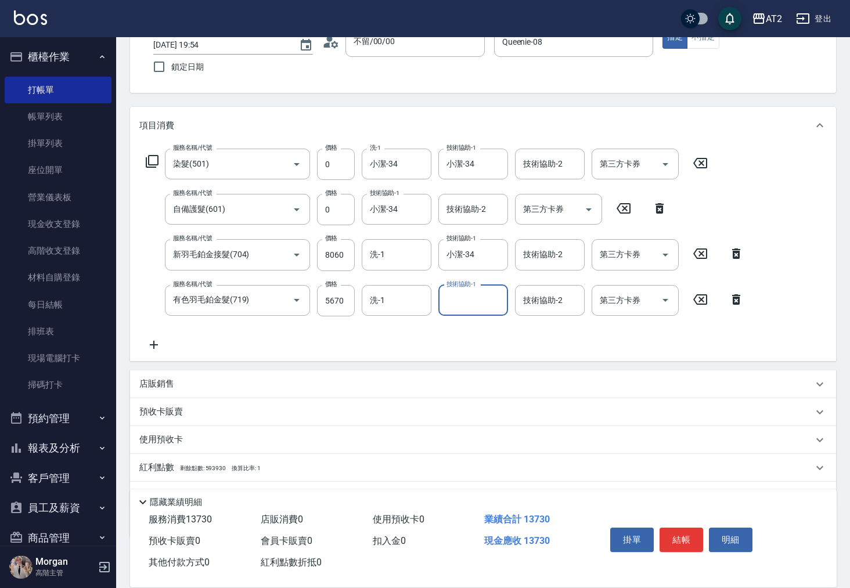
scroll to position [140, 0]
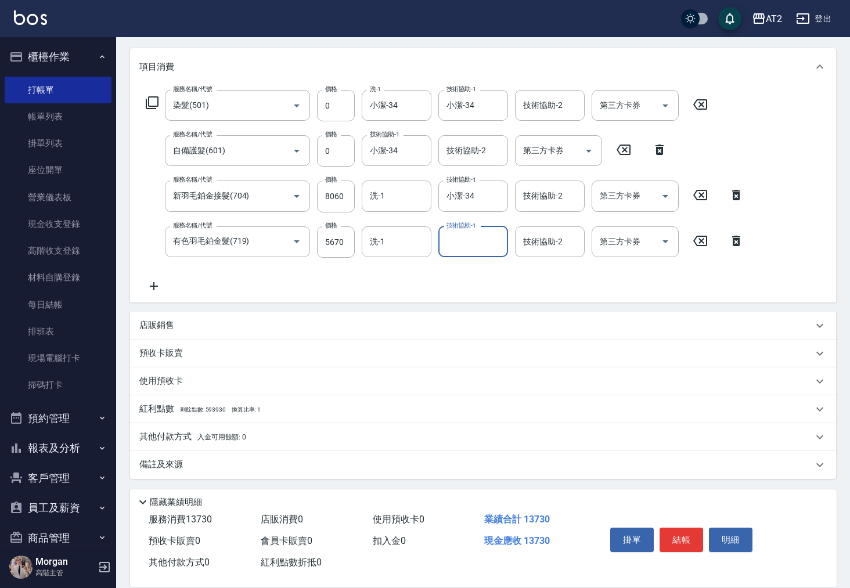
click at [207, 437] on span "入金可用餘額: 0" at bounding box center [221, 437] width 49 height 8
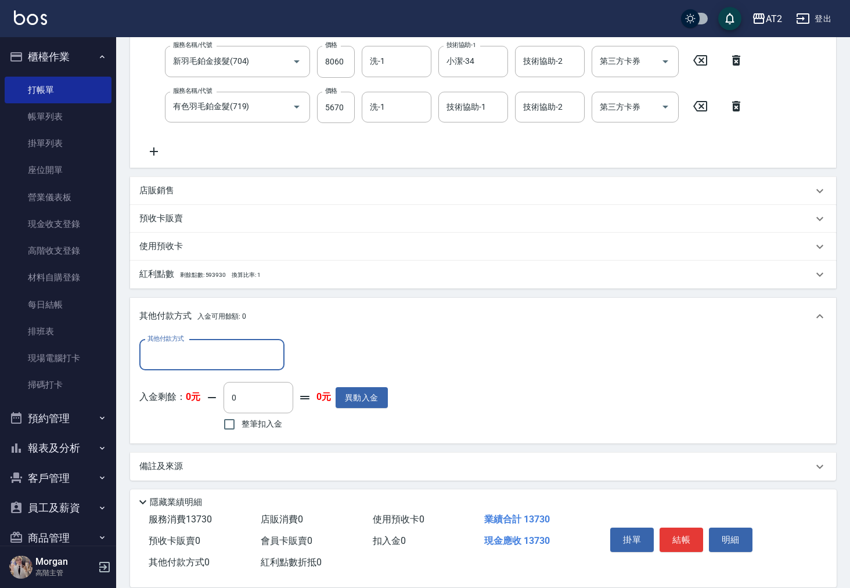
scroll to position [276, 0]
click at [196, 356] on input "其他付款方式" at bounding box center [212, 354] width 135 height 20
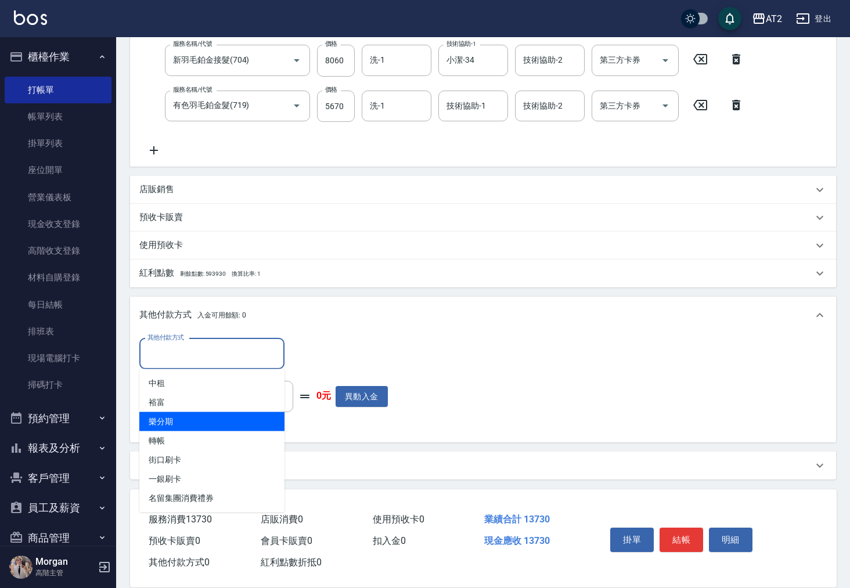
click at [250, 426] on span "樂分期" at bounding box center [211, 421] width 145 height 19
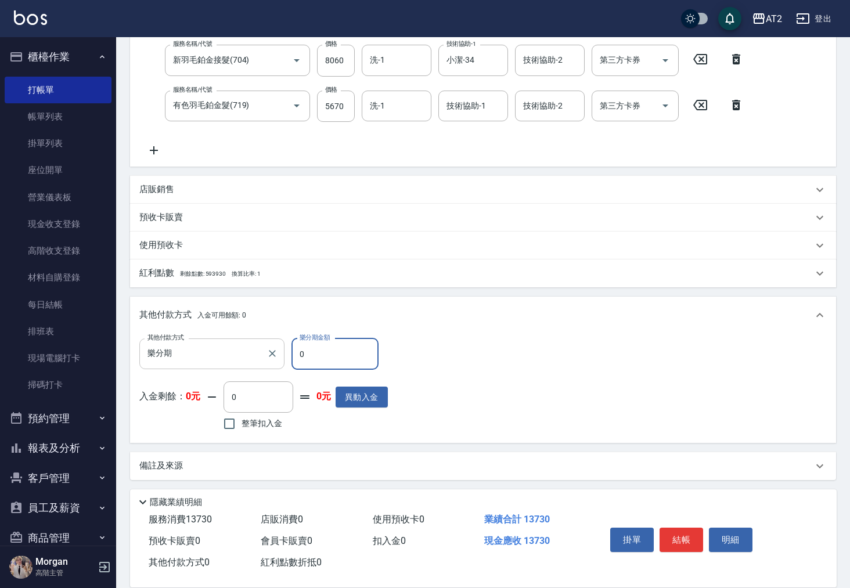
drag, startPoint x: 288, startPoint y: 351, endPoint x: 228, endPoint y: 351, distance: 61.0
click at [250, 351] on div "其他付款方式 樂分期 其他付款方式 樂分期金額 0 樂分期金額" at bounding box center [263, 353] width 248 height 31
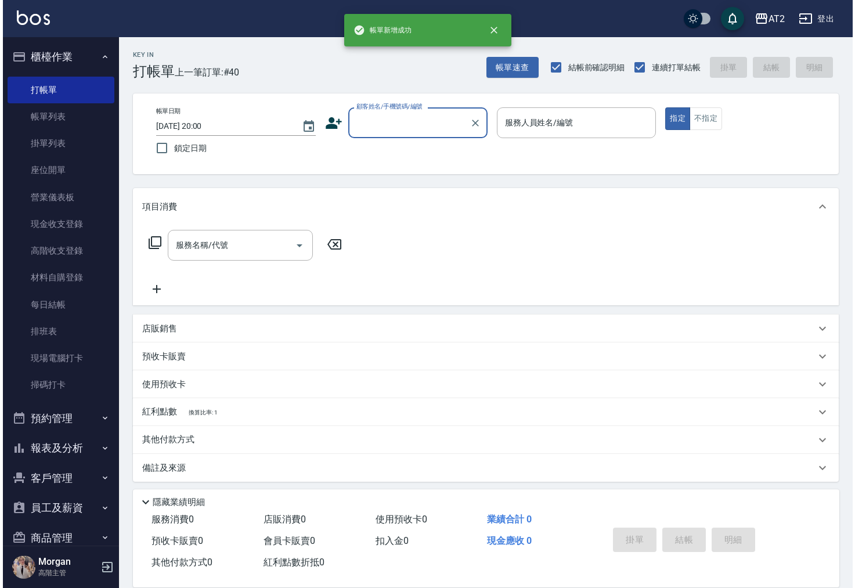
scroll to position [0, 0]
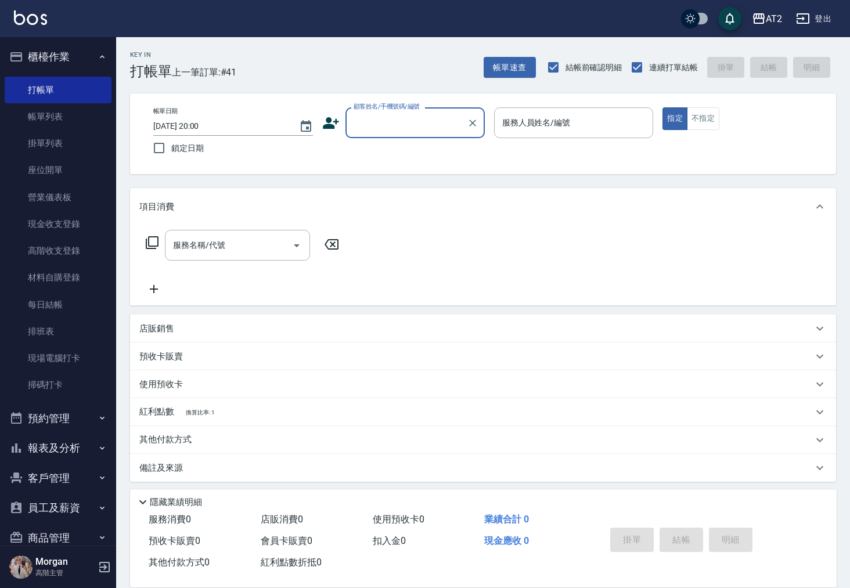
click at [356, 79] on div "Key In 打帳單 上一筆訂單:#41 帳單速查 結帳前確認明細 連續打單結帳 掛單 結帳 明細" at bounding box center [476, 58] width 720 height 42
click at [419, 60] on div "Key In 打帳單 上一筆訂單:#41 帳單速查 結帳前確認明細 連續打單結帳 掛單 結帳 明細" at bounding box center [476, 58] width 720 height 42
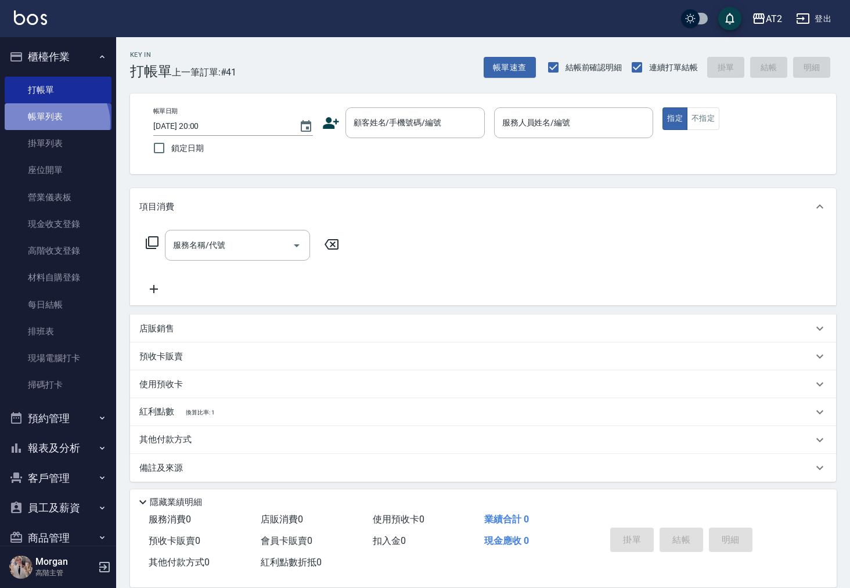
click at [54, 123] on link "帳單列表" at bounding box center [58, 116] width 107 height 27
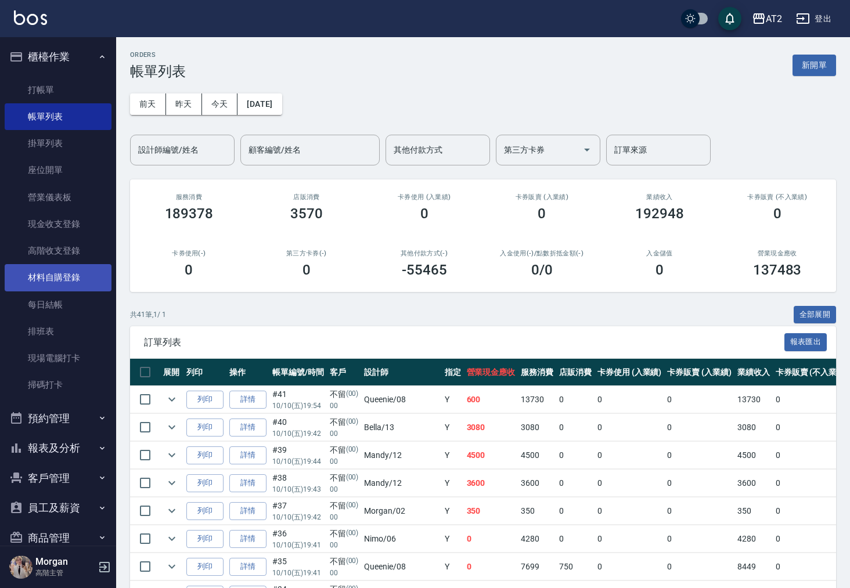
click at [64, 276] on link "材料自購登錄" at bounding box center [58, 277] width 107 height 27
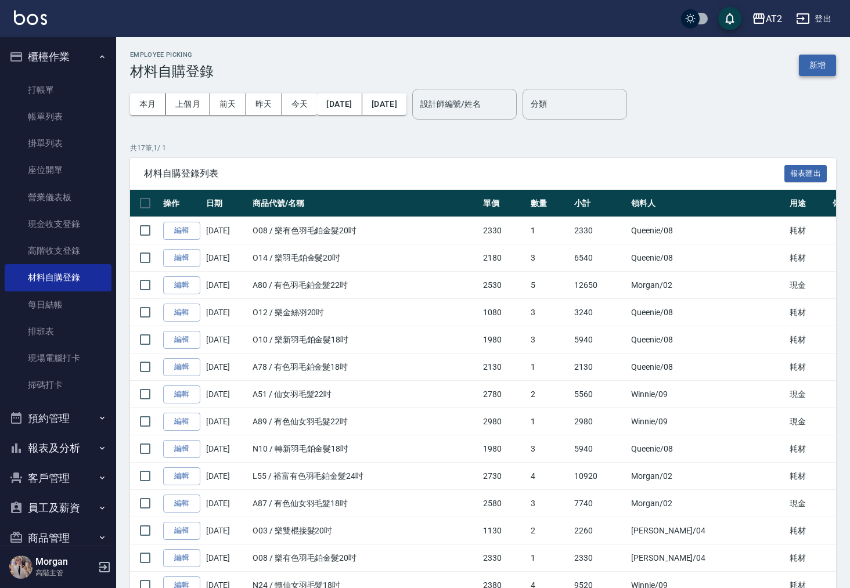
click at [814, 67] on button "新增" at bounding box center [817, 65] width 37 height 21
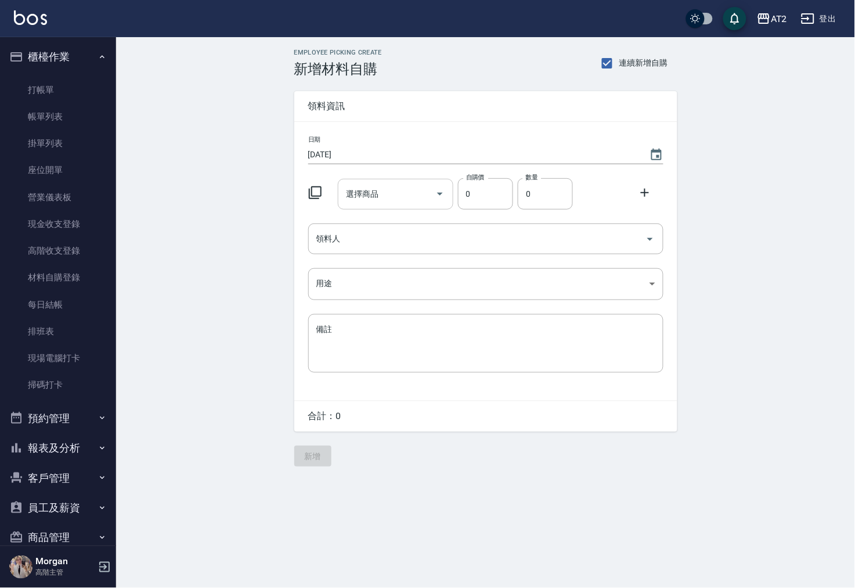
click at [377, 196] on input "選擇商品" at bounding box center [387, 194] width 88 height 20
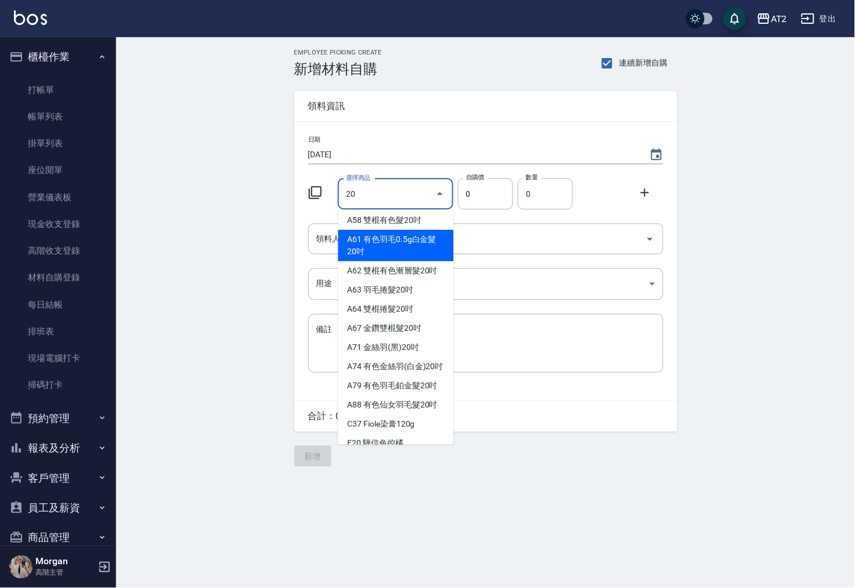
scroll to position [218, 0]
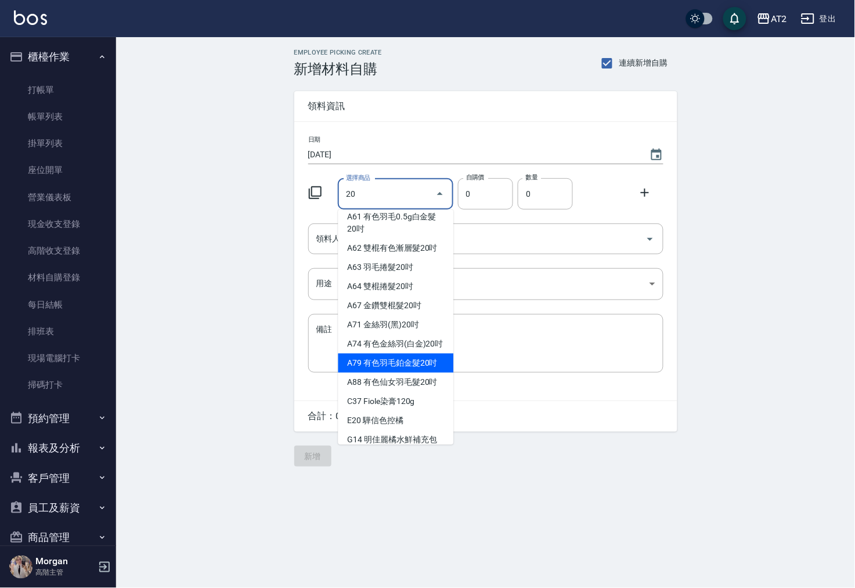
click at [379, 373] on li "A79 有色羽毛鉑金髮20吋" at bounding box center [396, 362] width 116 height 19
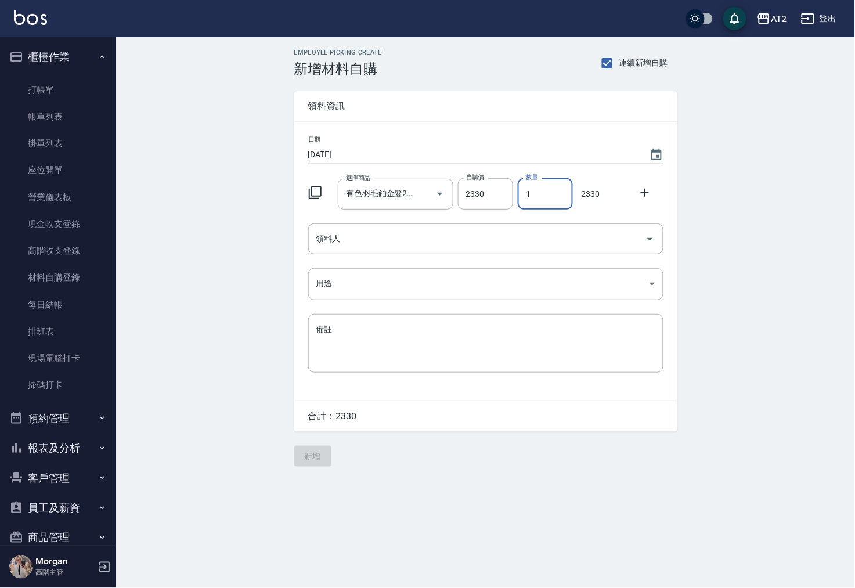
drag, startPoint x: 534, startPoint y: 199, endPoint x: 528, endPoint y: 198, distance: 6.4
click at [528, 198] on input "1" at bounding box center [545, 193] width 55 height 31
click at [651, 188] on icon at bounding box center [645, 193] width 14 height 14
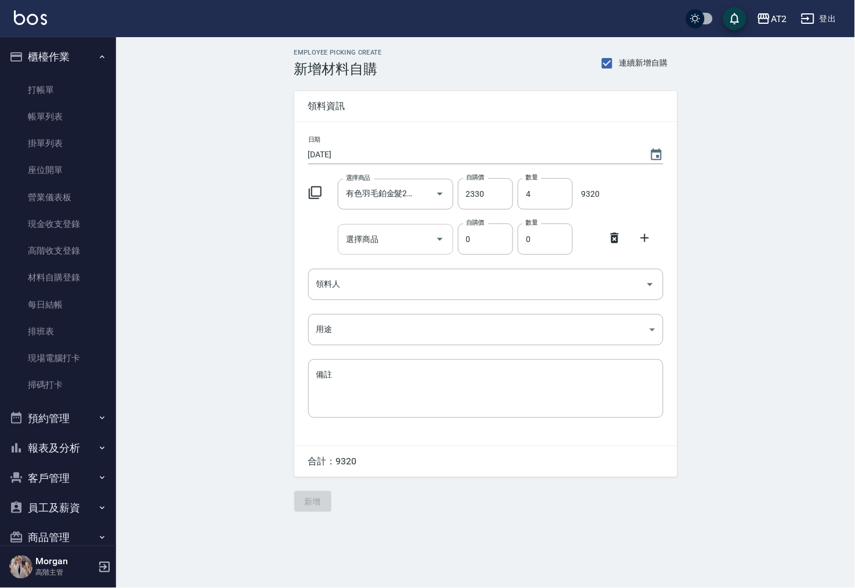
click at [370, 244] on input "選擇商品" at bounding box center [387, 239] width 88 height 20
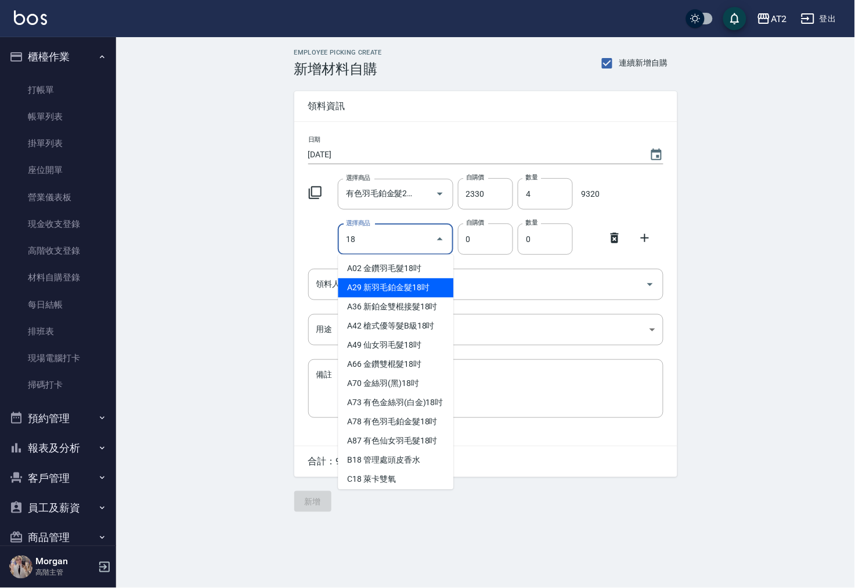
click at [389, 284] on li "A29 新羽毛鉑金髮18吋" at bounding box center [396, 288] width 116 height 19
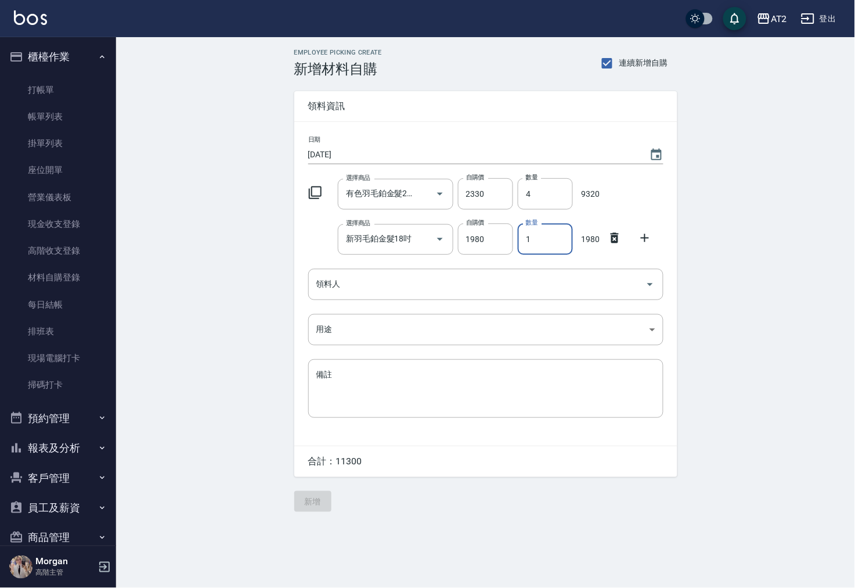
drag, startPoint x: 531, startPoint y: 243, endPoint x: 521, endPoint y: 240, distance: 10.1
click at [521, 240] on input "1" at bounding box center [545, 238] width 55 height 31
click at [538, 279] on input "領料人" at bounding box center [476, 284] width 327 height 20
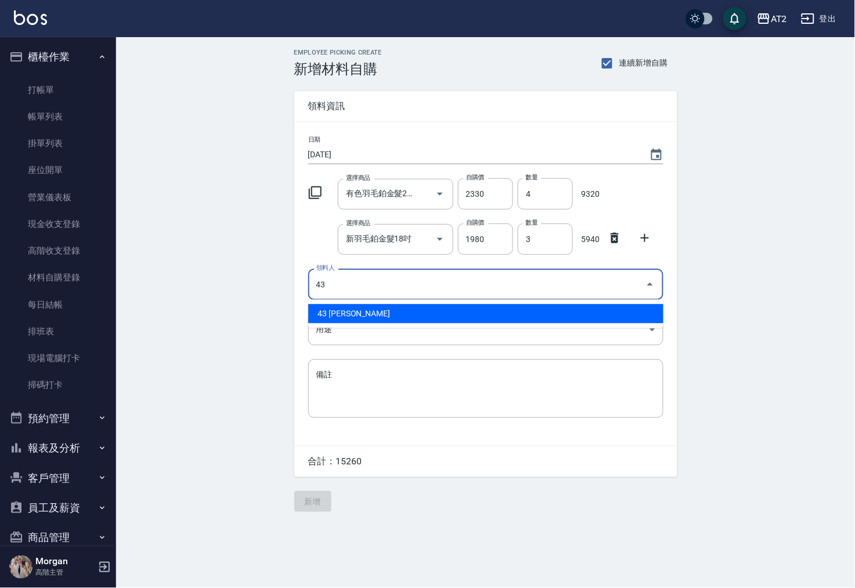
click at [531, 302] on ul "43 張藝馨" at bounding box center [485, 314] width 355 height 28
click at [531, 311] on li "43 張藝馨" at bounding box center [485, 313] width 355 height 19
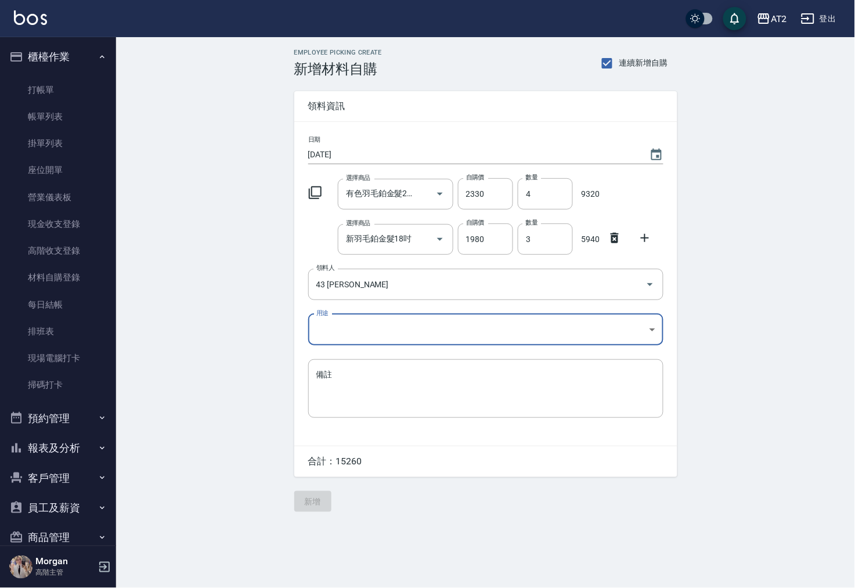
click at [445, 322] on body "AT2 登出 櫃檯作業 打帳單 帳單列表 掛單列表 座位開單 營業儀表板 現金收支登錄 高階收支登錄 材料自購登錄 每日結帳 排班表 現場電腦打卡 掃碼打卡 …" at bounding box center [427, 294] width 855 height 588
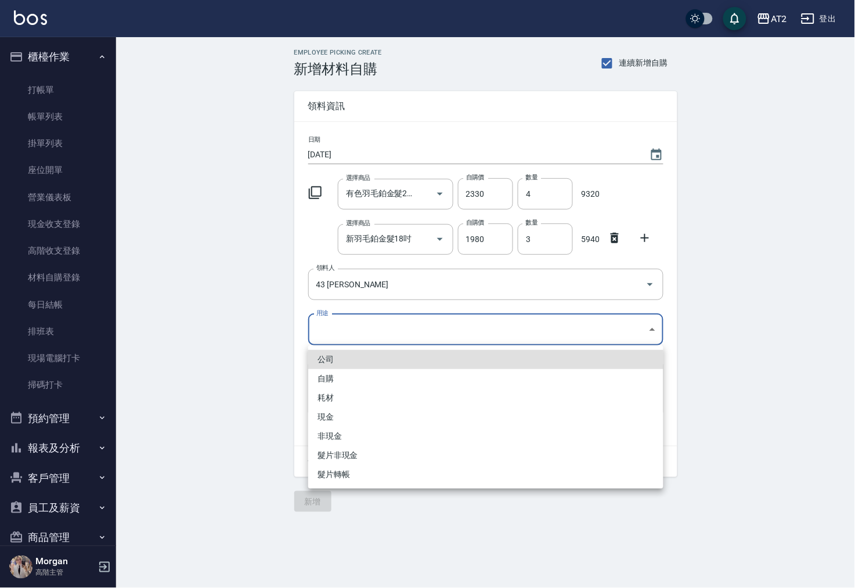
click at [354, 410] on li "現金" at bounding box center [485, 416] width 355 height 19
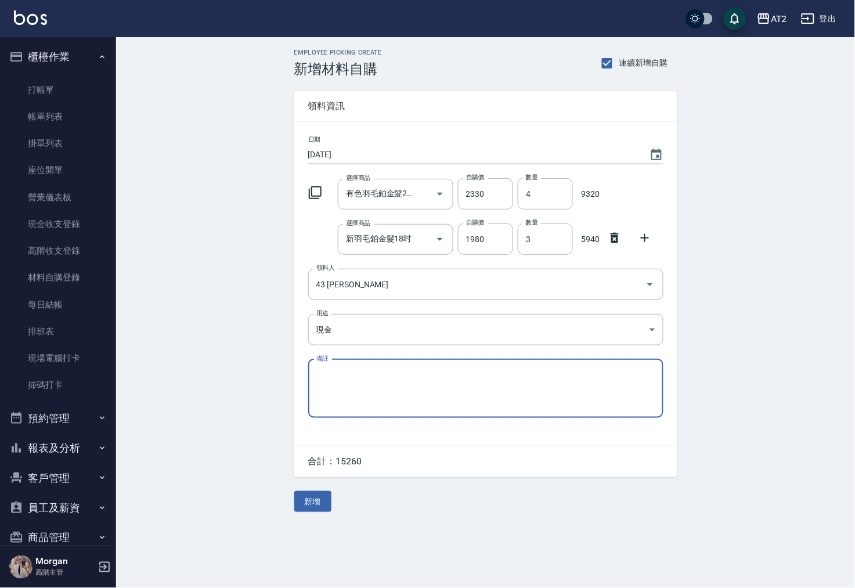
click at [374, 375] on textarea "備註" at bounding box center [485, 388] width 339 height 39
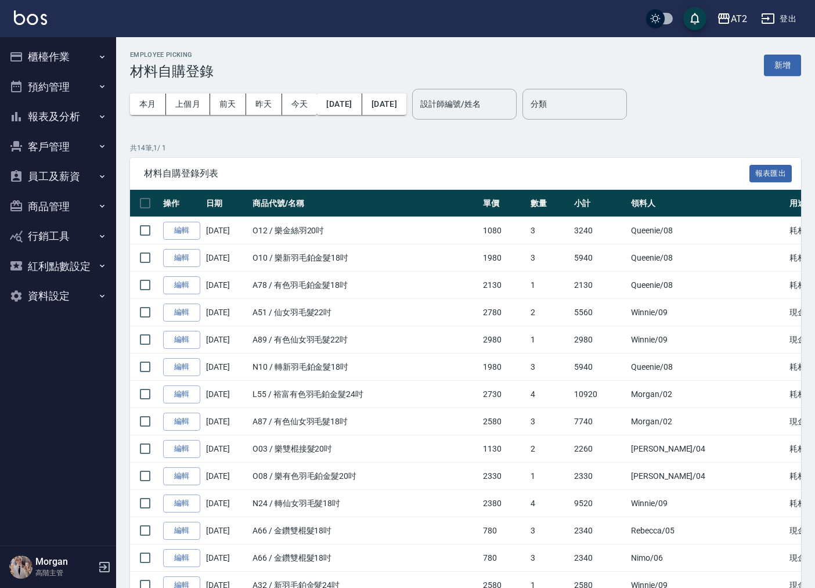
click at [793, 53] on div "Employee Picking 材料自購登錄 新增" at bounding box center [465, 65] width 671 height 28
click at [792, 62] on button "新增" at bounding box center [782, 65] width 37 height 21
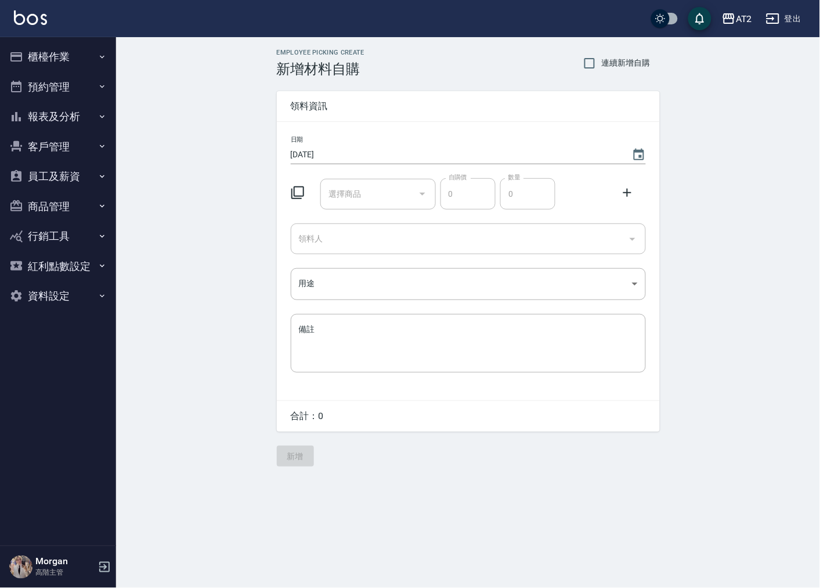
click at [648, 60] on span "連續新增自購" at bounding box center [626, 63] width 49 height 12
click at [602, 60] on input "連續新增自購" at bounding box center [590, 63] width 24 height 24
checkbox input "true"
click at [386, 184] on input "選擇商品" at bounding box center [370, 194] width 88 height 20
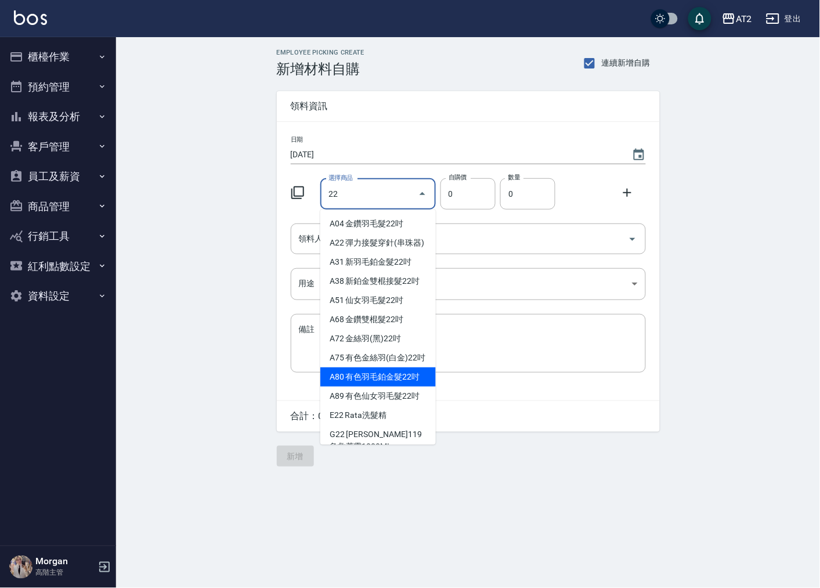
click at [403, 387] on li "A80 有色羽毛鉑金髮22吋" at bounding box center [378, 376] width 116 height 19
type input "有色羽毛鉑金髮22吋"
type input "2530"
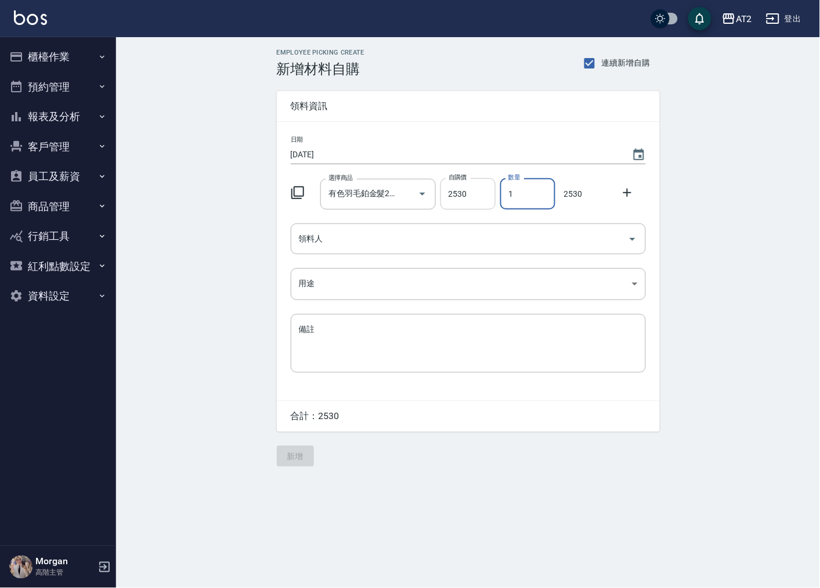
drag, startPoint x: 520, startPoint y: 197, endPoint x: 457, endPoint y: 191, distance: 63.6
click at [457, 191] on div "選擇商品 有色羽毛鉑金髮22吋 選擇商品 自購價 2530 自購價 數量 1 數量 2530" at bounding box center [466, 192] width 360 height 36
type input "5"
click at [378, 241] on input "領料人" at bounding box center [459, 239] width 327 height 20
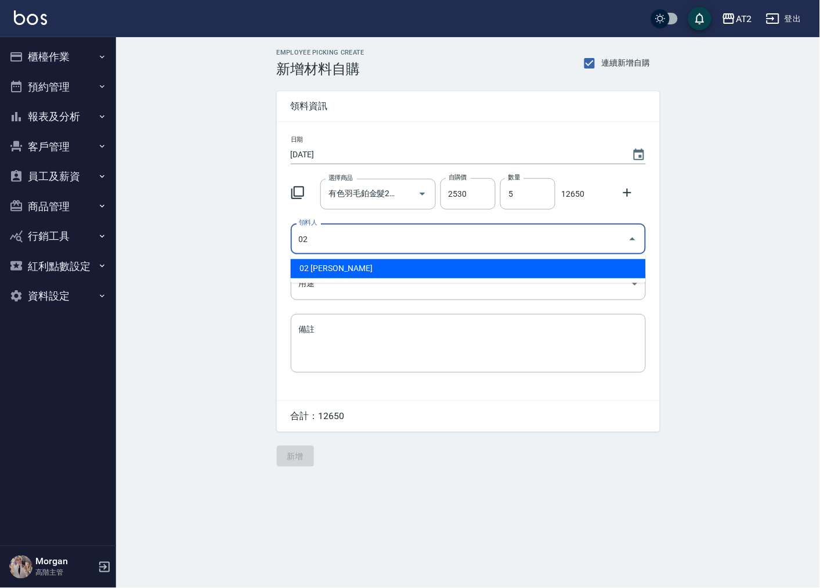
type input "02 [PERSON_NAME]"
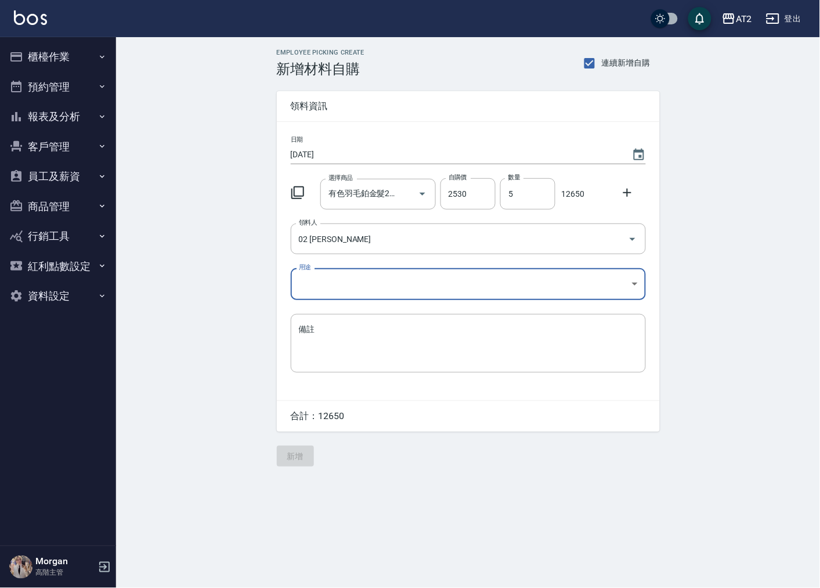
click at [395, 281] on body "AT2 登出 櫃檯作業 打帳單 帳單列表 掛單列表 座位開單 營業儀表板 現金收支登錄 高階收支登錄 材料自購登錄 每日結帳 排班表 現場電腦打卡 掃碼打卡 …" at bounding box center [410, 294] width 820 height 588
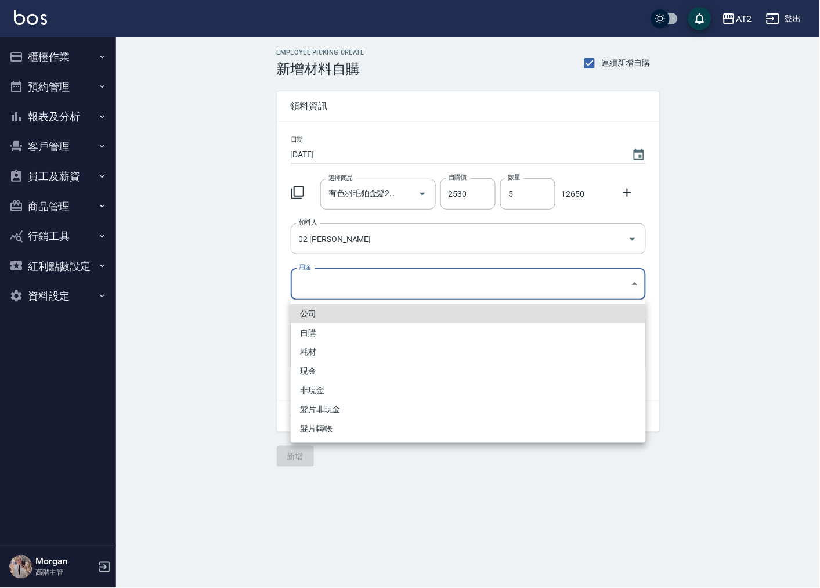
click at [322, 372] on li "現金" at bounding box center [468, 371] width 355 height 19
type input "現金"
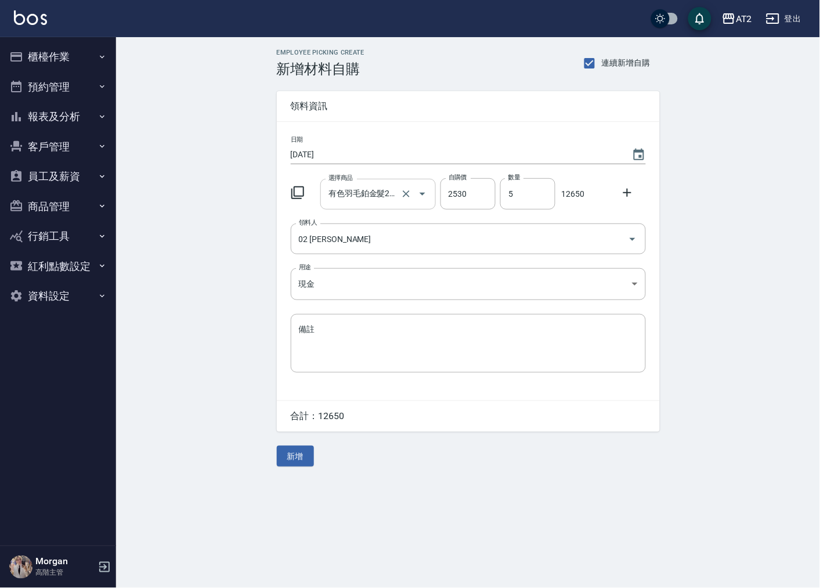
click at [355, 196] on input "有色羽毛鉑金髮22吋" at bounding box center [362, 194] width 73 height 20
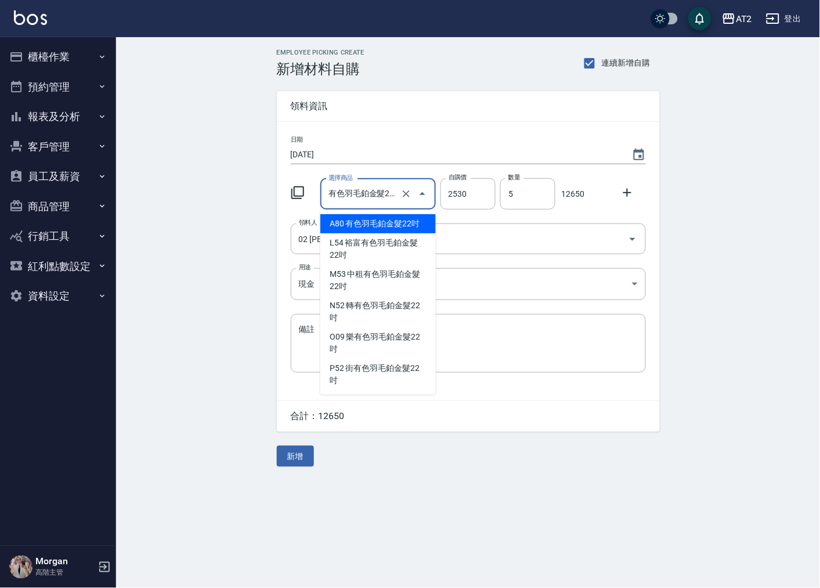
click at [359, 225] on li "A80 有色羽毛鉑金髮22吋" at bounding box center [378, 223] width 116 height 19
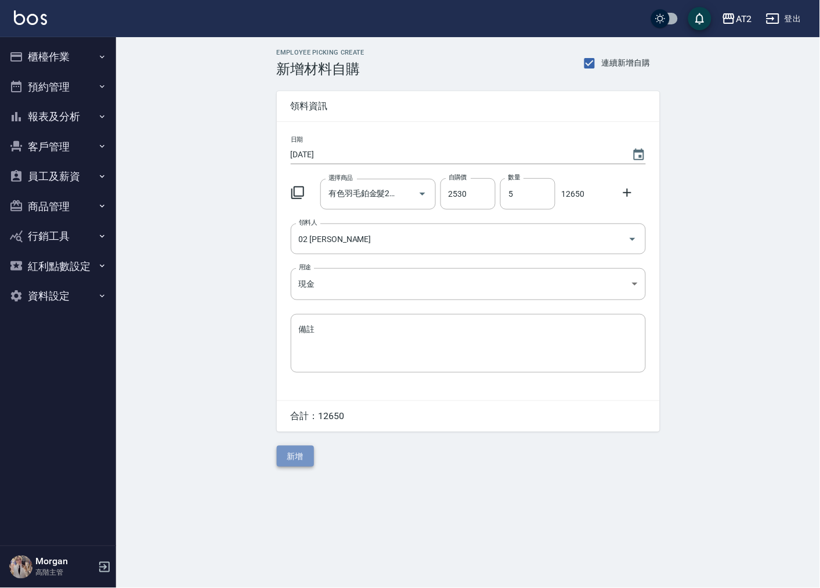
click at [291, 461] on button "新增" at bounding box center [295, 456] width 37 height 21
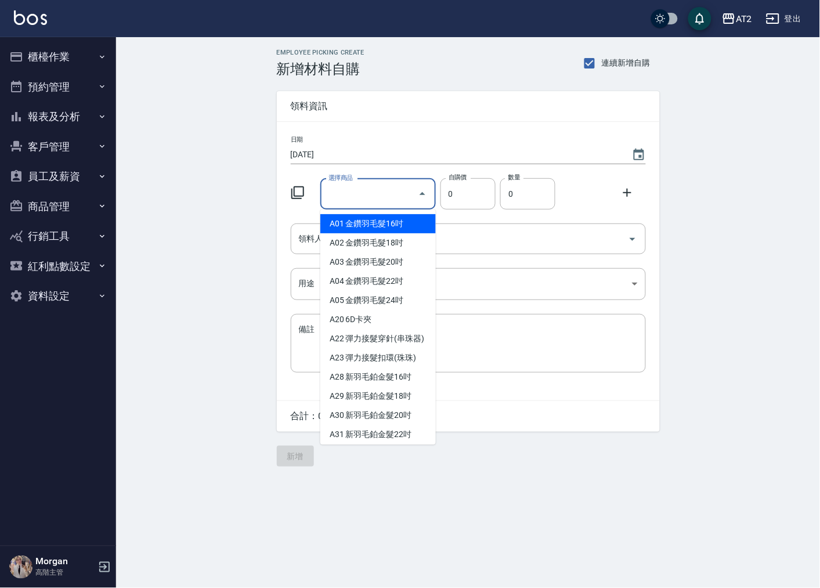
click at [370, 186] on input "選擇商品" at bounding box center [370, 194] width 88 height 20
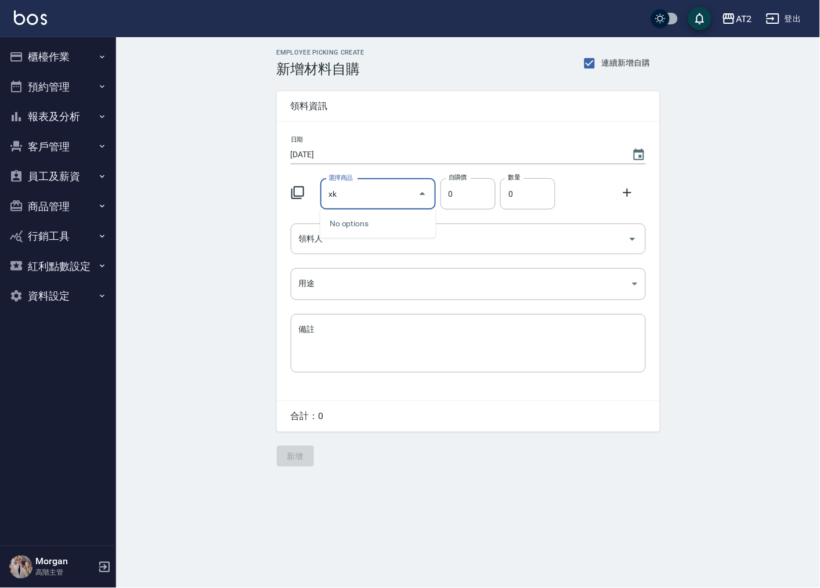
type input "x"
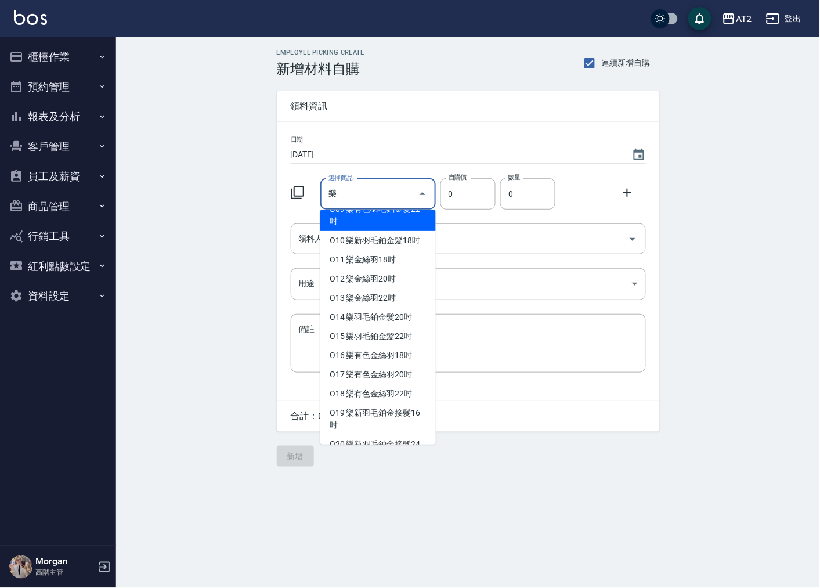
scroll to position [218, 0]
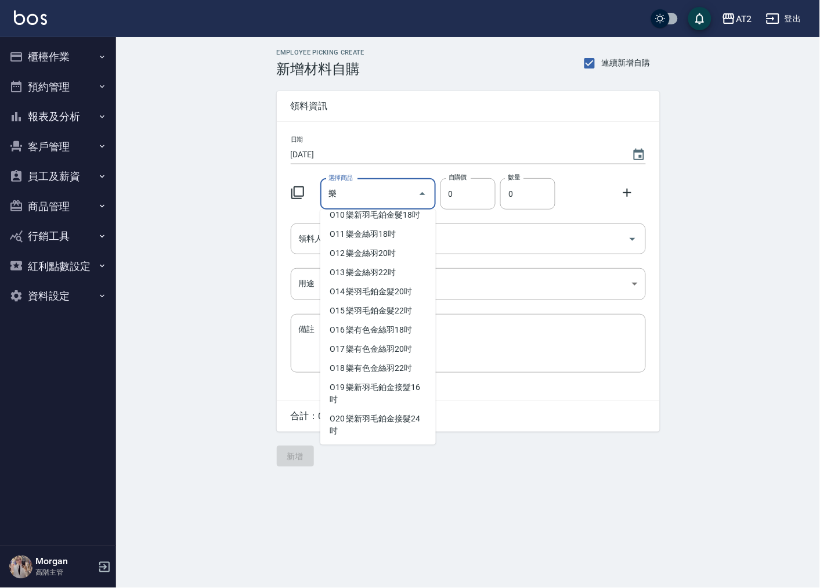
click at [369, 92] on li "O05 樂雙棍接髮24吋" at bounding box center [378, 82] width 116 height 19
type input "樂雙棍接髮24吋"
type input "1280"
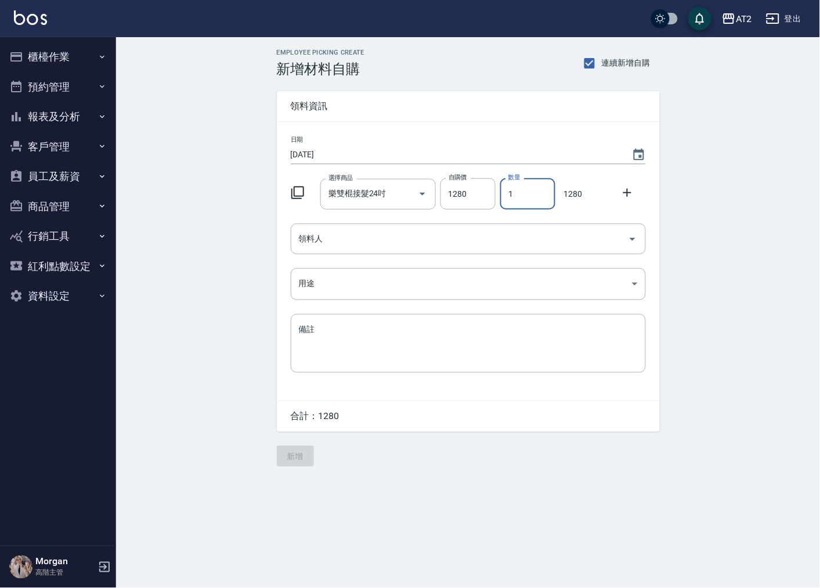
drag, startPoint x: 516, startPoint y: 186, endPoint x: 506, endPoint y: 186, distance: 9.9
click at [506, 186] on input "1" at bounding box center [527, 193] width 55 height 31
type input "3"
click at [634, 182] on div at bounding box center [631, 191] width 30 height 21
click at [632, 187] on icon at bounding box center [628, 193] width 14 height 14
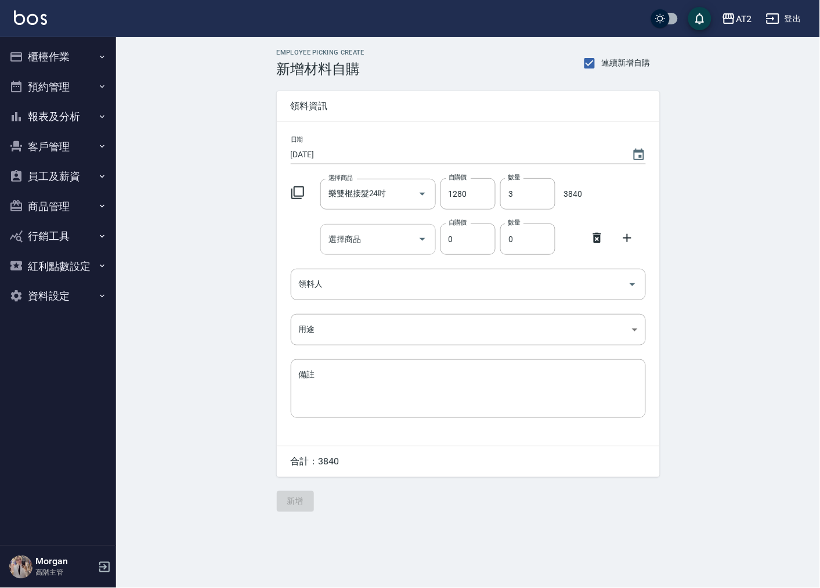
click at [356, 233] on div "選擇商品 選擇商品" at bounding box center [378, 239] width 116 height 31
type input "x"
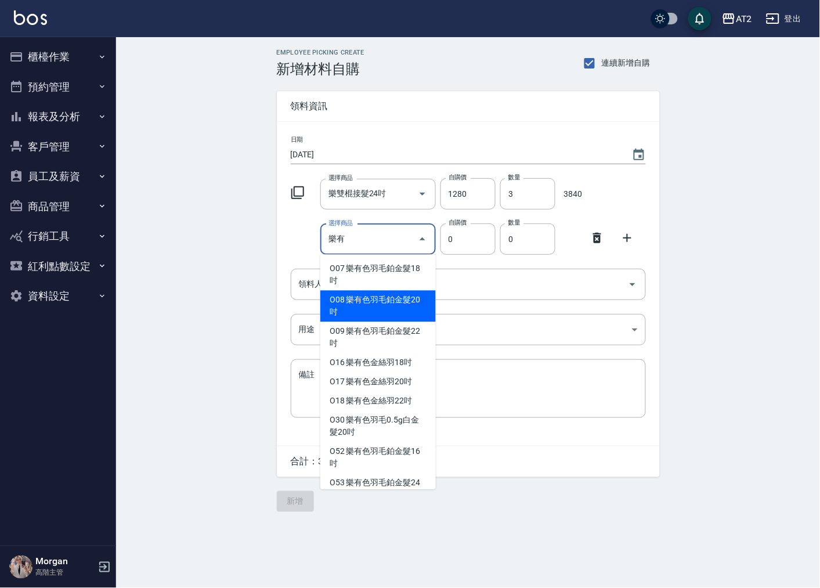
click at [371, 316] on li "O08 樂有色羽毛鉑金髮20吋" at bounding box center [378, 306] width 116 height 31
type input "樂有色羽毛鉑金髮20吋"
type input "2330"
type input "1"
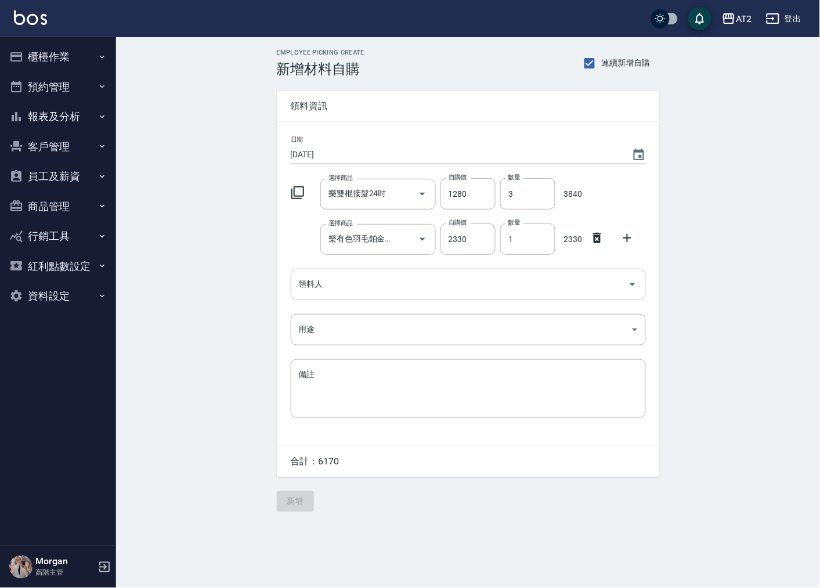
click at [506, 279] on input "領料人" at bounding box center [459, 284] width 327 height 20
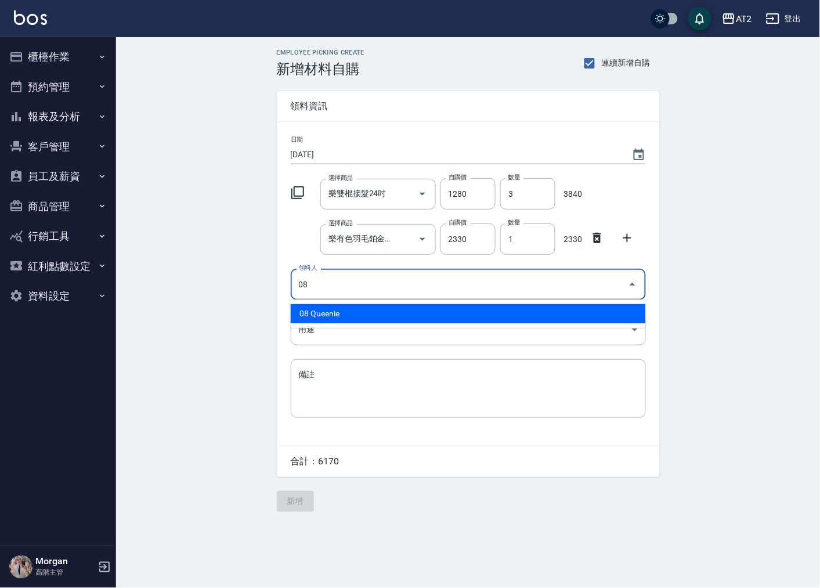
type input "08 Queenie"
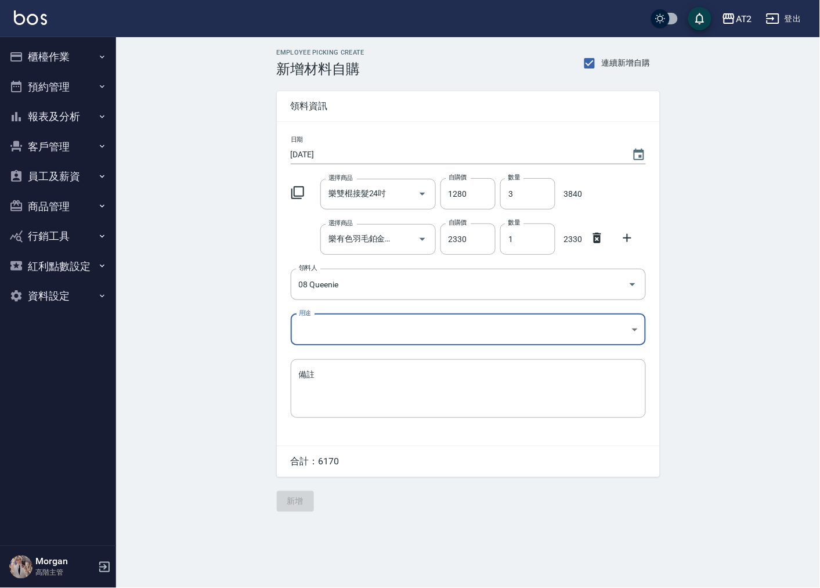
click at [579, 331] on body "AT2 登出 櫃檯作業 打帳單 帳單列表 掛單列表 座位開單 營業儀表板 現金收支登錄 高階收支登錄 材料自購登錄 每日結帳 排班表 現場電腦打卡 掃碼打卡 …" at bounding box center [410, 294] width 820 height 588
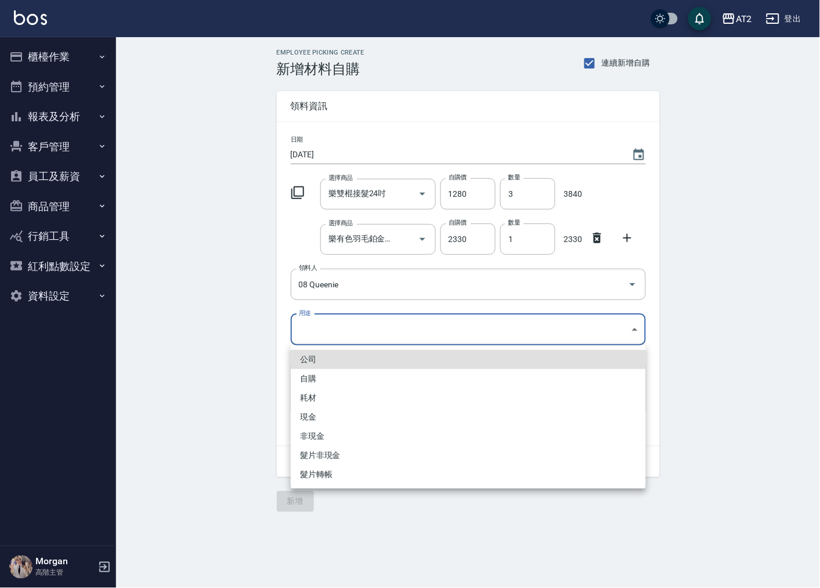
click at [365, 405] on li "耗材" at bounding box center [468, 397] width 355 height 19
type input "耗材"
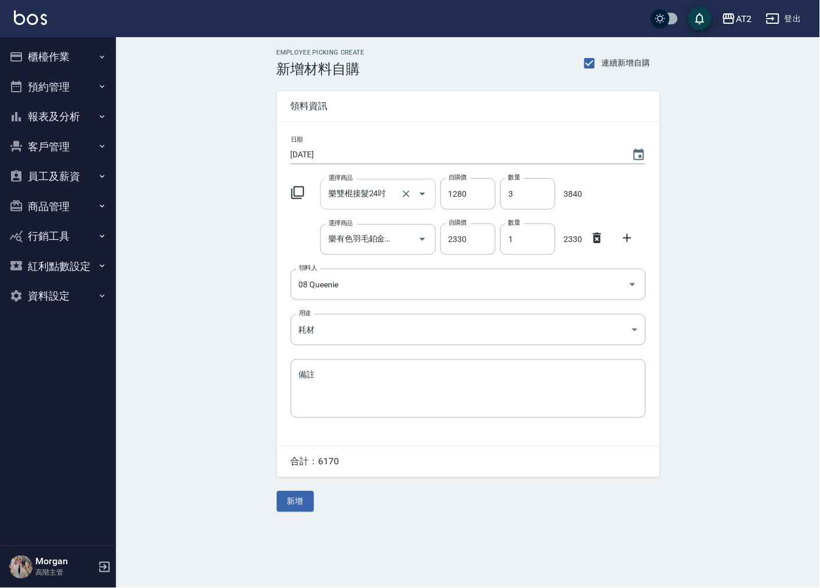
click at [358, 192] on input "樂雙棍接髮24吋" at bounding box center [362, 194] width 73 height 20
click at [362, 189] on input "樂雙棍接髮24吋" at bounding box center [362, 194] width 73 height 20
drag, startPoint x: 339, startPoint y: 192, endPoint x: 437, endPoint y: 184, distance: 97.9
click at [437, 184] on div "選擇商品 樂雙棍接髮24吋 選擇商品 自購價 1280 自購價 數量 3 數量 3840" at bounding box center [466, 192] width 360 height 36
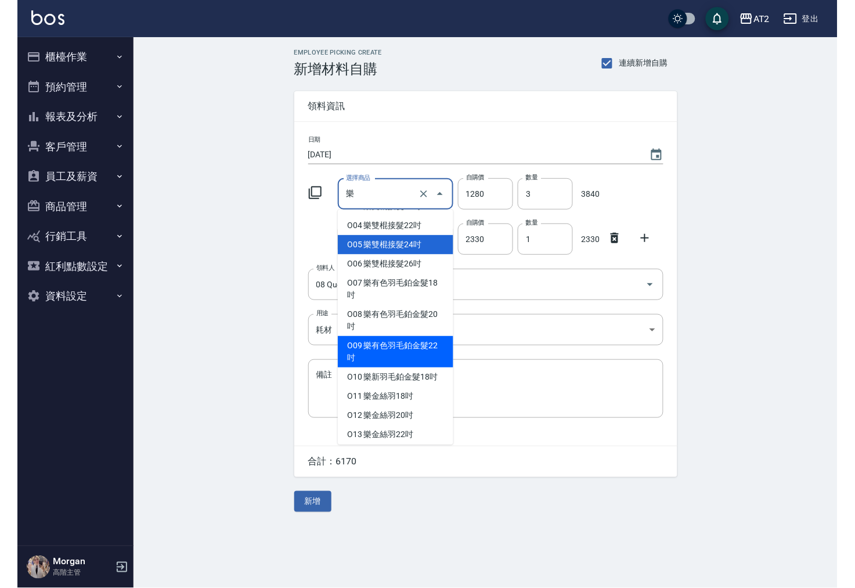
scroll to position [145, 0]
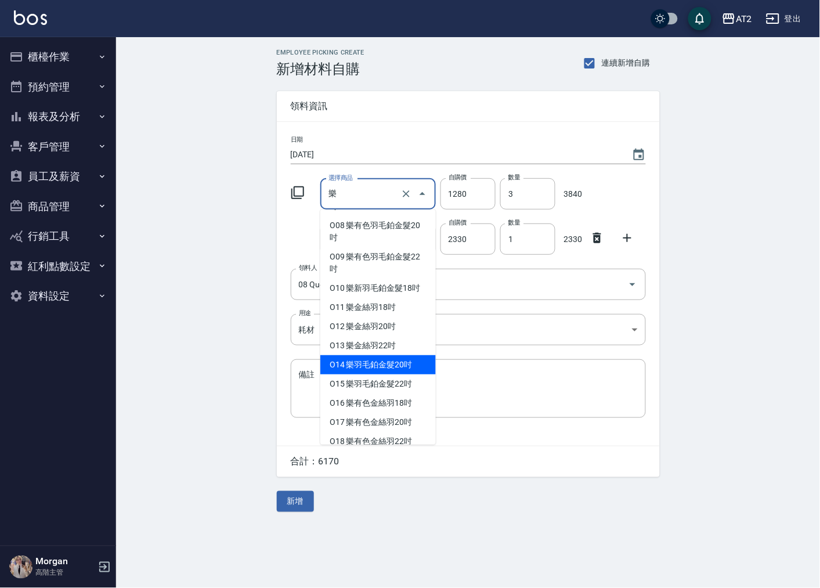
click at [406, 366] on li "O14 樂羽毛鉑金髮20吋" at bounding box center [378, 364] width 116 height 19
type input "樂羽毛鉑金髮20吋"
type input "2180"
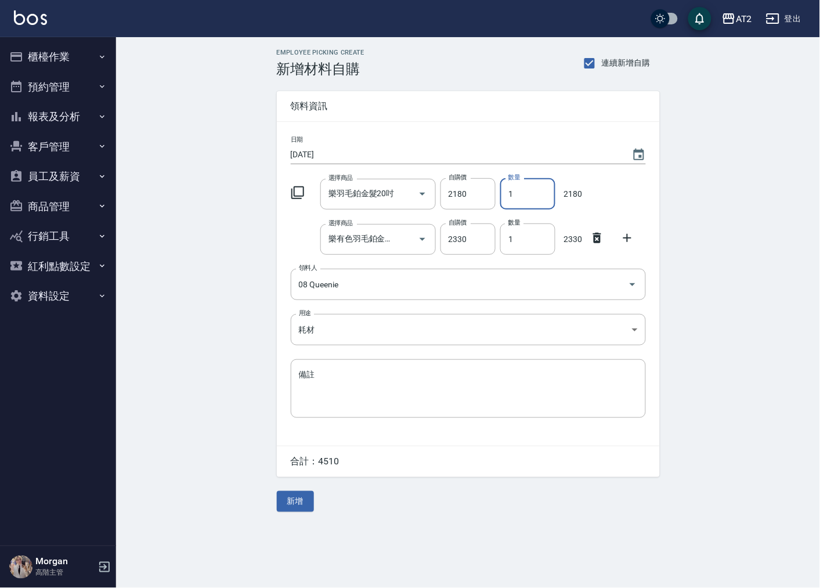
drag, startPoint x: 514, startPoint y: 184, endPoint x: 506, endPoint y: 185, distance: 8.1
click at [506, 185] on input "1" at bounding box center [527, 193] width 55 height 31
type input "3"
click at [762, 278] on div "Employee Picking Create 新增材料自購 連續新增自購 領料資訊 日期 2025/10/10 選擇商品 樂羽毛鉑金髮20吋 選擇商品 自購…" at bounding box center [468, 280] width 704 height 486
click at [447, 56] on div "Employee Picking Create 新增材料自購 連續新增自購" at bounding box center [468, 63] width 383 height 28
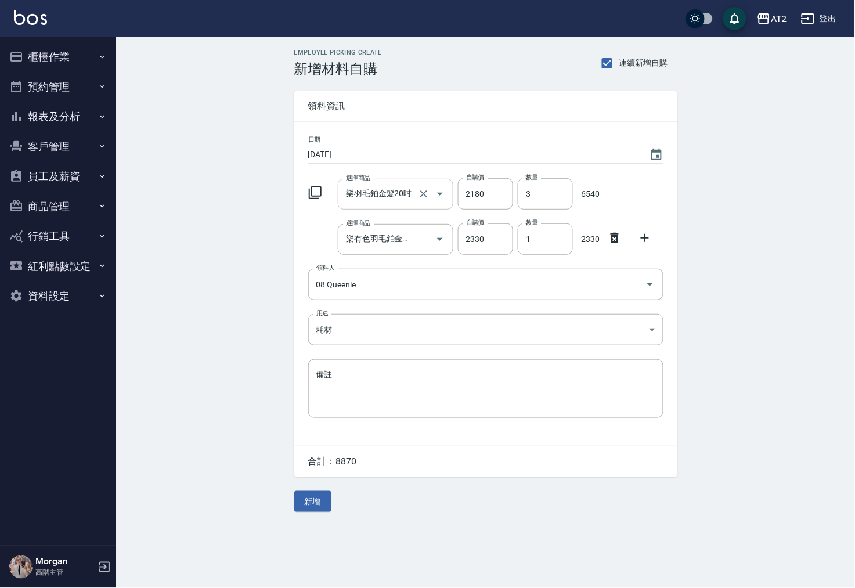
click at [358, 201] on input "樂羽毛鉑金髮20吋" at bounding box center [379, 194] width 73 height 20
click at [414, 225] on li "O14 樂羽毛鉑金髮20吋" at bounding box center [396, 223] width 116 height 19
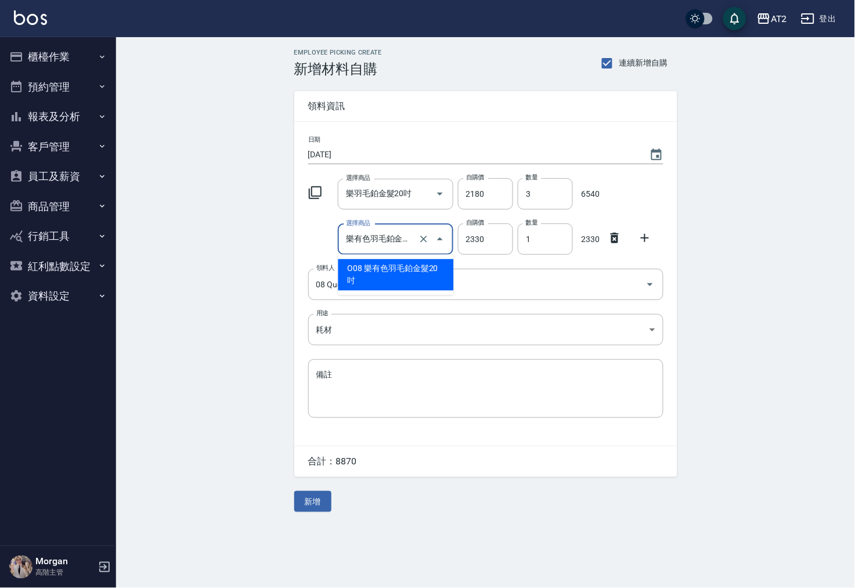
click at [410, 243] on input "樂有色羽毛鉑金髮20吋" at bounding box center [379, 239] width 73 height 20
click at [379, 273] on li "O08 樂有色羽毛鉑金髮20吋" at bounding box center [396, 274] width 116 height 31
click at [392, 205] on div "樂羽毛鉑金髮20吋 選擇商品" at bounding box center [396, 194] width 116 height 31
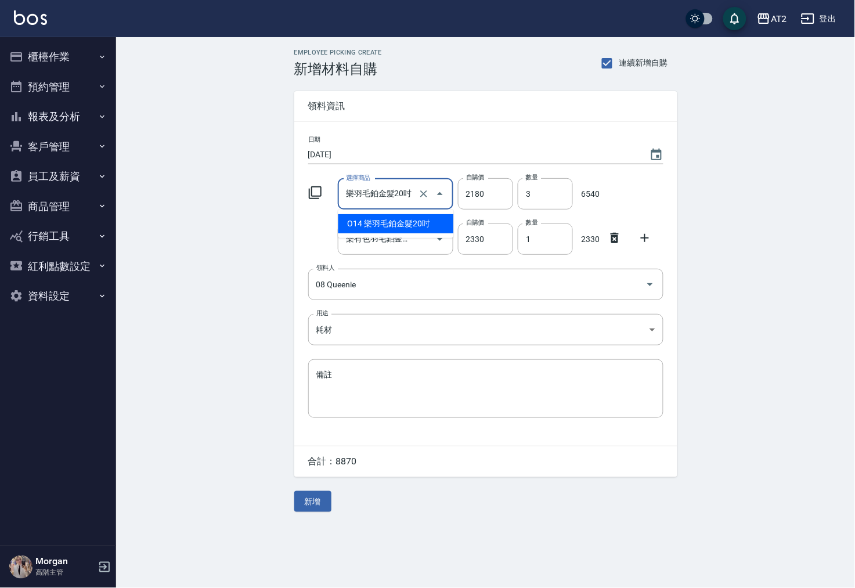
click at [384, 226] on li "O14 樂羽毛鉑金髮20吋" at bounding box center [396, 223] width 116 height 19
click at [384, 243] on input "樂有色羽毛鉑金髮20吋" at bounding box center [379, 239] width 73 height 20
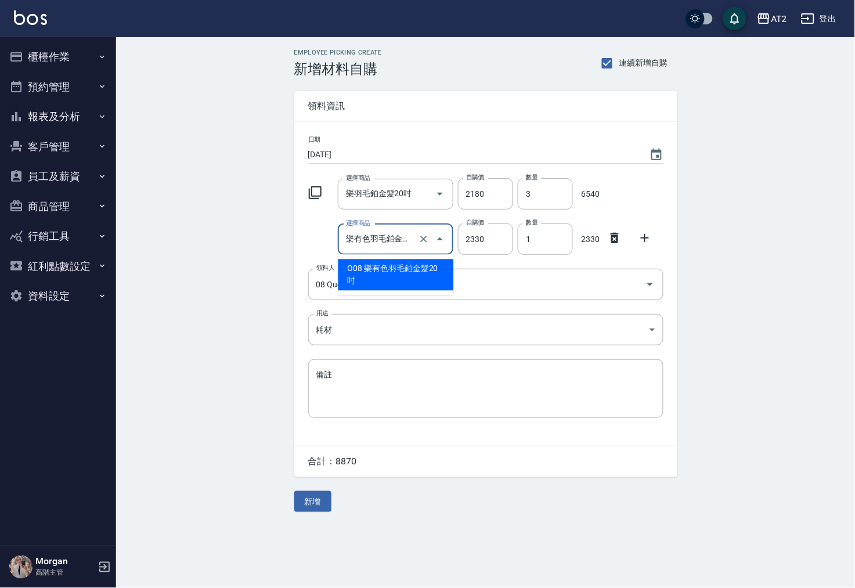
click at [377, 275] on li "O08 樂有色羽毛鉑金髮20吋" at bounding box center [396, 274] width 116 height 31
click at [152, 310] on div "Employee Picking Create 新增材料自購 連續新增自購 領料資訊 日期 2025/10/10 選擇商品 樂羽毛鉑金髮20吋 選擇商品 自購…" at bounding box center [485, 280] width 739 height 486
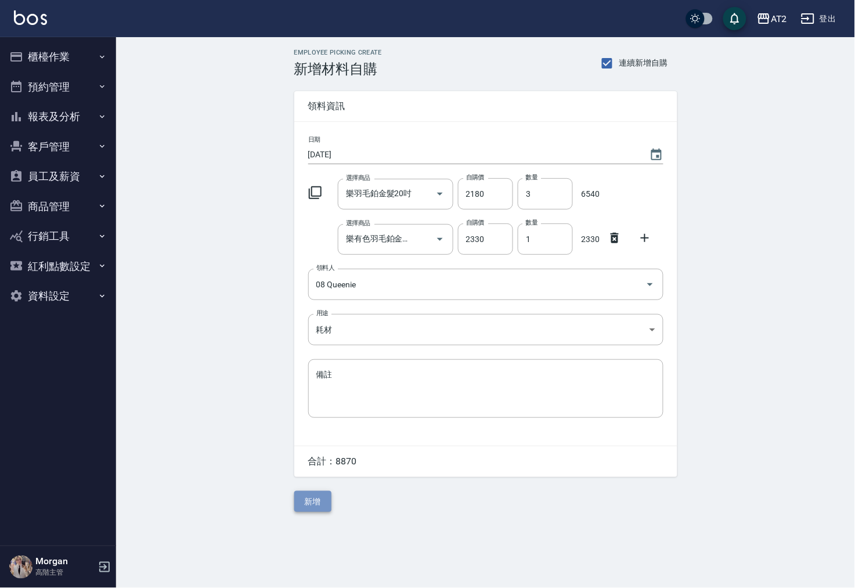
click at [316, 511] on button "新增" at bounding box center [312, 501] width 37 height 21
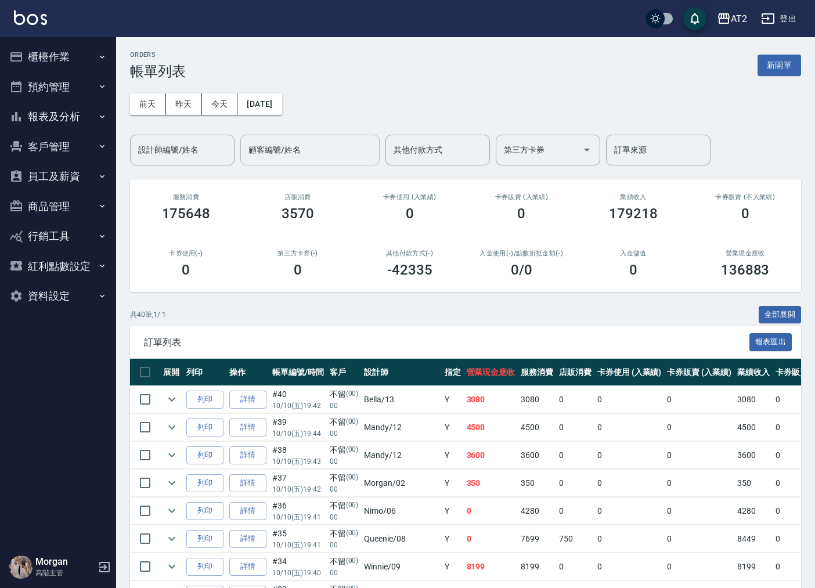
click at [355, 147] on input "顧客編號/姓名" at bounding box center [310, 150] width 129 height 20
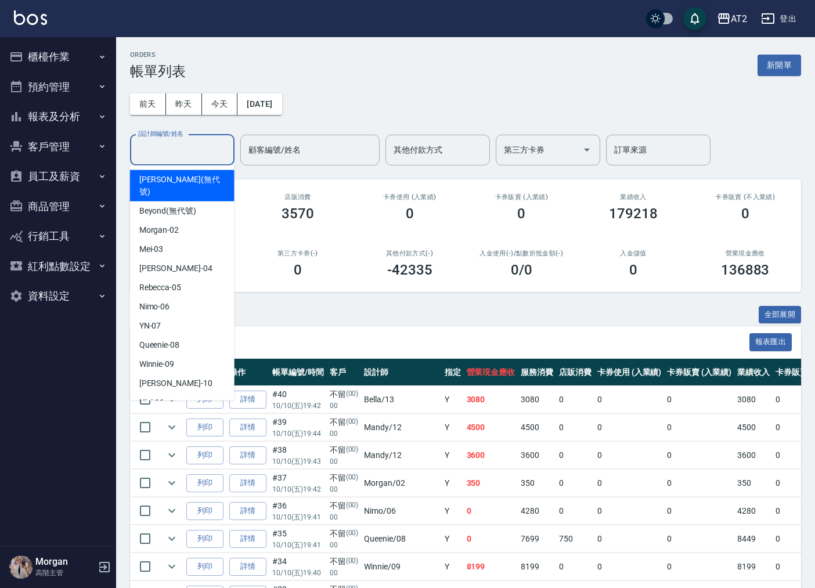
click at [173, 148] on input "設計師編號/姓名" at bounding box center [182, 150] width 94 height 20
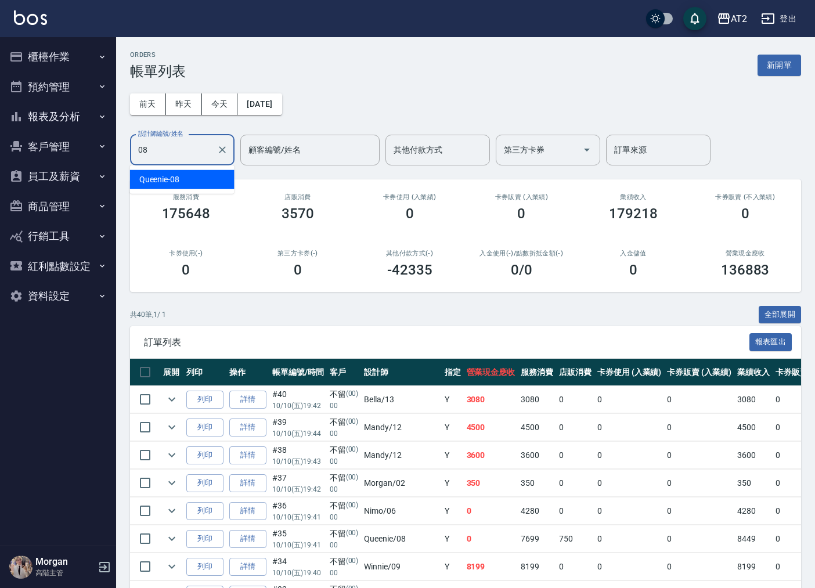
type input "Queenie-08"
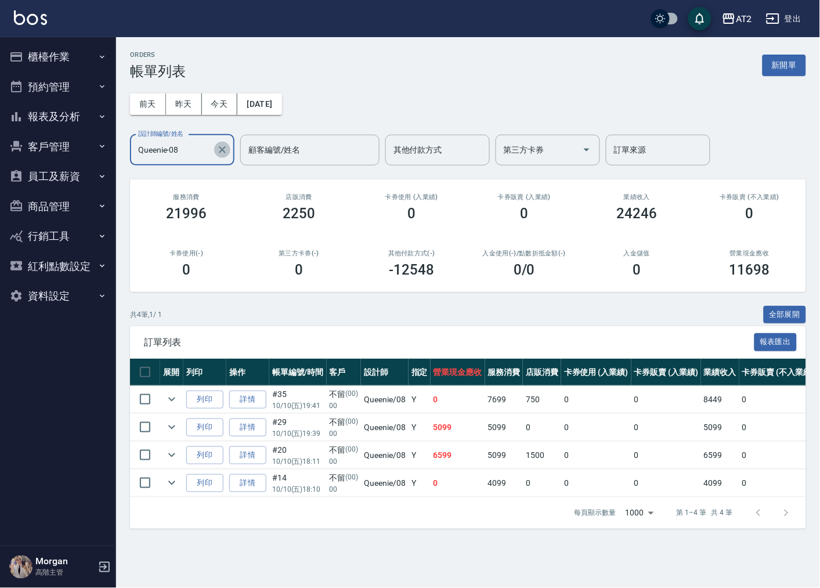
click at [219, 153] on icon "Clear" at bounding box center [223, 150] width 12 height 12
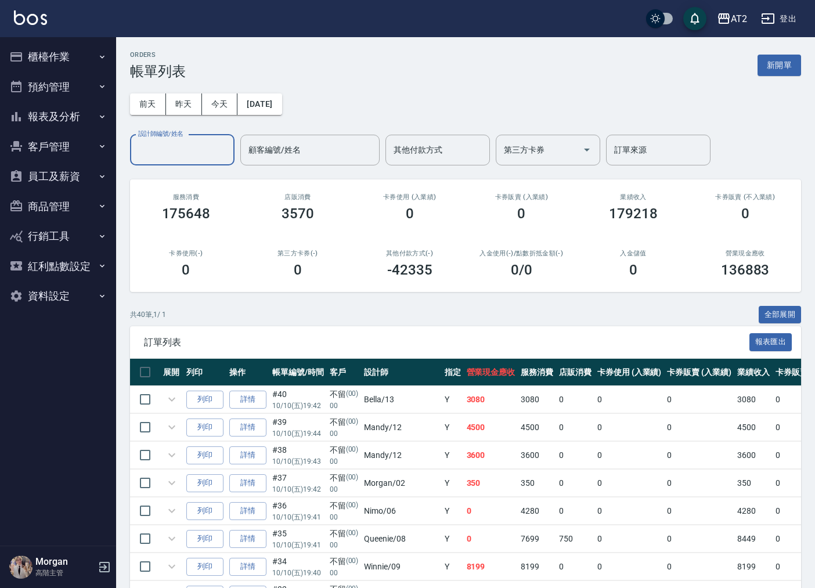
click at [203, 151] on input "設計師編號/姓名" at bounding box center [182, 150] width 94 height 20
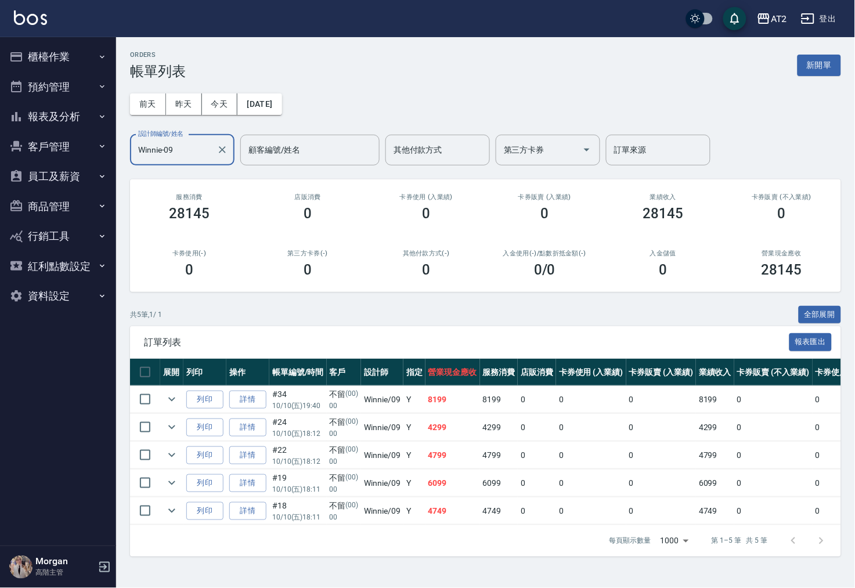
type input "Winnie-09"
click at [716, 329] on div "訂單列表 報表匯出" at bounding box center [485, 342] width 711 height 32
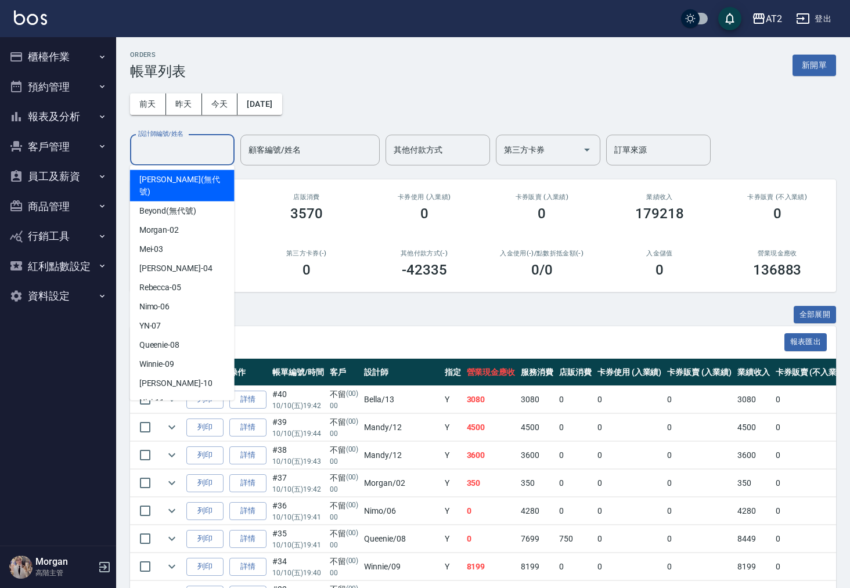
click at [178, 150] on input "設計師編號/姓名" at bounding box center [182, 150] width 94 height 20
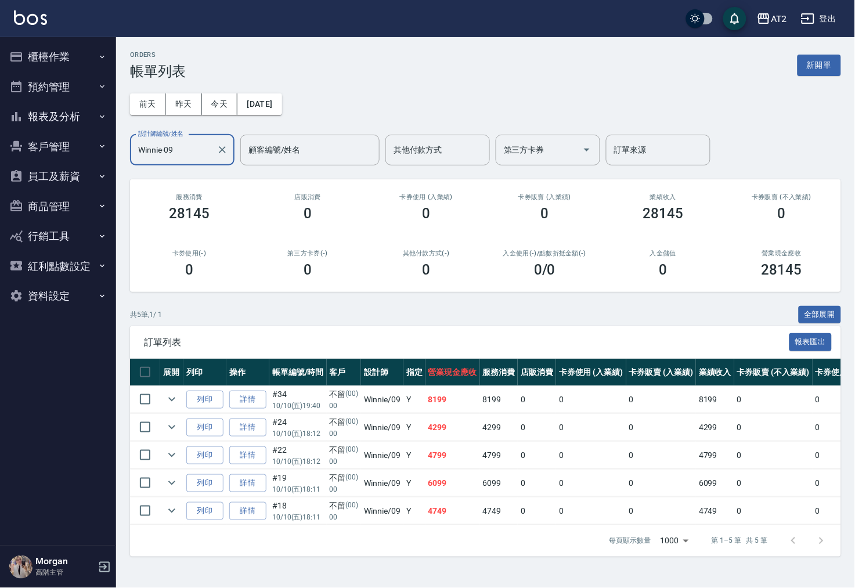
type input "Winnie-09"
drag, startPoint x: 481, startPoint y: 461, endPoint x: 421, endPoint y: 449, distance: 61.5
click at [421, 449] on tr "列印 詳情 #22 10/10 (五) 18:12 不留 (00) 00 Winnie /09 Y 4799 4799 0 0 0 4799 0 0 0 0 …" at bounding box center [640, 455] width 1020 height 27
drag, startPoint x: 421, startPoint y: 449, endPoint x: 529, endPoint y: 337, distance: 156.0
click at [529, 337] on span "訂單列表" at bounding box center [466, 343] width 645 height 12
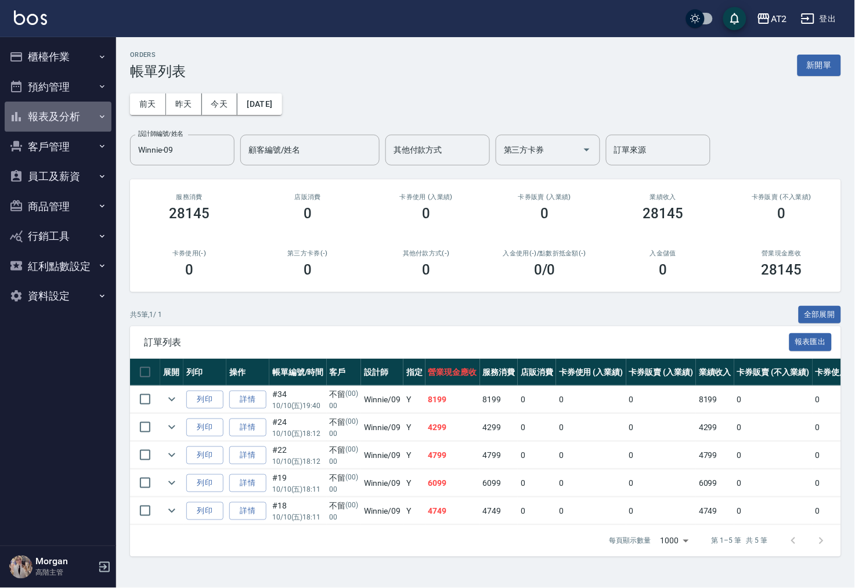
click at [60, 117] on button "報表及分析" at bounding box center [58, 117] width 107 height 30
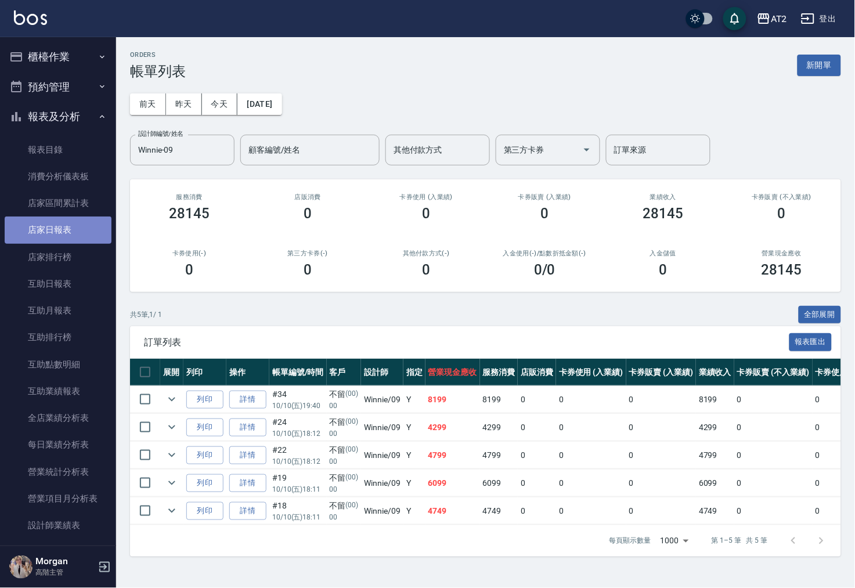
click at [75, 223] on link "店家日報表" at bounding box center [58, 230] width 107 height 27
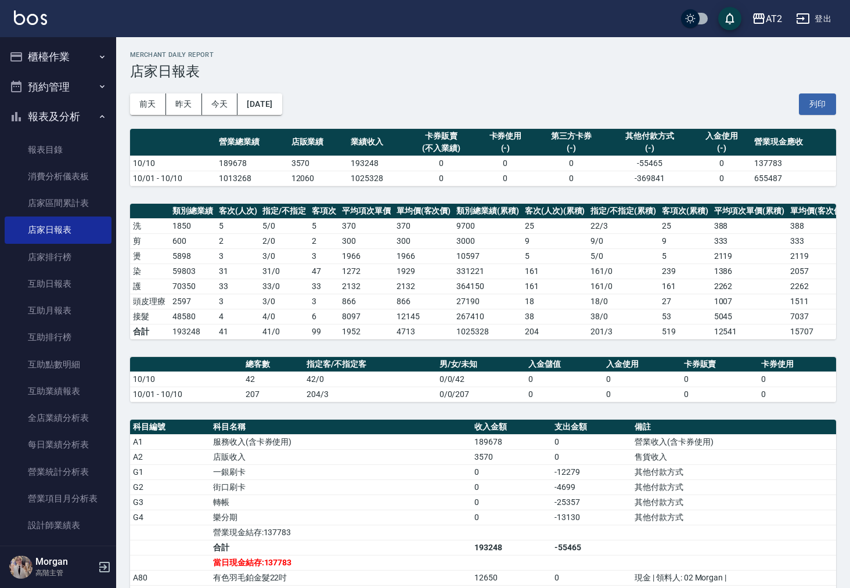
scroll to position [221, 0]
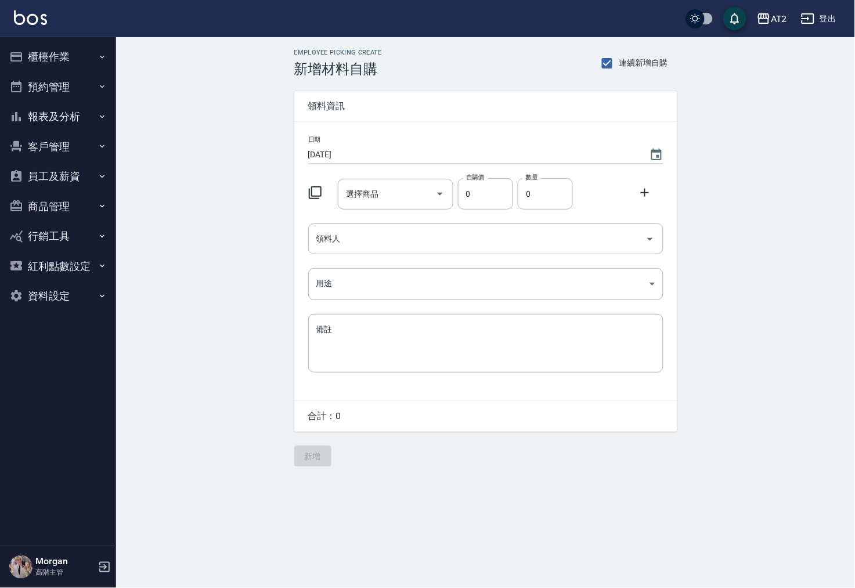
click at [81, 52] on button "櫃檯作業" at bounding box center [58, 57] width 107 height 30
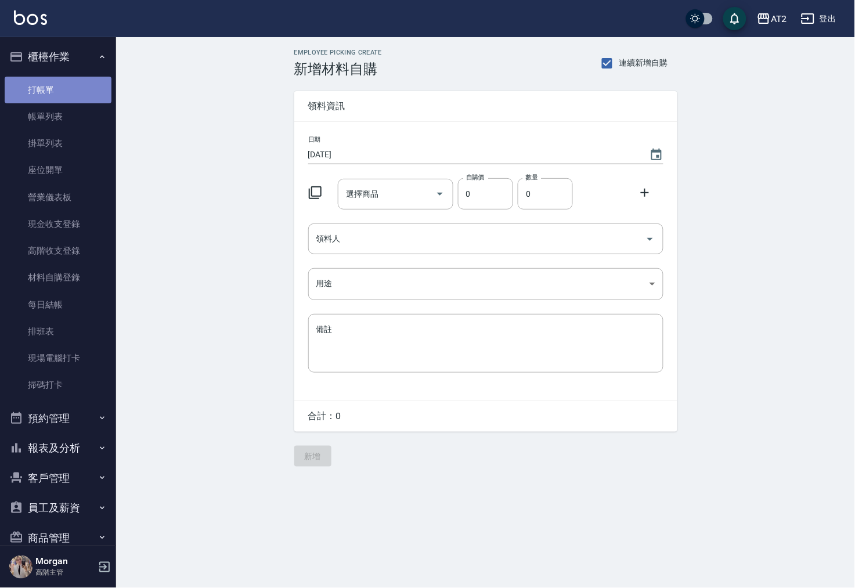
click at [82, 77] on link "打帳單" at bounding box center [58, 90] width 107 height 27
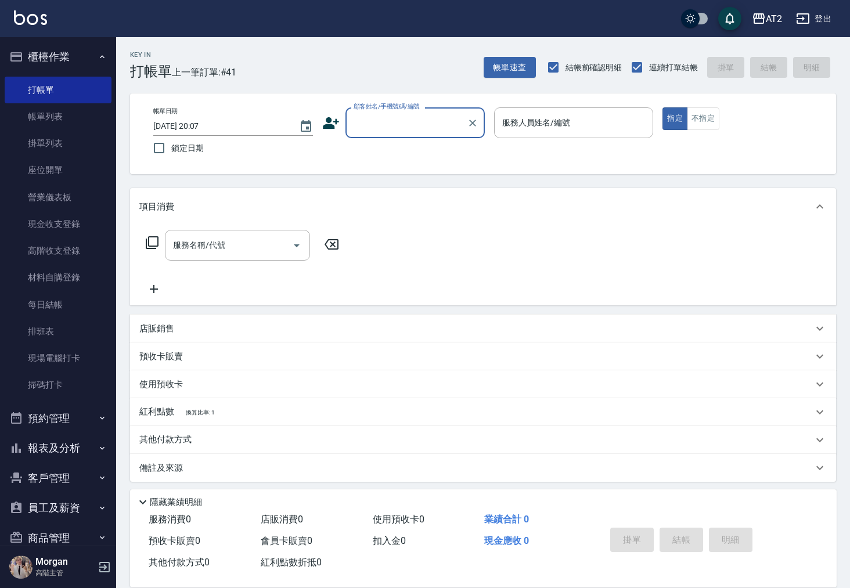
click at [391, 129] on input "顧客姓名/手機號碼/編號" at bounding box center [406, 123] width 111 height 20
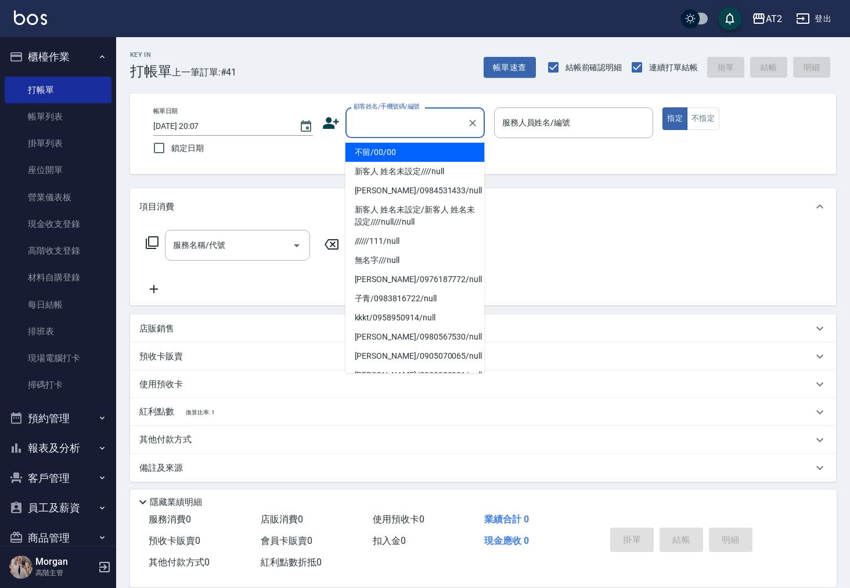
click at [399, 155] on li "不留/00/00" at bounding box center [414, 152] width 139 height 19
type input "不留/00/00"
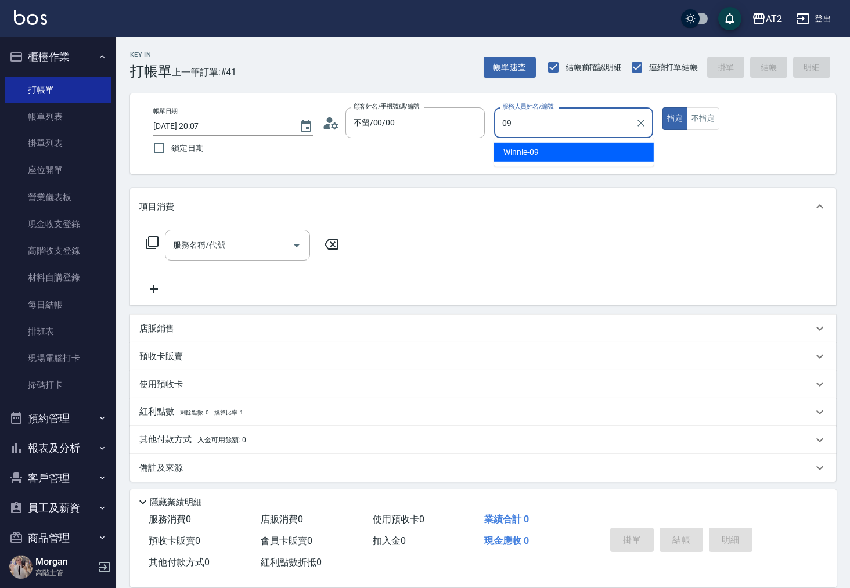
type input "Winnie-09"
type button "true"
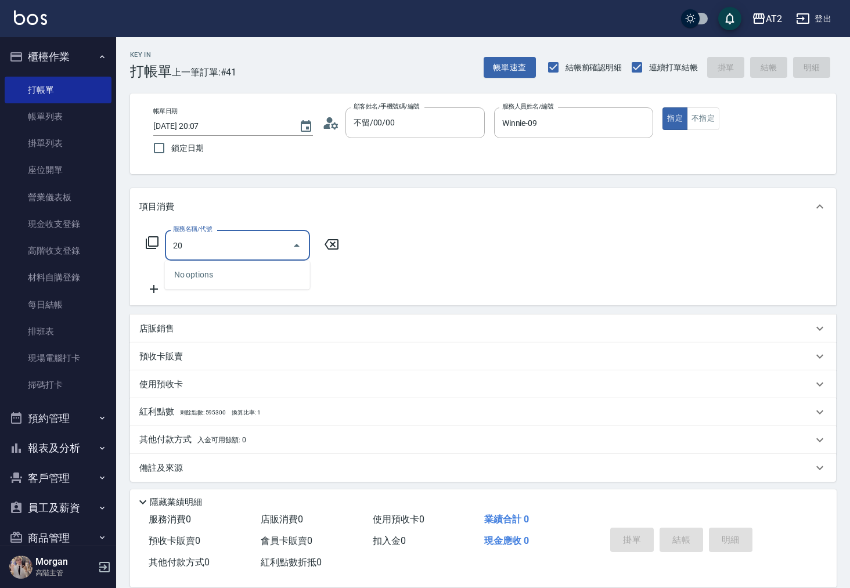
type input "201"
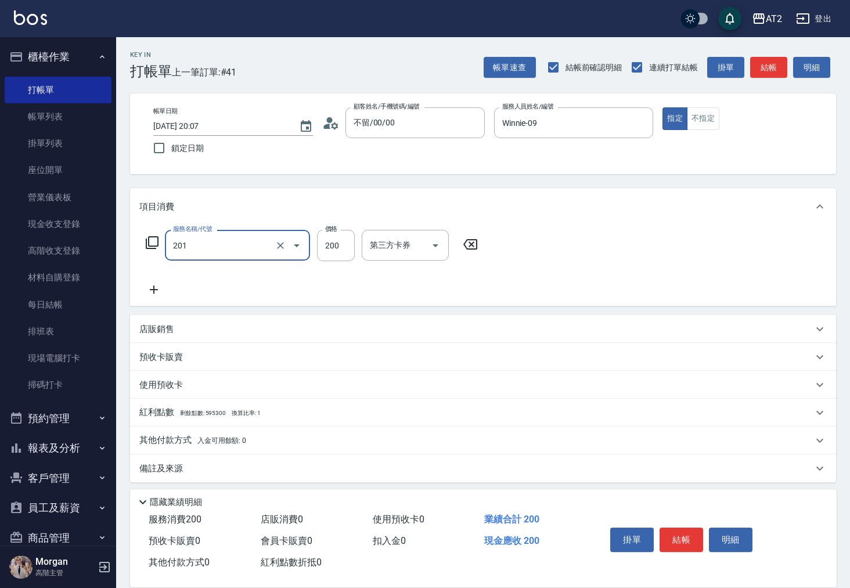
type input "20"
type input "0"
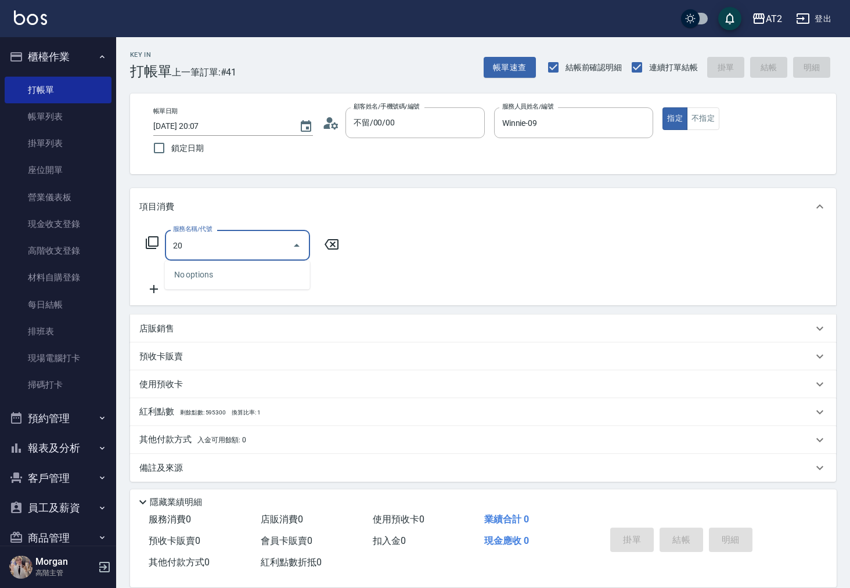
type input "201"
type input "20"
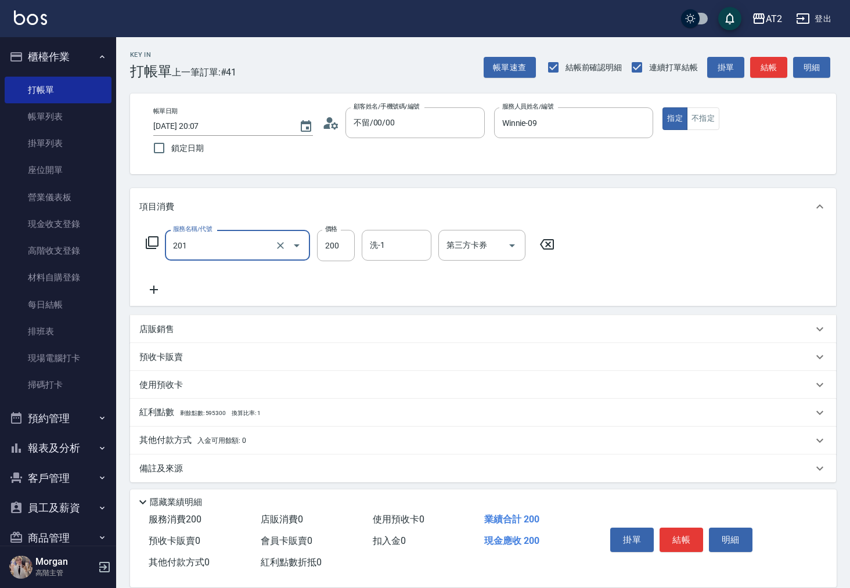
type input "洗髮(201)"
type input "0"
type input "30"
type input "300"
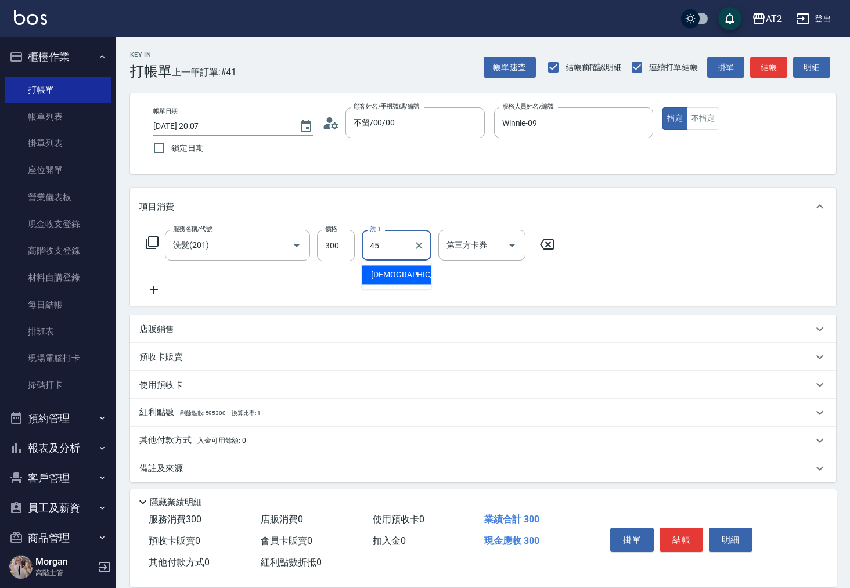
type input "4"
type input "華華-45"
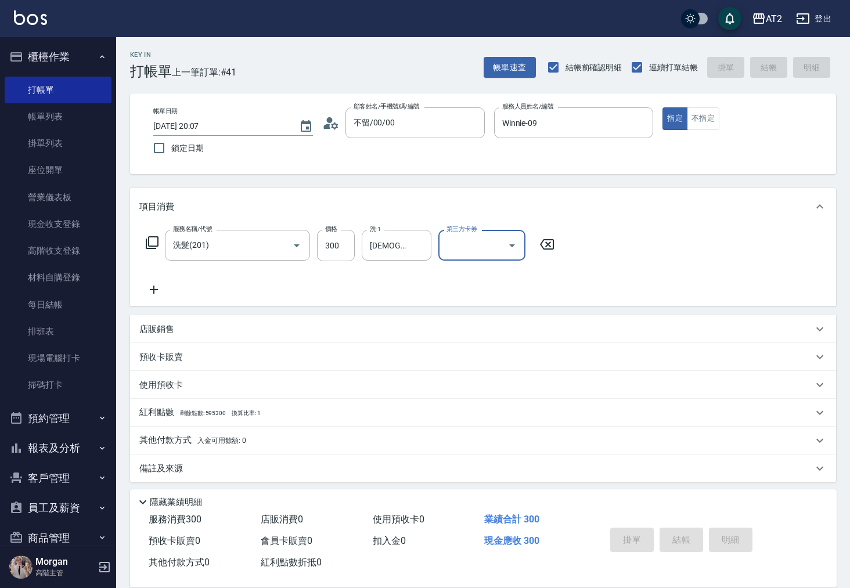
type input "2025/10/10 20:09"
type input "0"
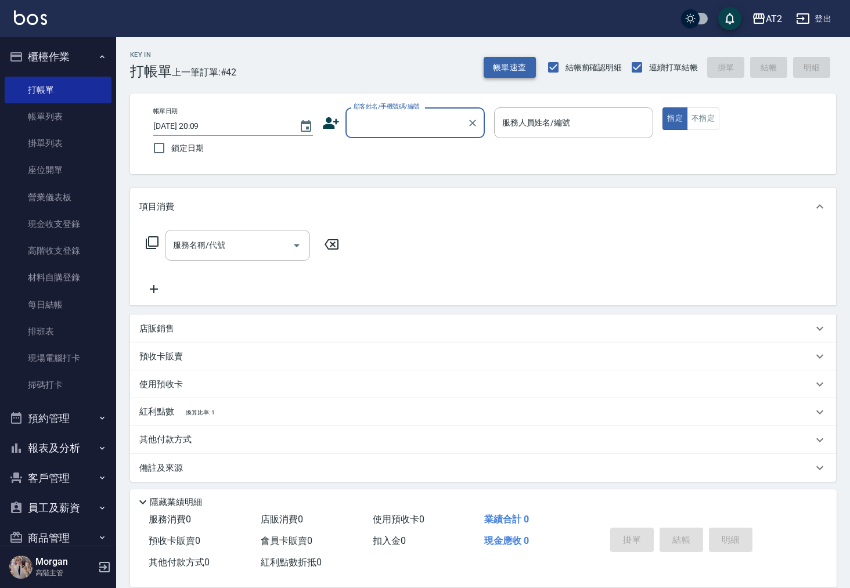
click at [517, 72] on button "帳單速查" at bounding box center [510, 67] width 52 height 21
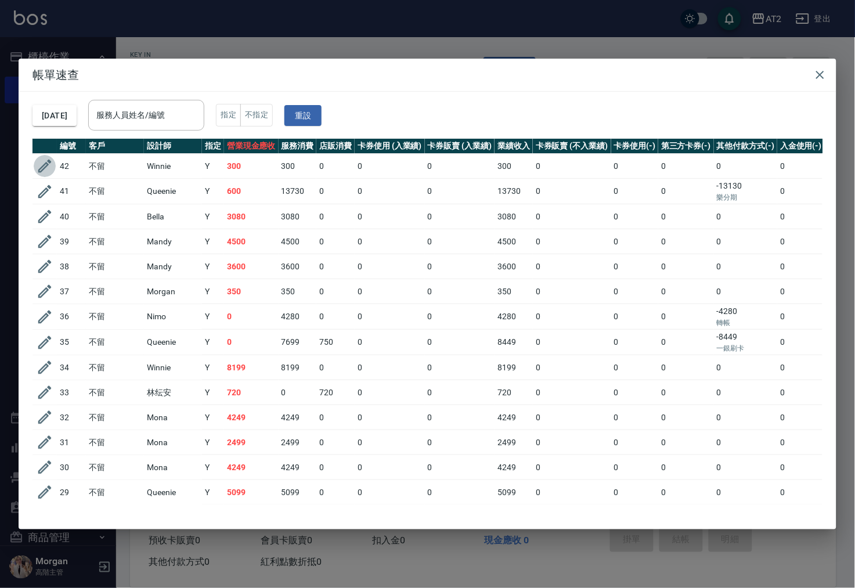
click at [43, 168] on icon "button" at bounding box center [44, 165] width 17 height 17
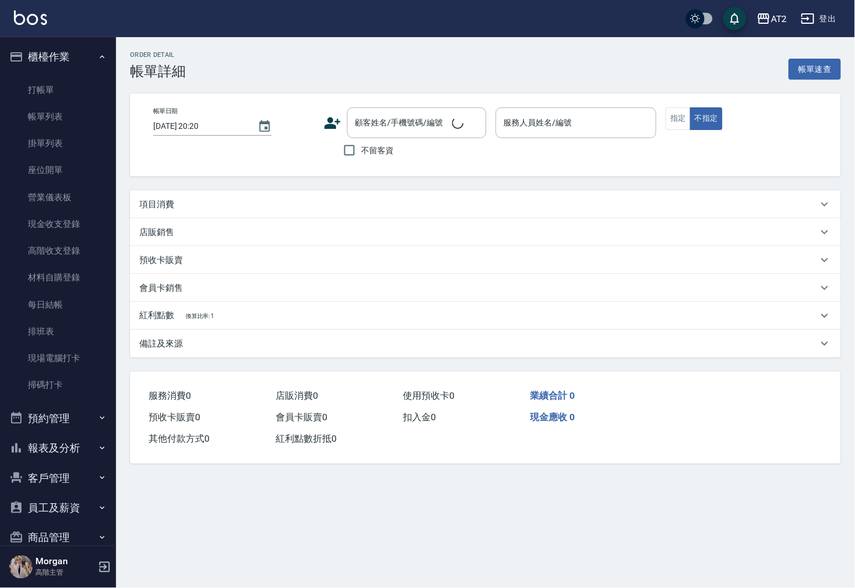
type input "2025/10/10 20:07"
type input "Winnie-09"
type input "30"
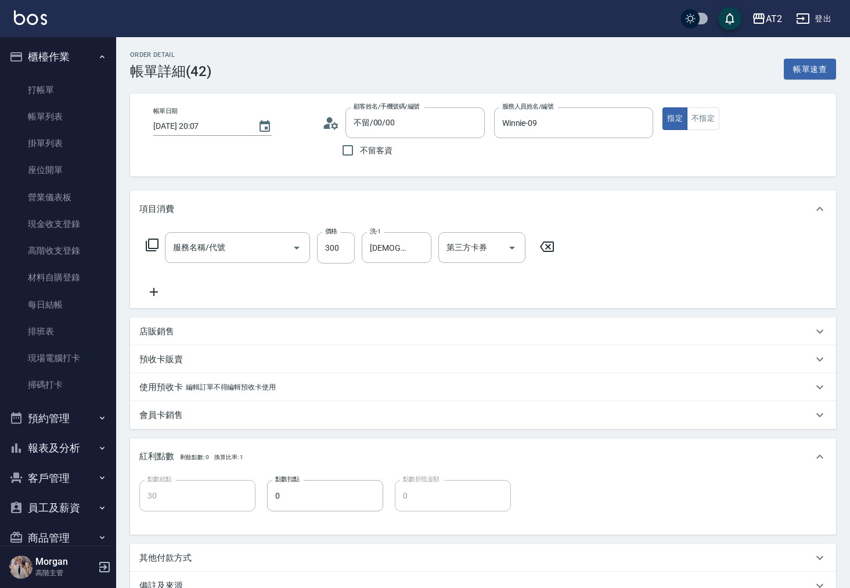
type input "不留/00/00"
type input "洗髮(201)"
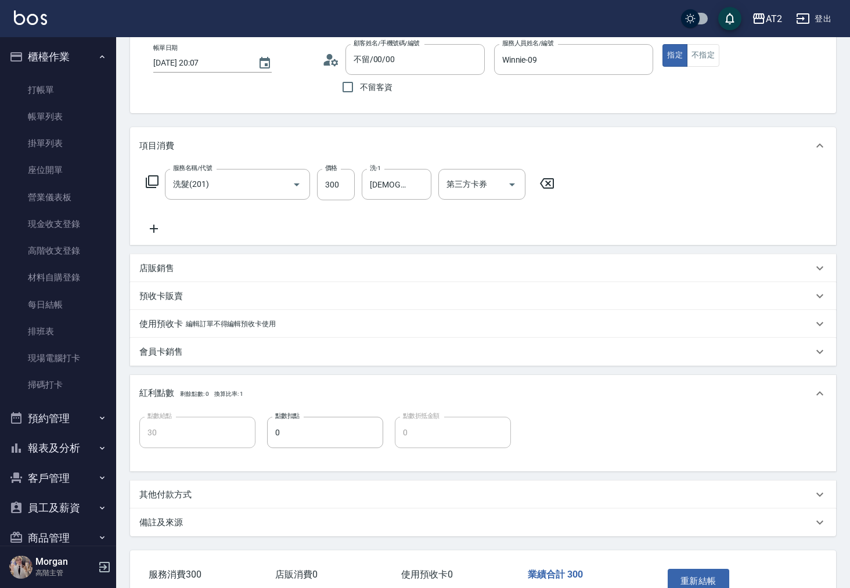
scroll to position [135, 0]
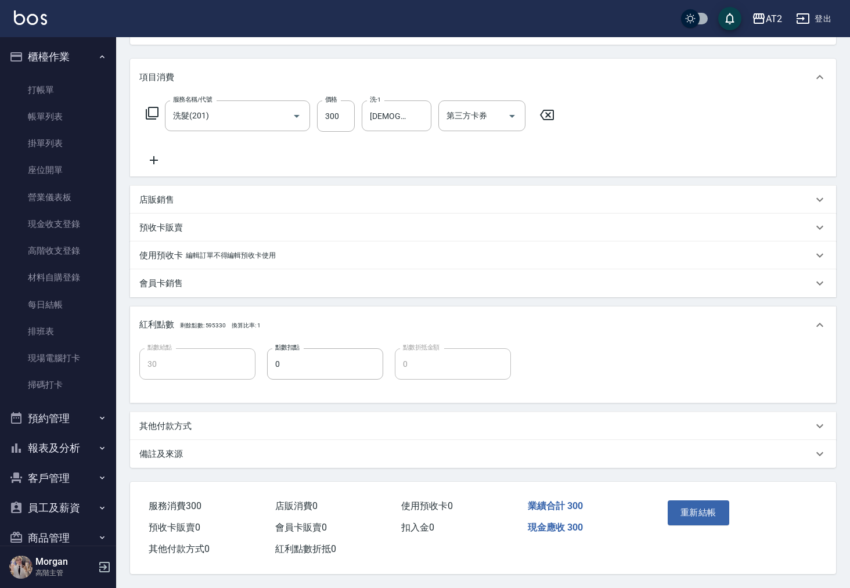
click at [179, 423] on p "其他付款方式" at bounding box center [165, 426] width 52 height 12
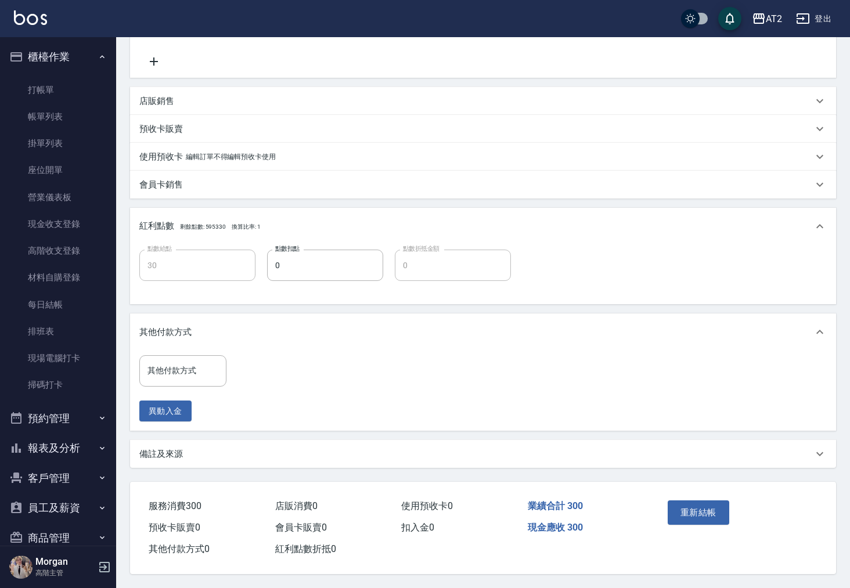
scroll to position [233, 0]
click at [169, 355] on div "其他付款方式" at bounding box center [182, 370] width 87 height 31
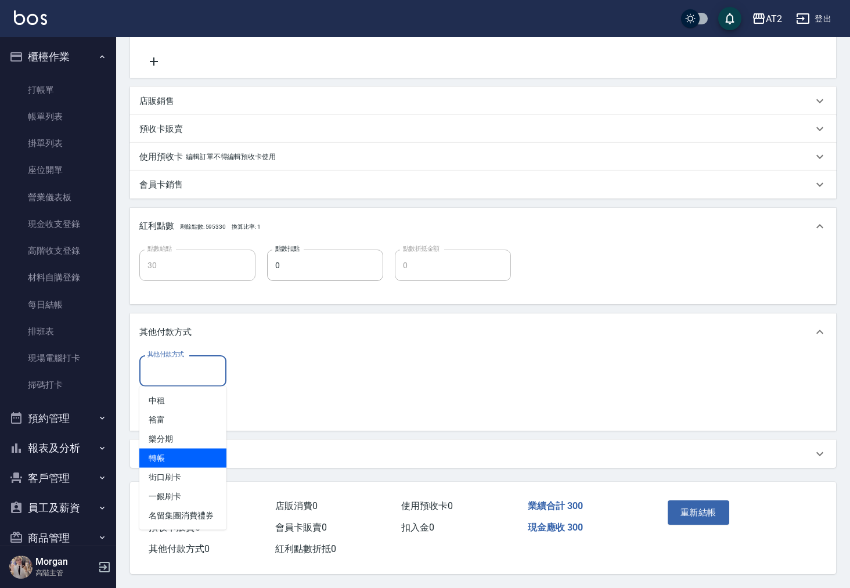
click at [176, 460] on span "轉帳" at bounding box center [182, 458] width 87 height 19
type input "轉帳"
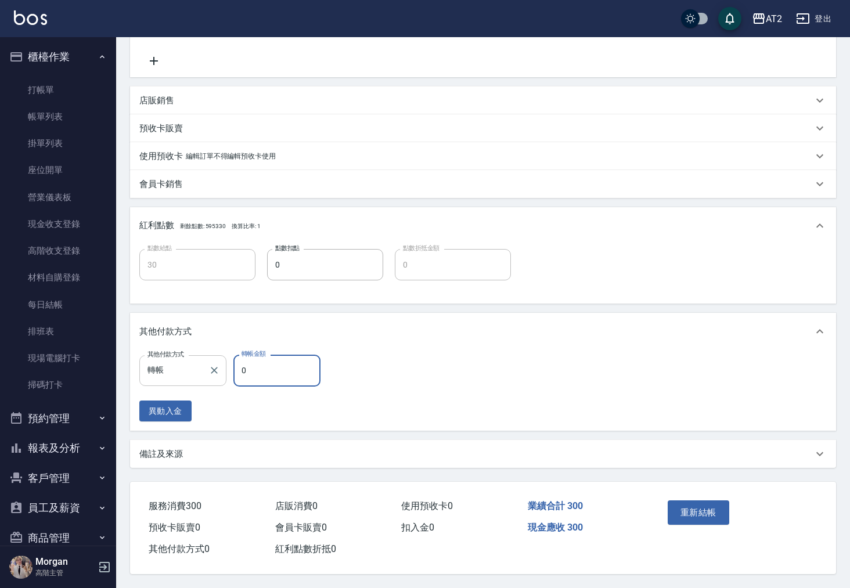
type input "20"
type input "30"
type input "0"
type input "300"
click at [692, 514] on button "重新結帳" at bounding box center [699, 512] width 62 height 24
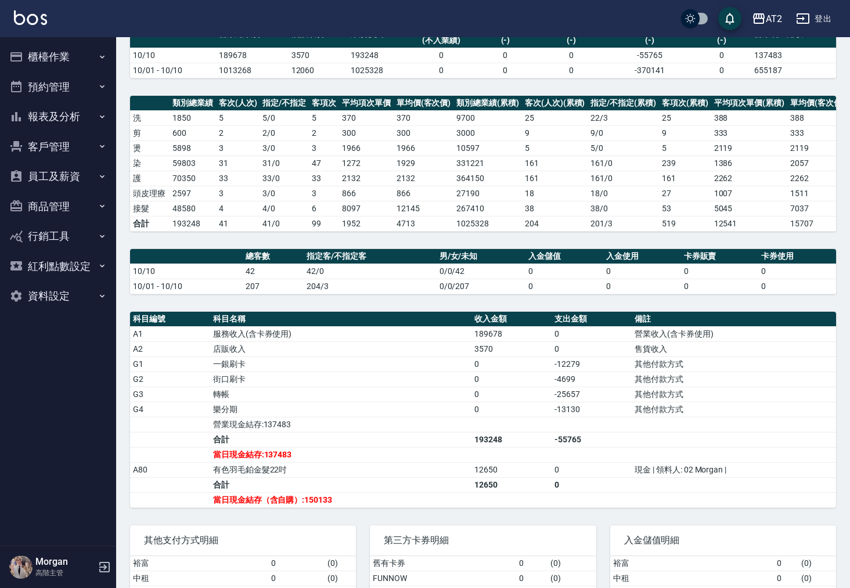
scroll to position [221, 0]
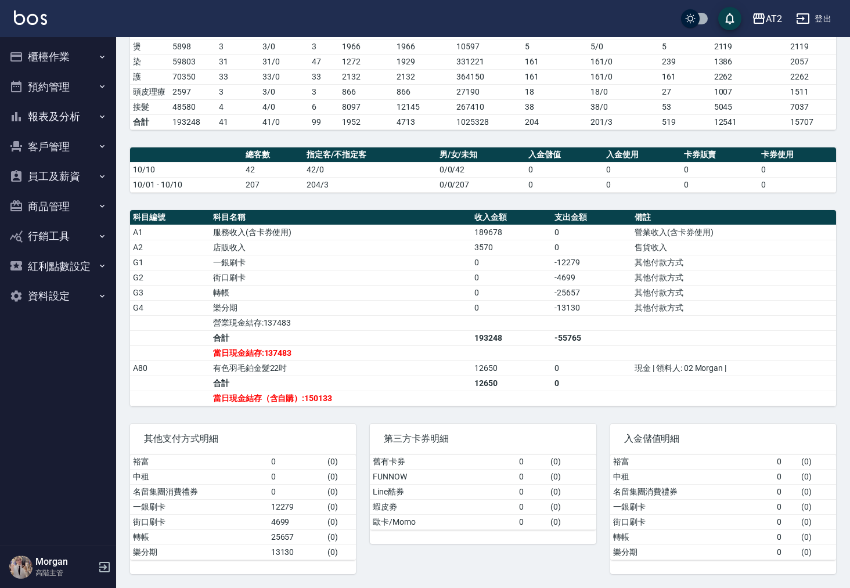
click at [598, 197] on div "AT2 [DATE] 店家日報表 列印時間： [DATE][PHONE_NUMBER]:21 Merchant Daily Report 店家日報表 [DAT…" at bounding box center [483, 208] width 734 height 760
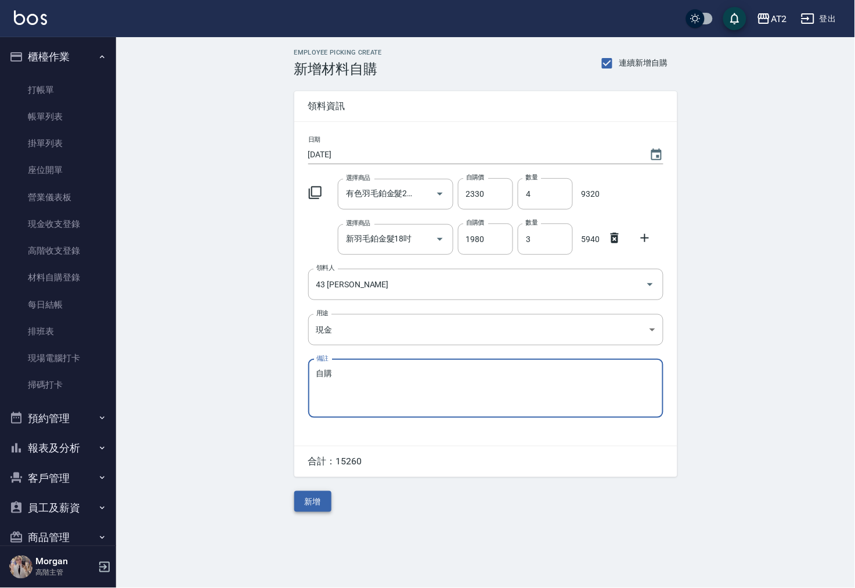
click at [312, 505] on button "新增" at bounding box center [312, 501] width 37 height 21
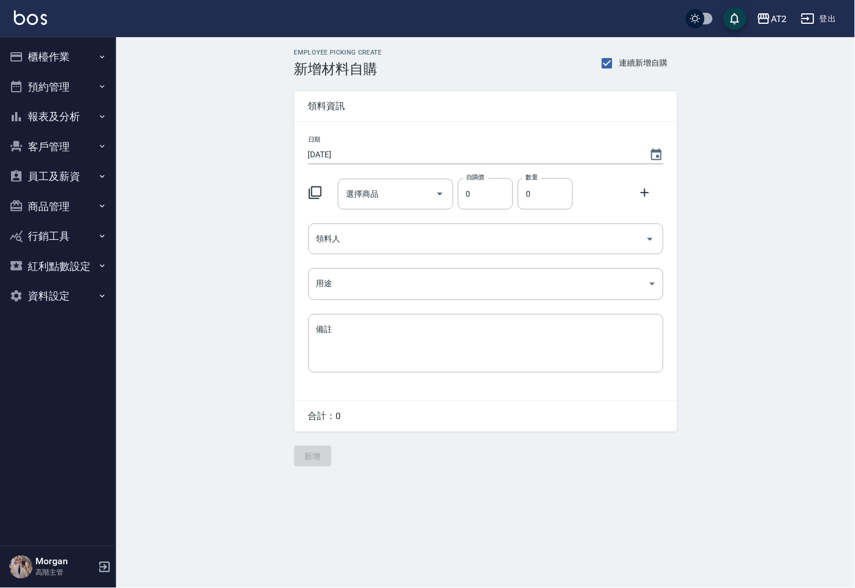
click at [47, 55] on button "櫃檯作業" at bounding box center [58, 57] width 107 height 30
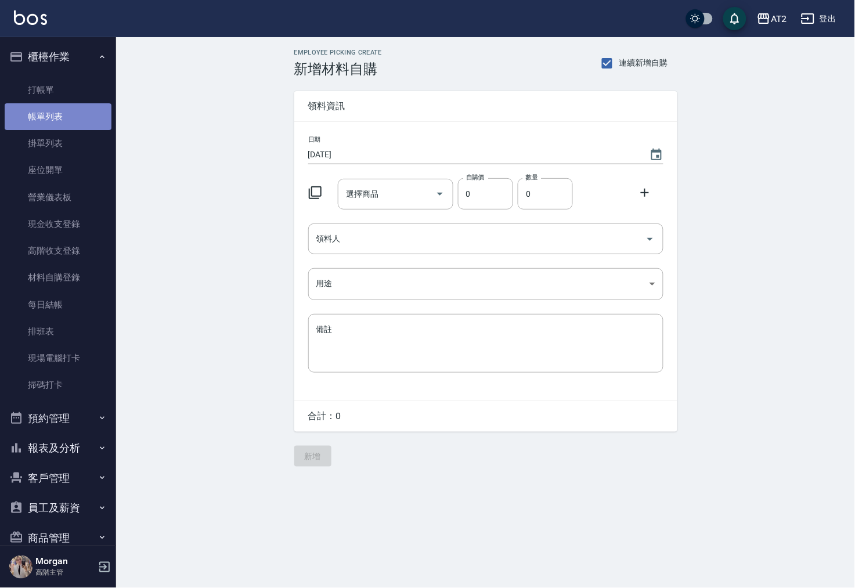
click at [70, 127] on link "帳單列表" at bounding box center [58, 116] width 107 height 27
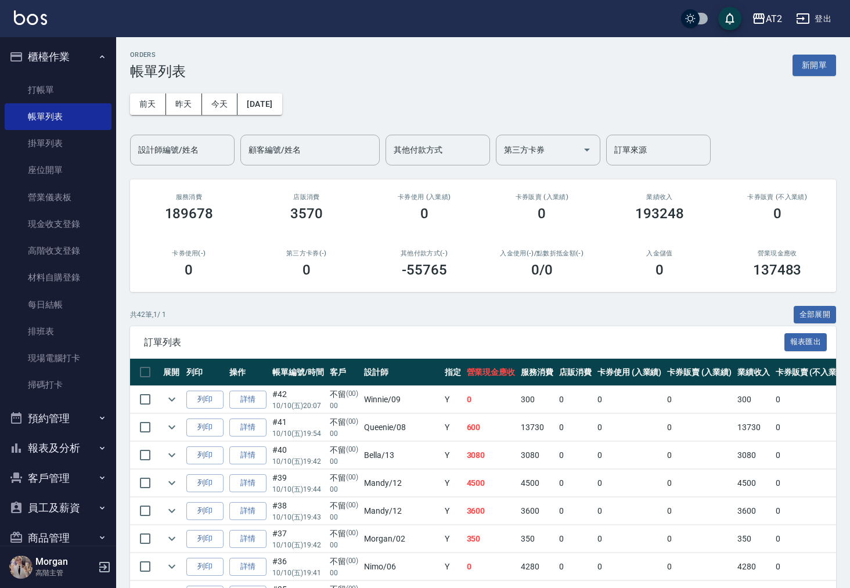
click at [659, 330] on div "訂單列表 報表匯出" at bounding box center [483, 342] width 706 height 32
click at [73, 276] on link "材料自購登錄" at bounding box center [58, 277] width 107 height 27
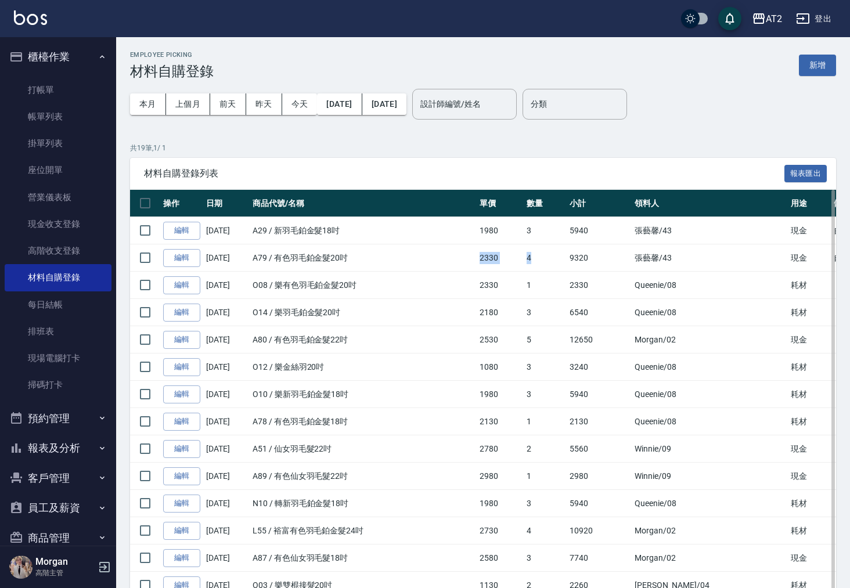
drag, startPoint x: 486, startPoint y: 257, endPoint x: 578, endPoint y: 248, distance: 92.1
click at [578, 248] on tr "編輯 10/10/2025 A79 / 有色羽毛鉑金髮20吋 2330 4 9320 張藝馨 /43 現金 自購" at bounding box center [507, 257] width 755 height 27
click at [567, 248] on td "4" at bounding box center [545, 257] width 43 height 27
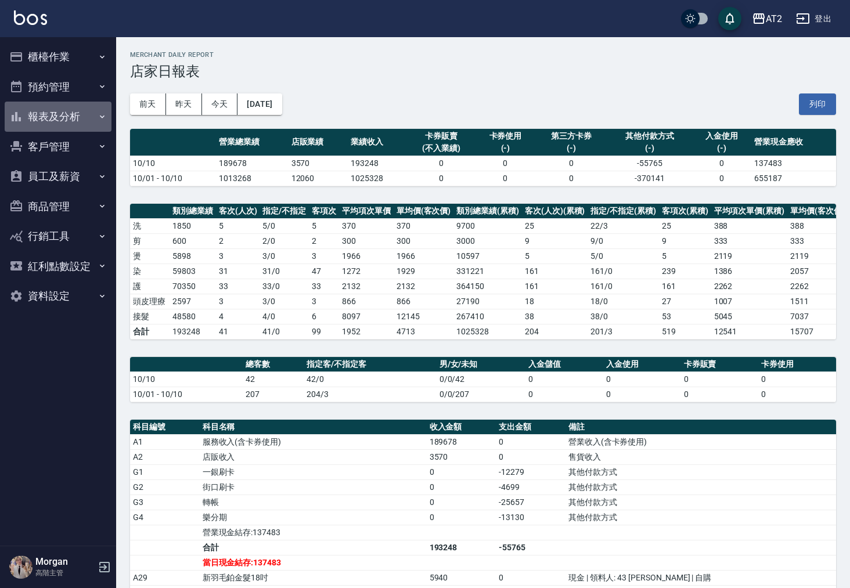
click at [88, 109] on button "報表及分析" at bounding box center [58, 117] width 107 height 30
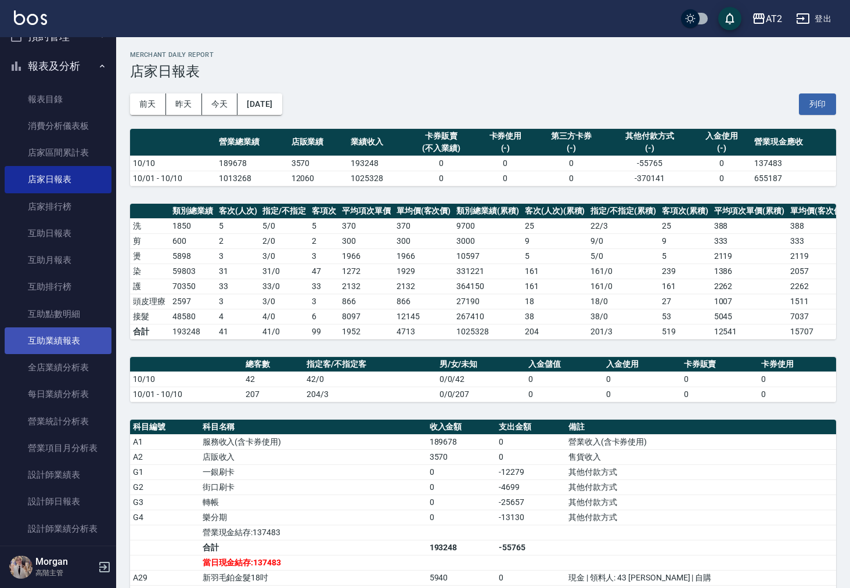
scroll to position [73, 0]
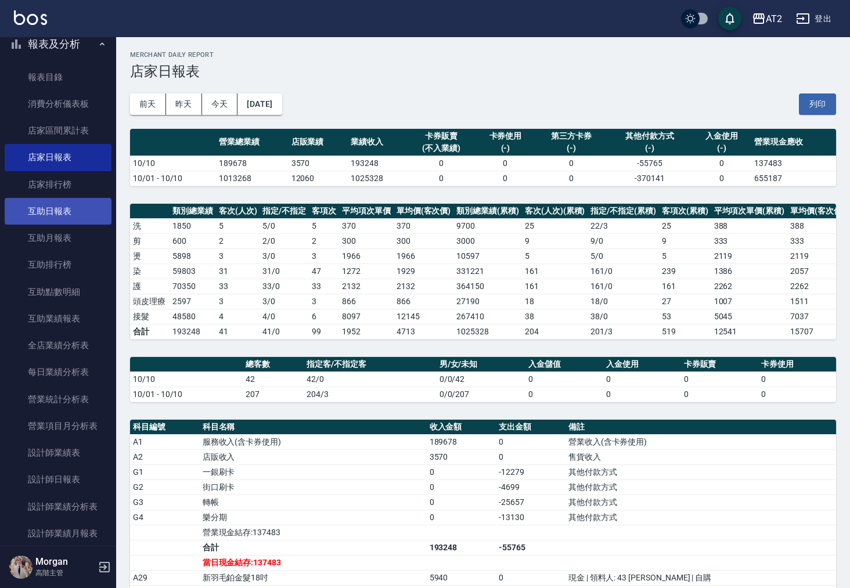
click at [77, 208] on link "互助日報表" at bounding box center [58, 211] width 107 height 27
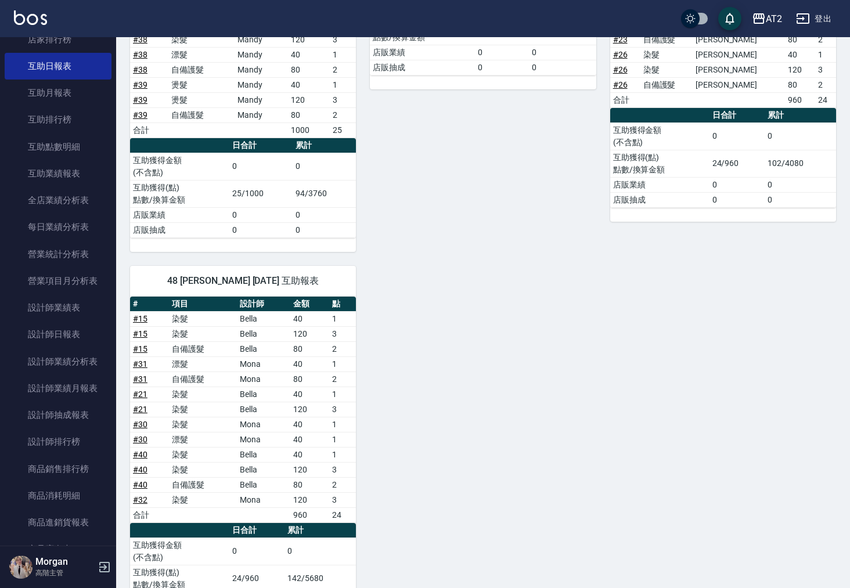
scroll to position [1572, 0]
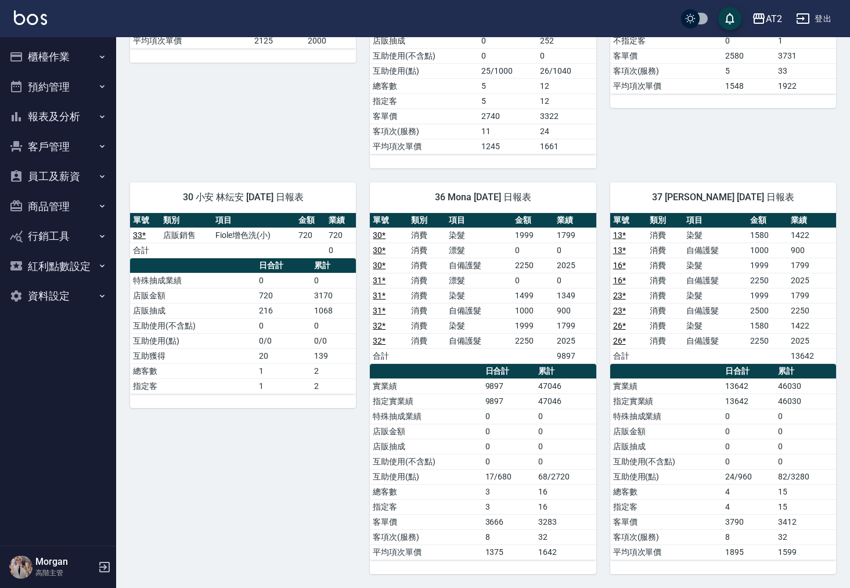
scroll to position [1434, 0]
click at [825, 21] on button "登出" at bounding box center [813, 18] width 45 height 21
